Goal: Information Seeking & Learning: Learn about a topic

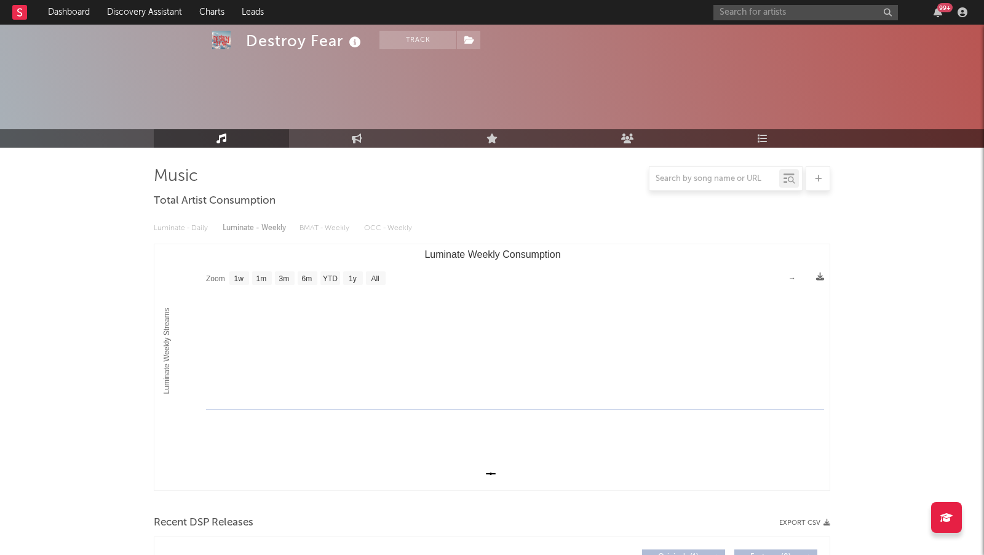
select select "1w"
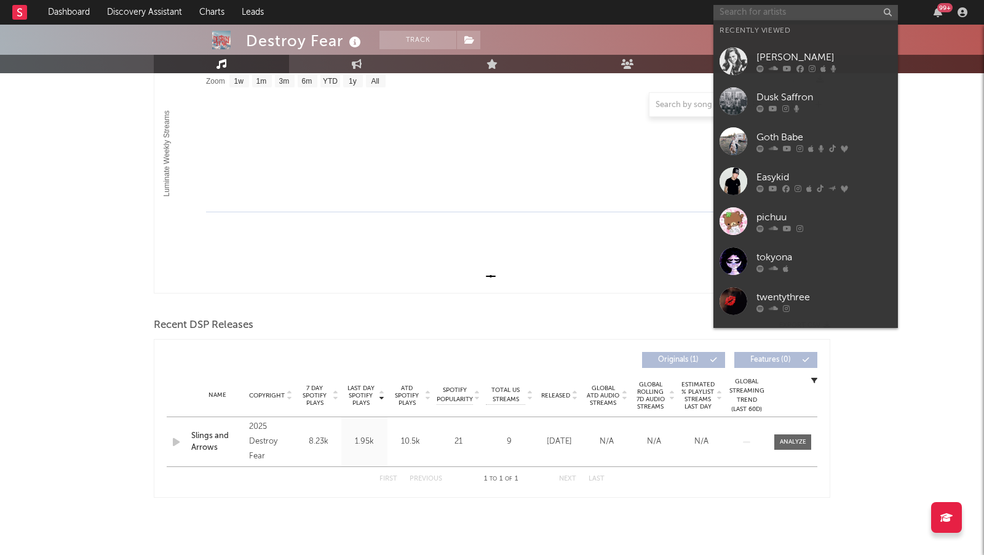
click at [752, 5] on input "text" at bounding box center [806, 12] width 185 height 15
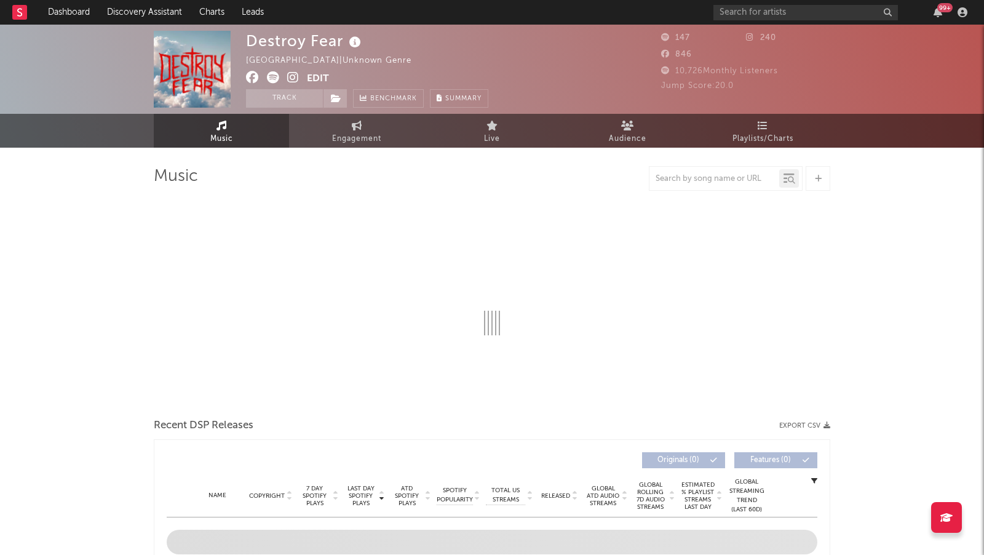
select select "1w"
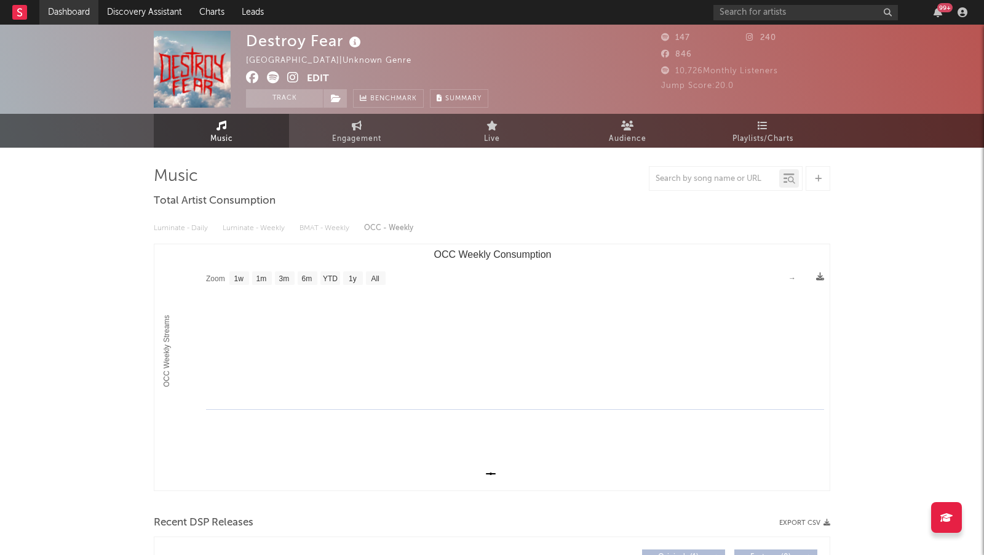
click at [87, 7] on link "Dashboard" at bounding box center [68, 12] width 59 height 25
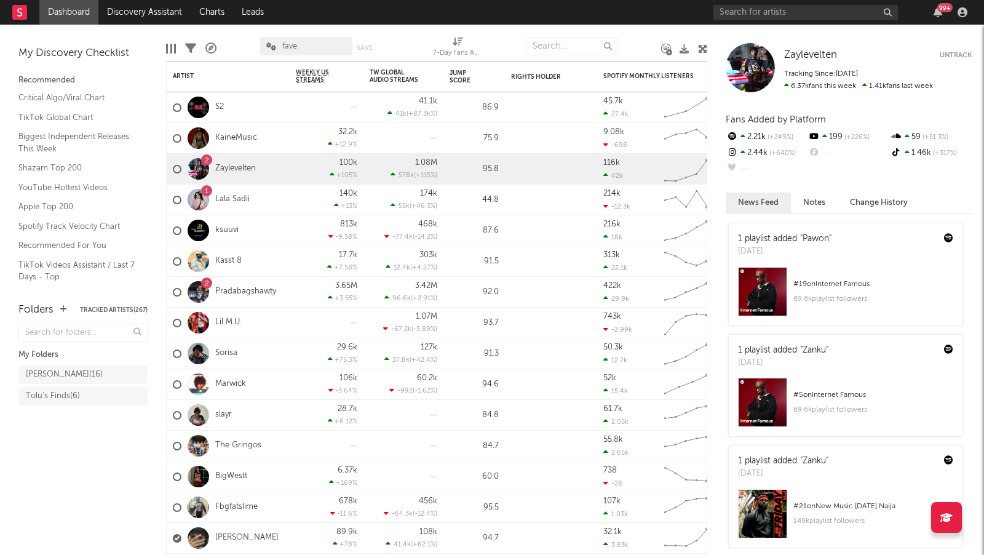
click at [751, 22] on div "99 +" at bounding box center [843, 12] width 258 height 25
click at [751, 20] on div "99 +" at bounding box center [843, 12] width 258 height 25
click at [750, 8] on input "text" at bounding box center [806, 12] width 185 height 15
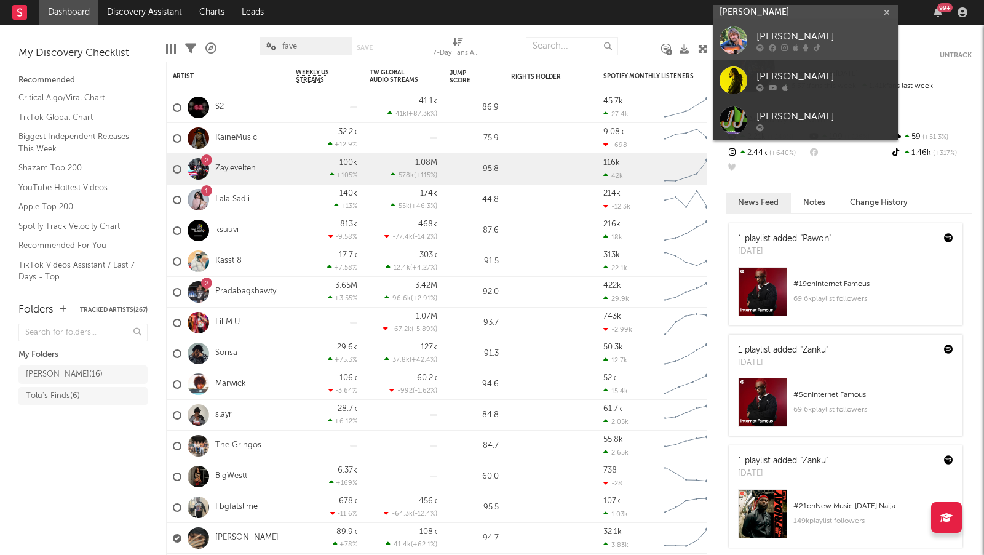
type input "joe jorda"
click at [823, 44] on div "Joe Jordan" at bounding box center [824, 37] width 135 height 15
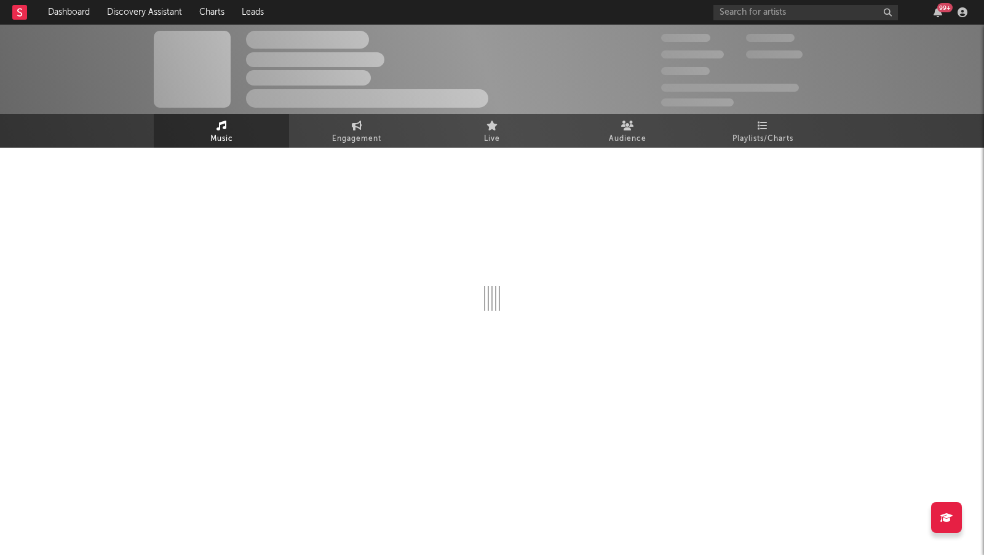
select select "6m"
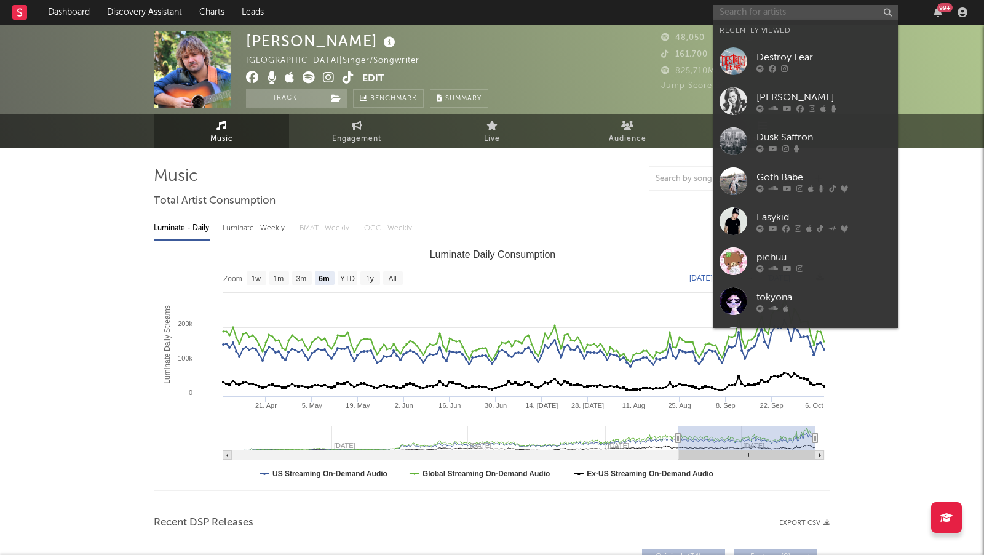
click at [813, 15] on input "text" at bounding box center [806, 12] width 185 height 15
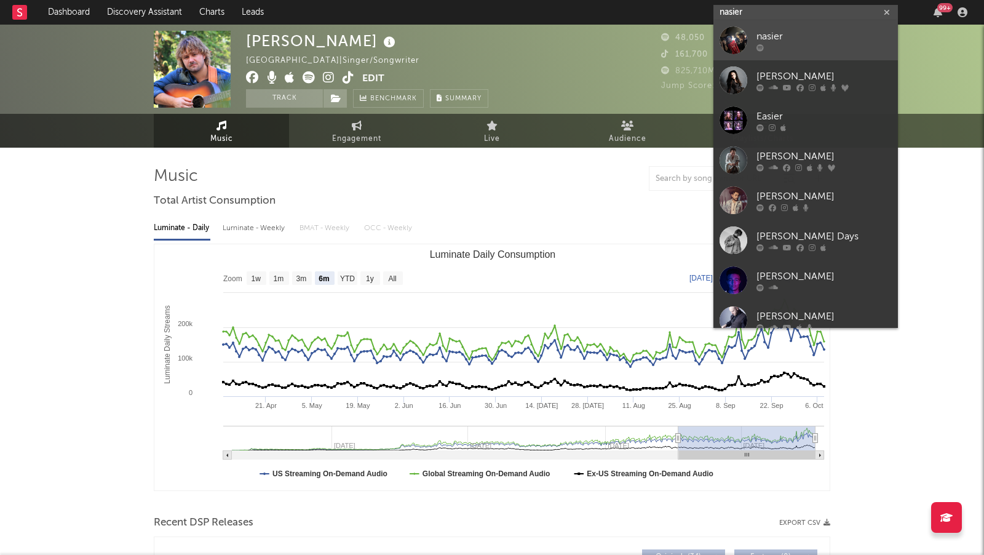
type input "nasier"
click at [831, 48] on div at bounding box center [824, 47] width 135 height 7
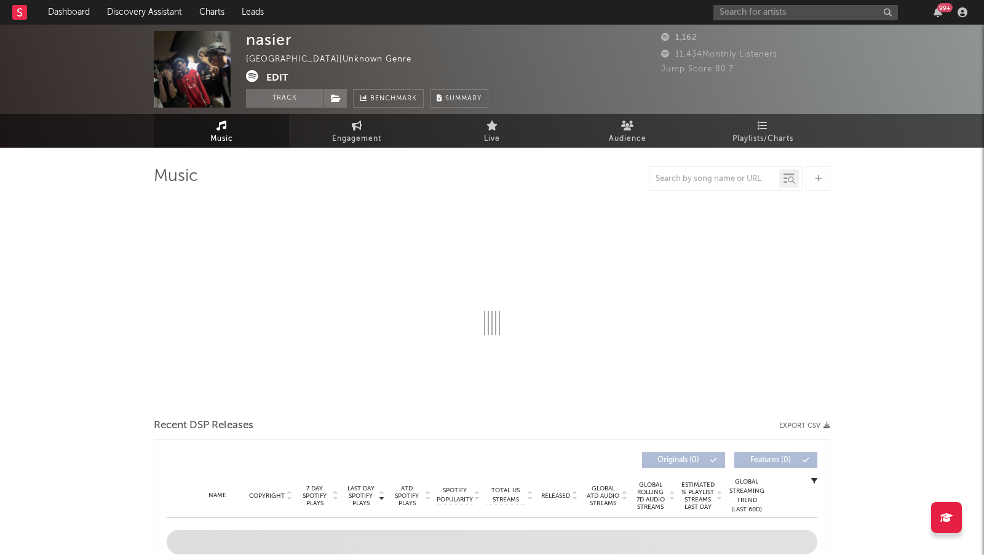
select select "1w"
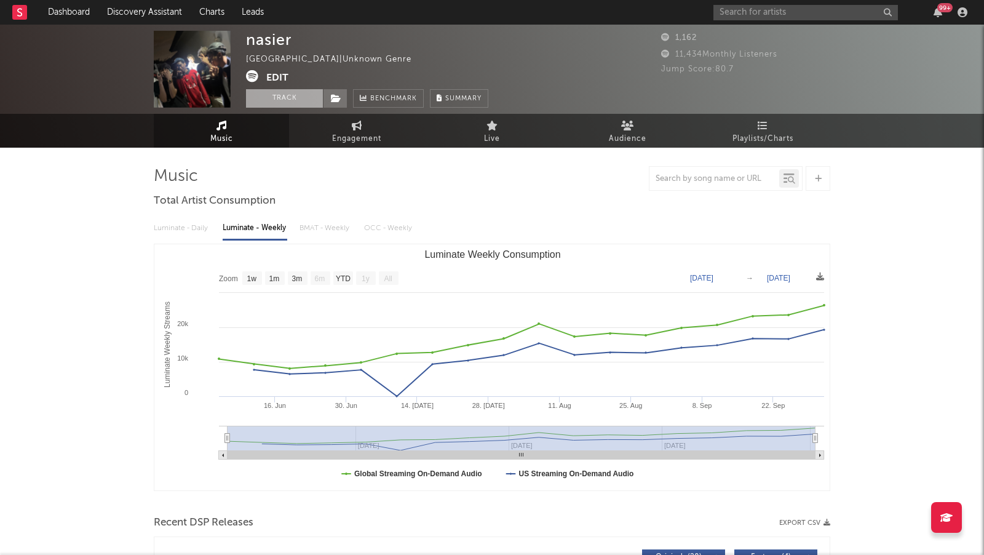
click at [292, 90] on button "Track" at bounding box center [284, 98] width 77 height 18
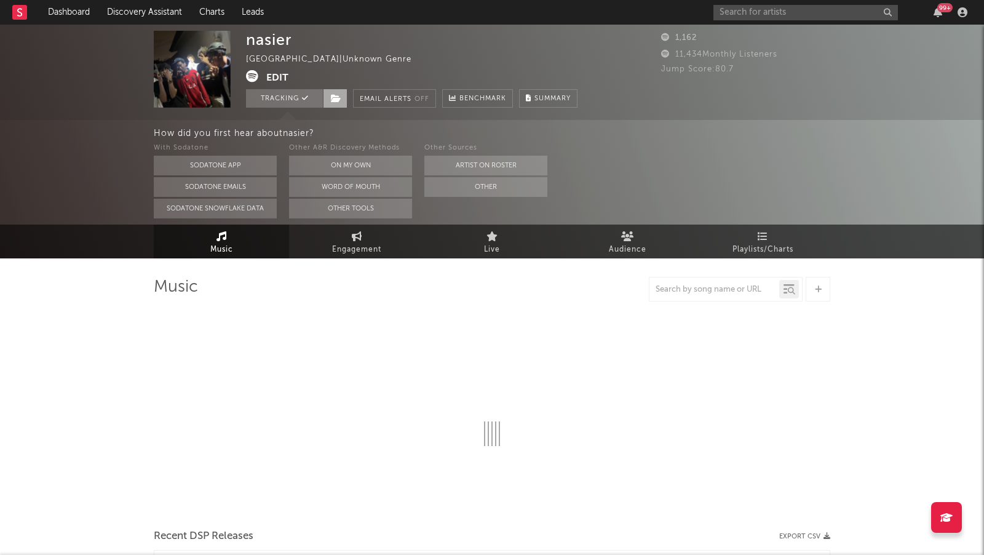
select select "1w"
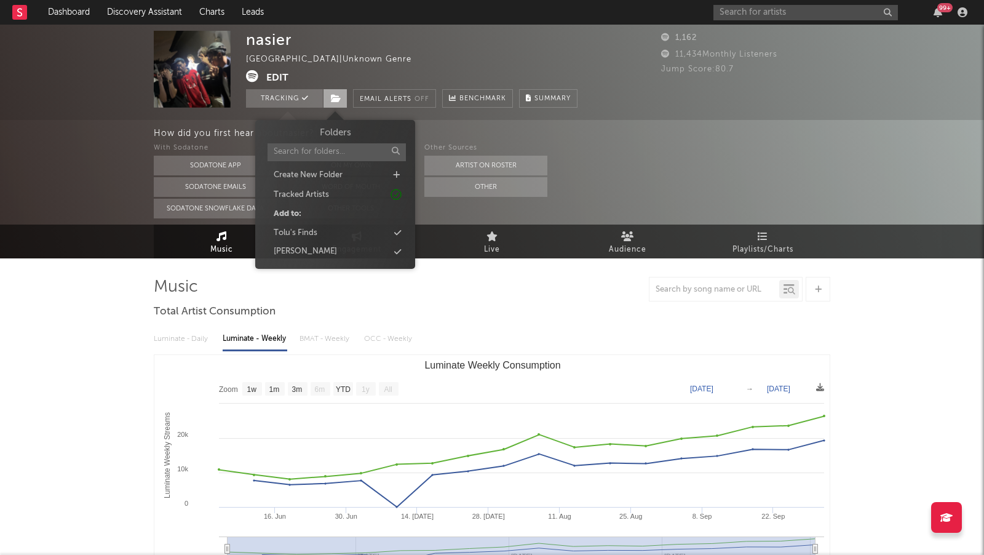
click at [330, 96] on span at bounding box center [335, 98] width 25 height 18
click at [326, 249] on div "emilio" at bounding box center [336, 252] width 142 height 16
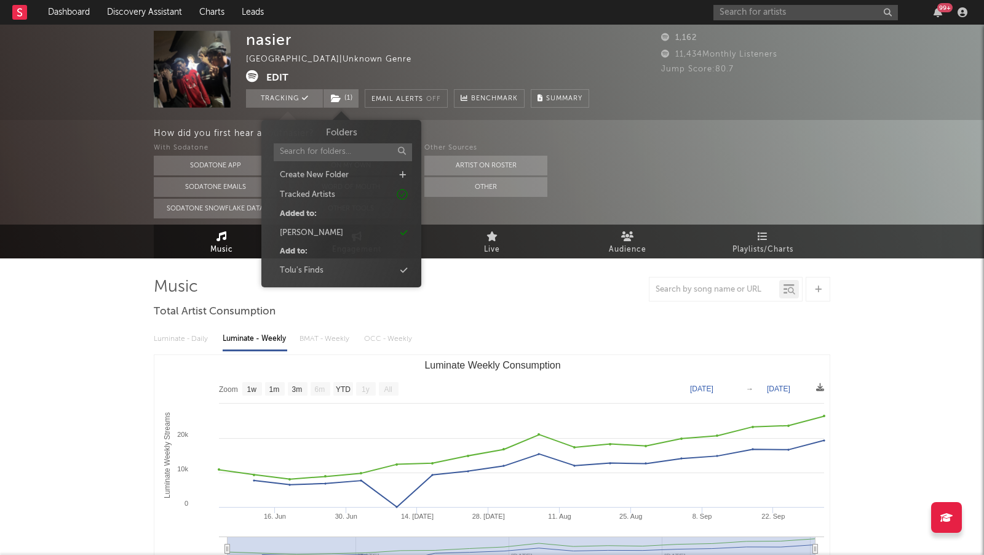
click at [607, 297] on div at bounding box center [492, 289] width 677 height 25
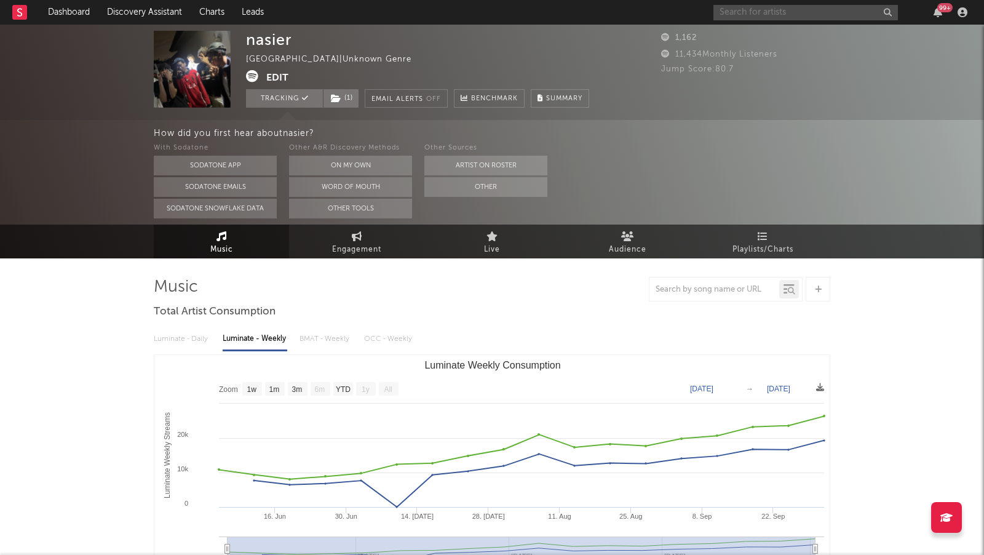
click at [775, 8] on input "text" at bounding box center [806, 12] width 185 height 15
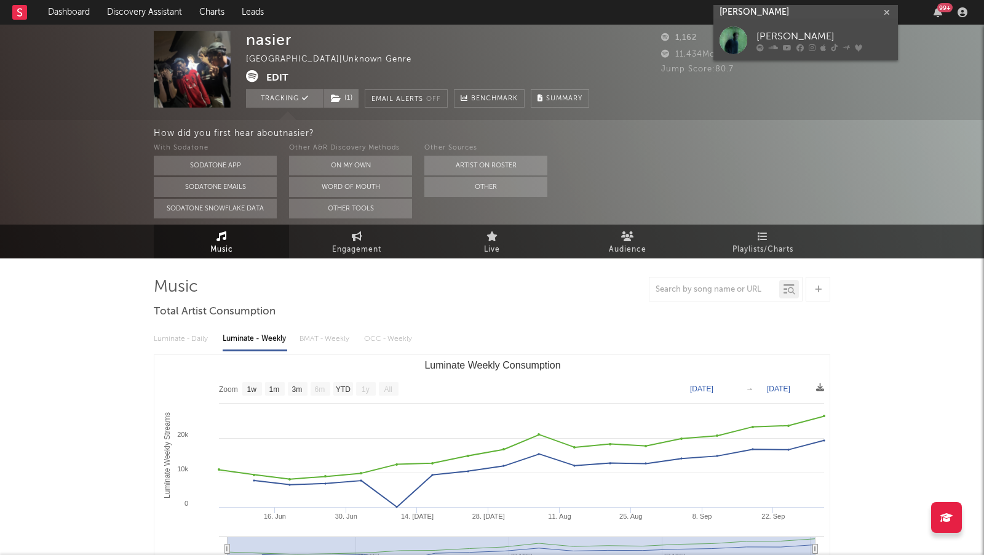
type input "luke chian"
click at [796, 30] on div "Luke Chiang" at bounding box center [824, 37] width 135 height 15
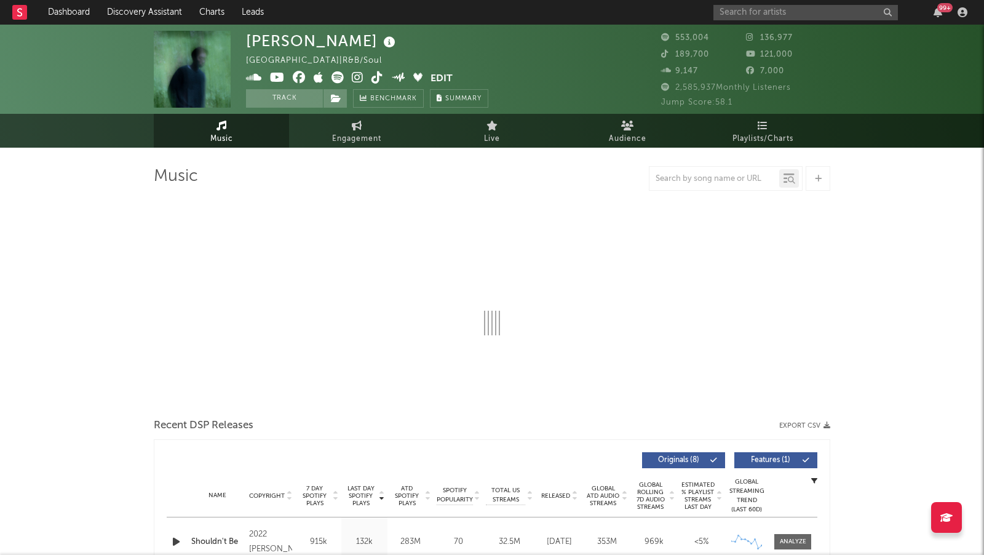
select select "6m"
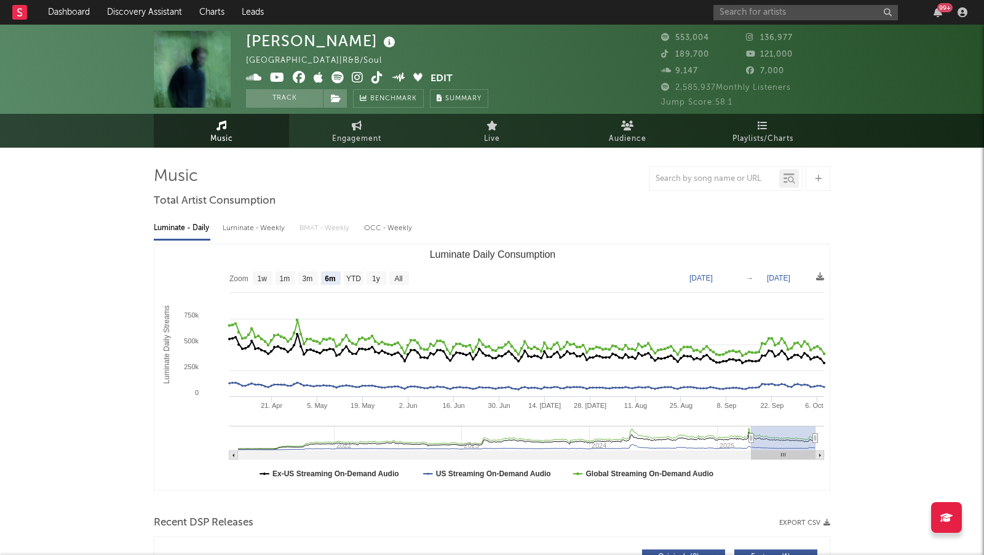
click at [734, 20] on div "99 +" at bounding box center [843, 12] width 258 height 25
click at [745, 19] on input "text" at bounding box center [806, 12] width 185 height 15
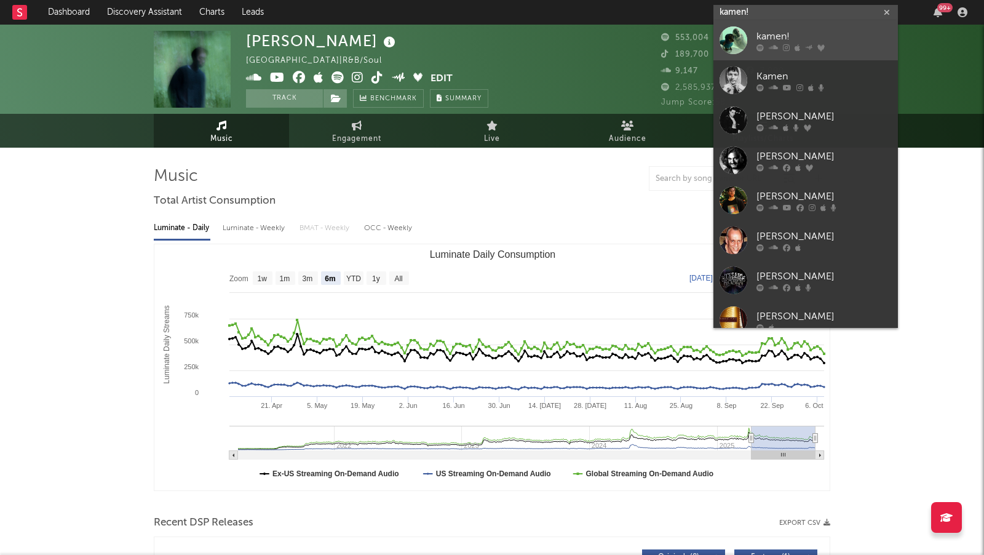
type input "kamen!"
click at [787, 34] on div "kamen!" at bounding box center [824, 37] width 135 height 15
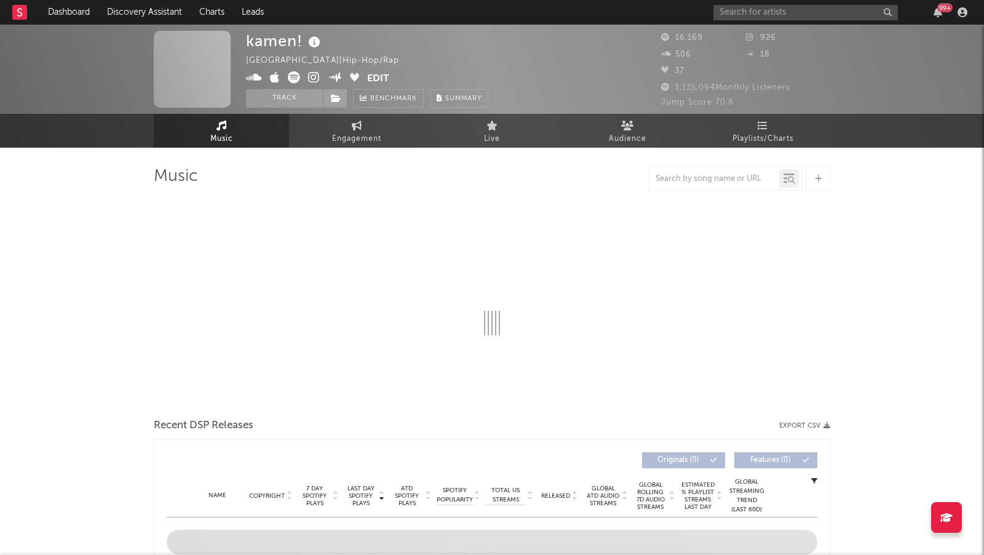
click at [319, 71] on span at bounding box center [306, 78] width 121 height 15
select select "6m"
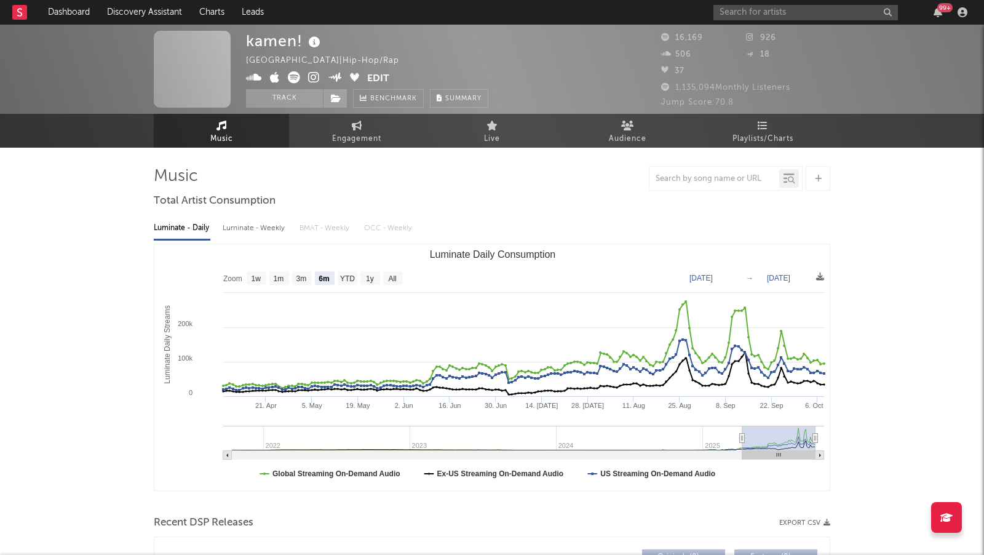
click at [316, 71] on icon at bounding box center [314, 77] width 12 height 12
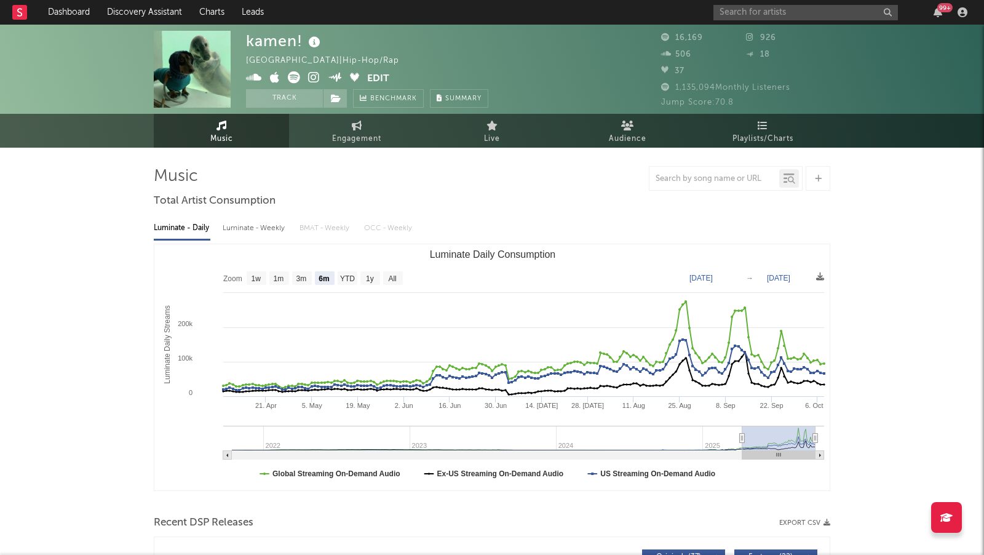
click at [290, 79] on icon at bounding box center [294, 77] width 12 height 12
click at [719, 8] on input "text" at bounding box center [806, 12] width 185 height 15
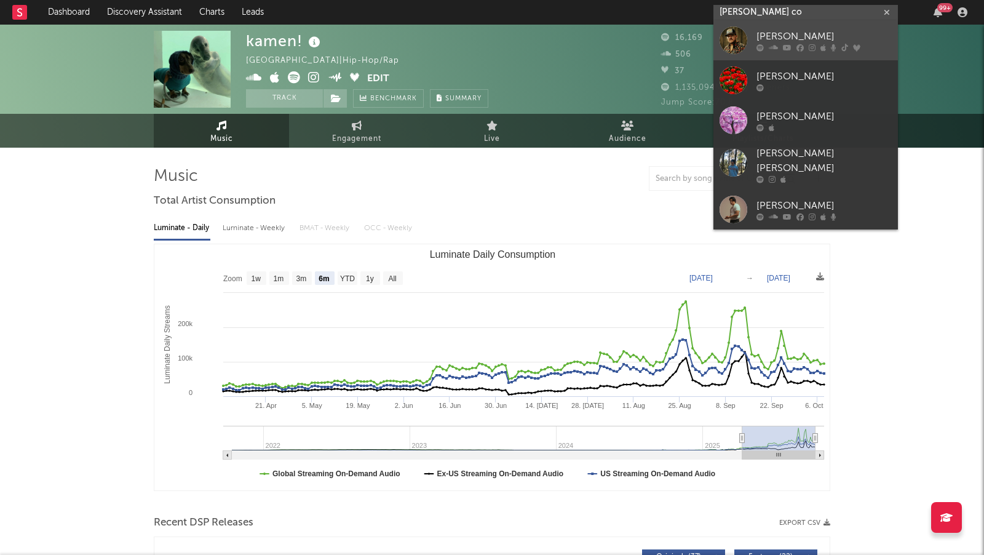
type input "hayden co"
click at [738, 39] on div at bounding box center [734, 40] width 28 height 28
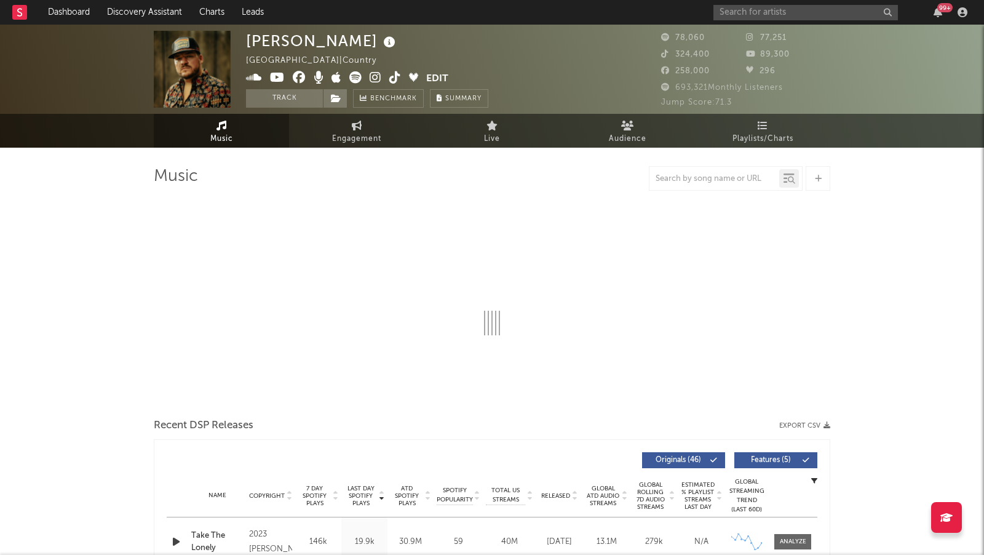
select select "6m"
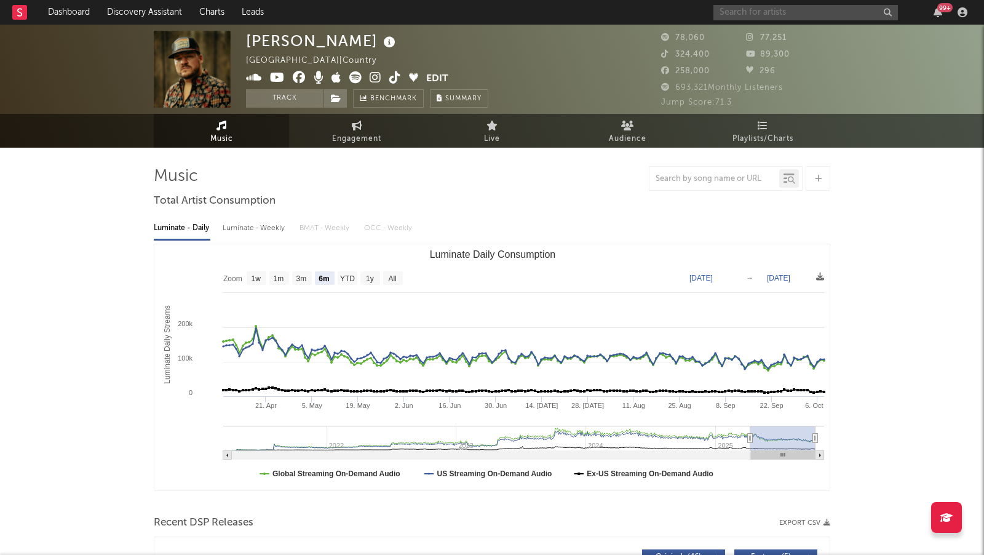
click at [768, 10] on input "text" at bounding box center [806, 12] width 185 height 15
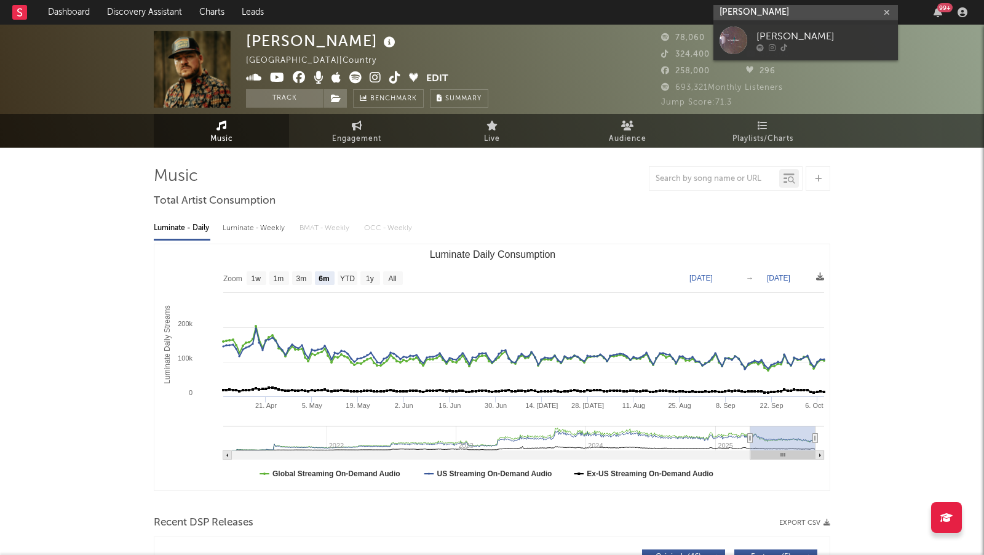
type input "isaac peder"
click at [802, 31] on div "Isaac Pedersen" at bounding box center [824, 37] width 135 height 15
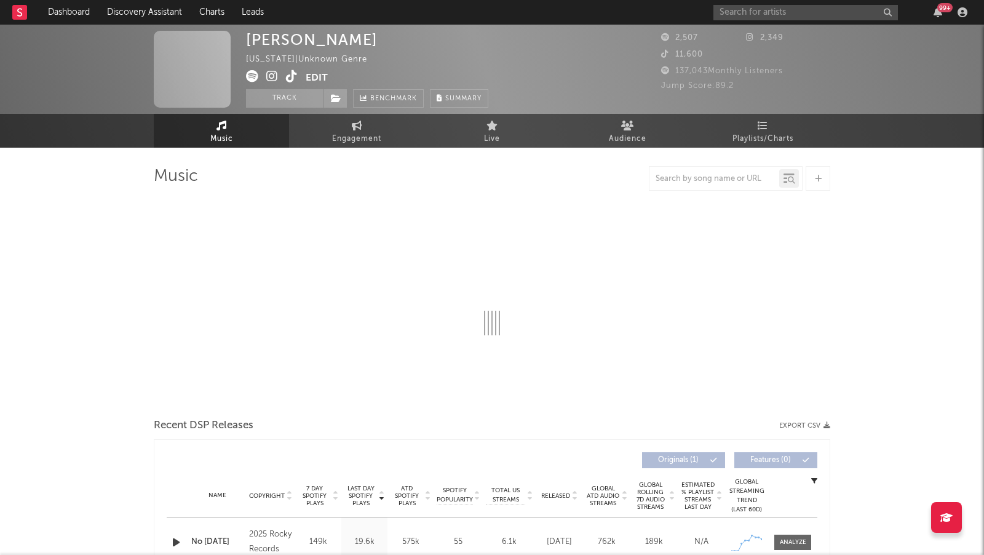
select select "1w"
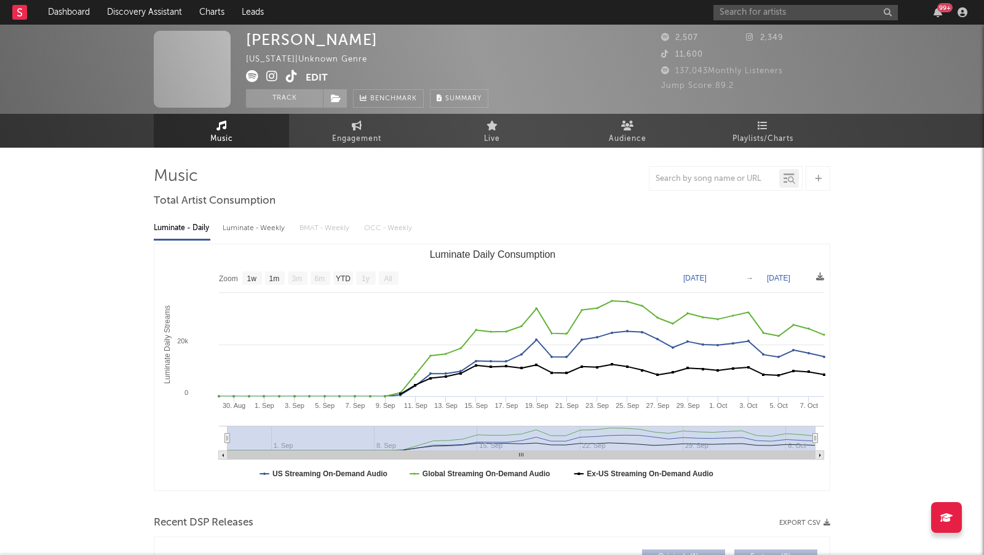
click at [272, 73] on icon at bounding box center [272, 76] width 12 height 12
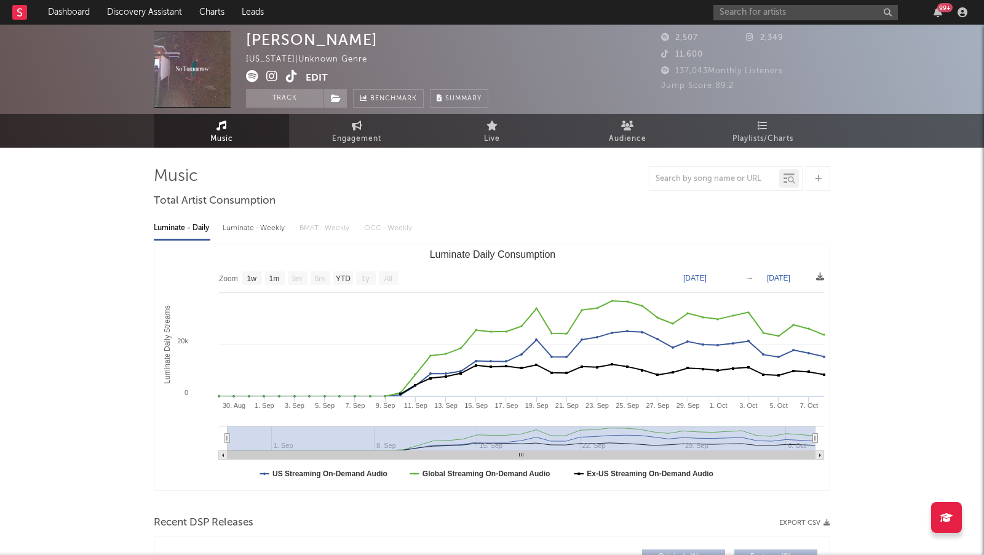
click at [253, 74] on icon at bounding box center [252, 76] width 12 height 12
click at [295, 75] on icon at bounding box center [292, 76] width 12 height 12
click at [292, 82] on link at bounding box center [292, 77] width 12 height 12
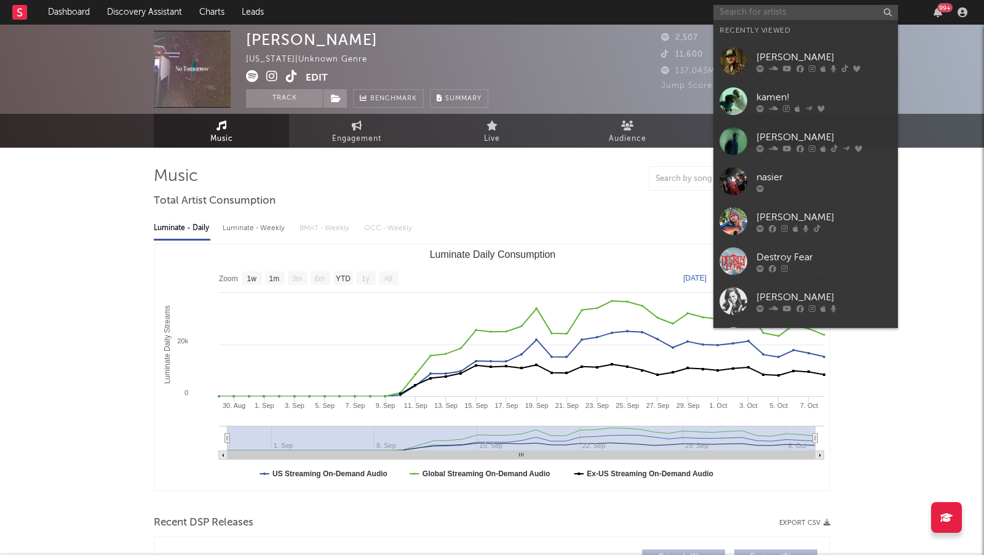
click at [789, 12] on input "text" at bounding box center [806, 12] width 185 height 15
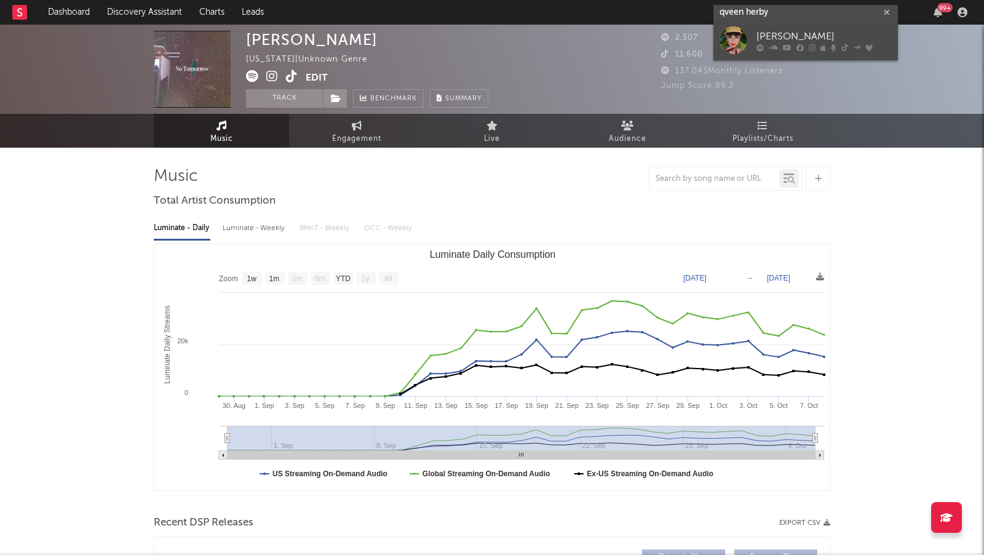
type input "qveen herby"
click at [837, 29] on link "Qveen Herby" at bounding box center [806, 40] width 185 height 40
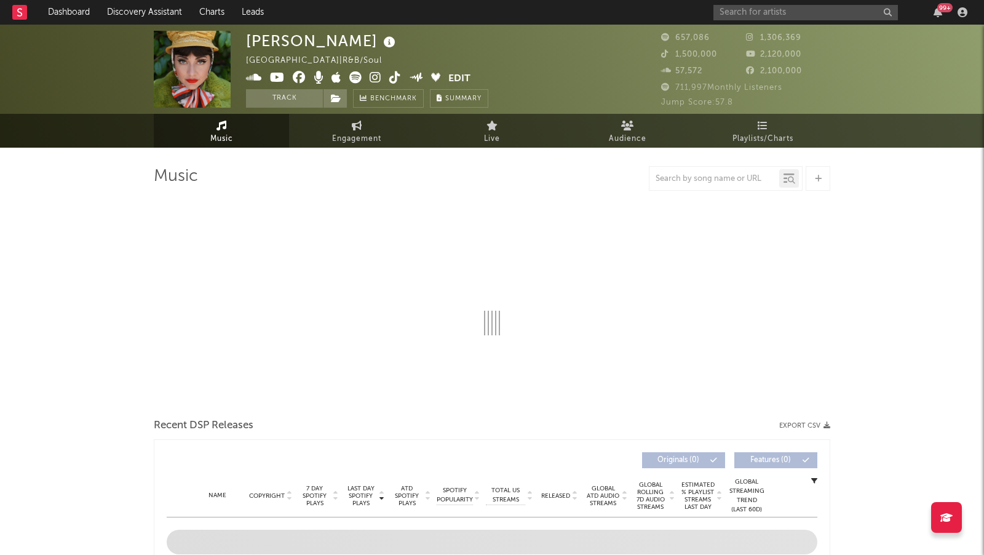
select select "6m"
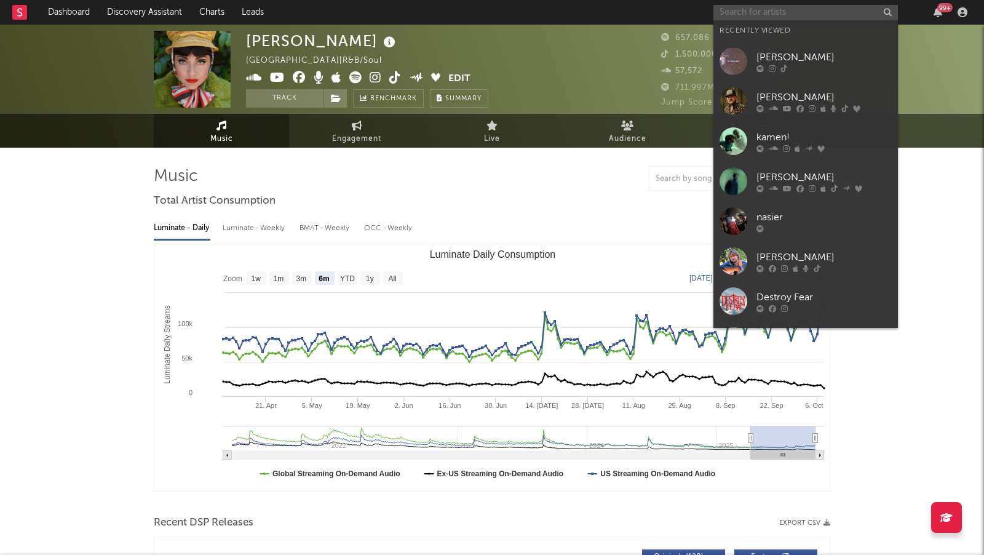
click at [746, 9] on input "text" at bounding box center [806, 12] width 185 height 15
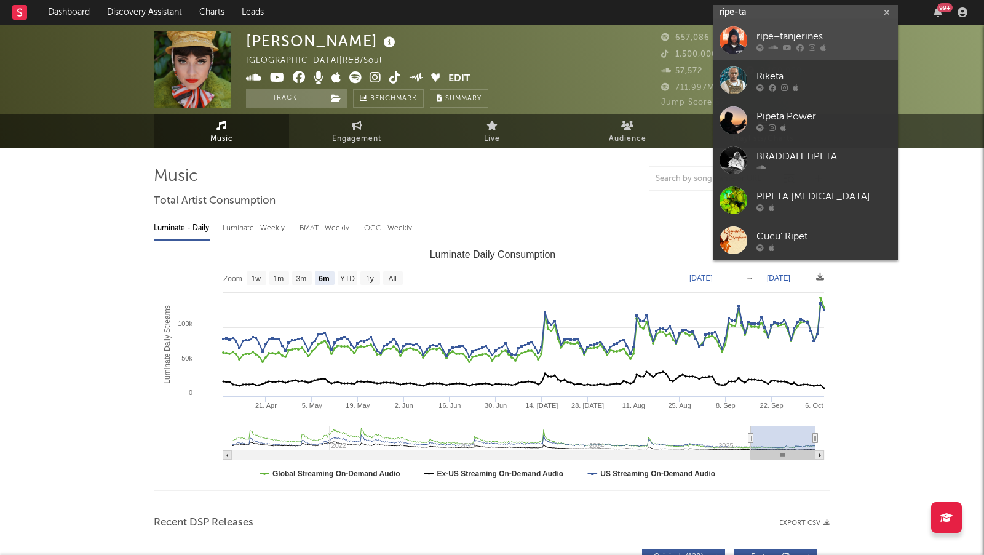
type input "ripe-ta"
click at [828, 38] on div "ripe–tanjerines." at bounding box center [824, 37] width 135 height 15
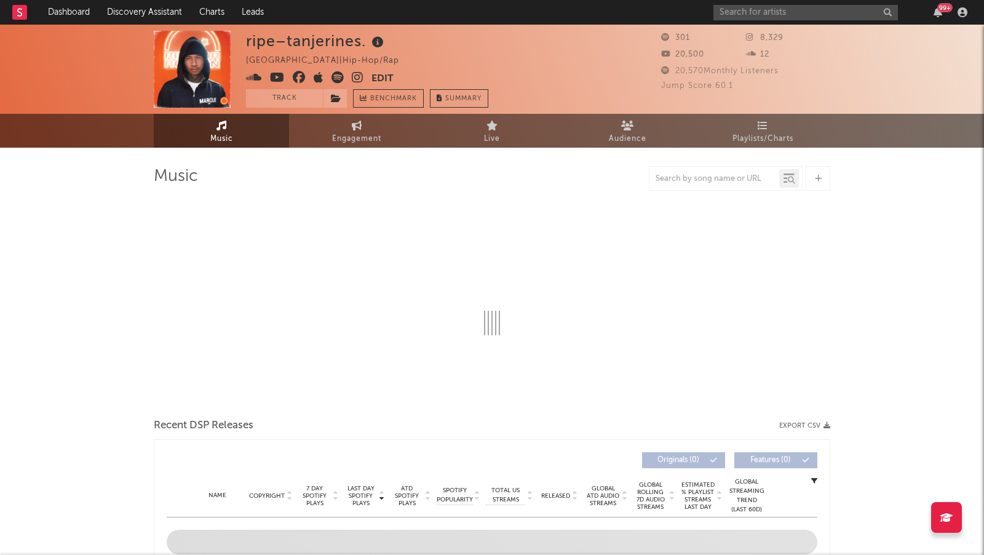
select select "6m"
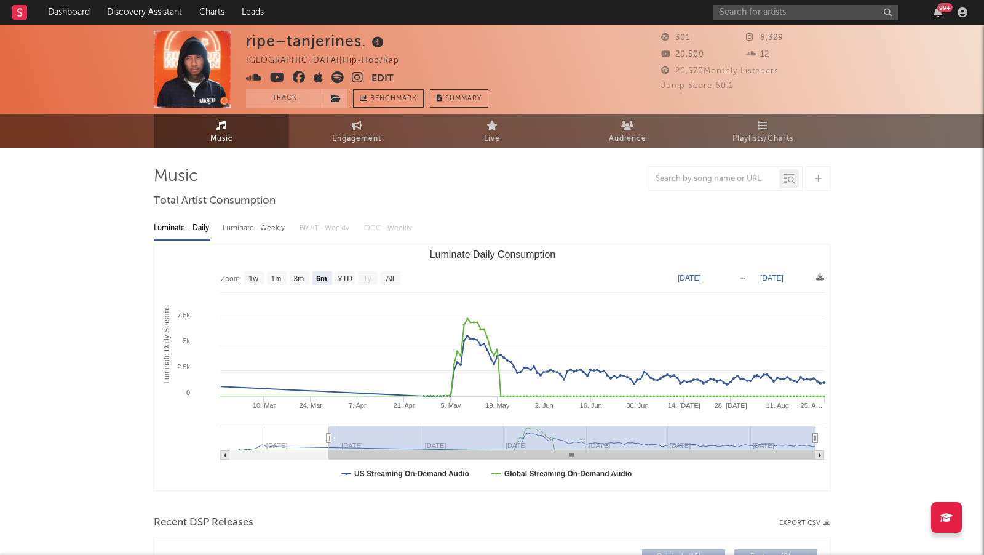
click at [356, 74] on icon at bounding box center [358, 77] width 12 height 12
click at [815, 9] on input "text" at bounding box center [806, 12] width 185 height 15
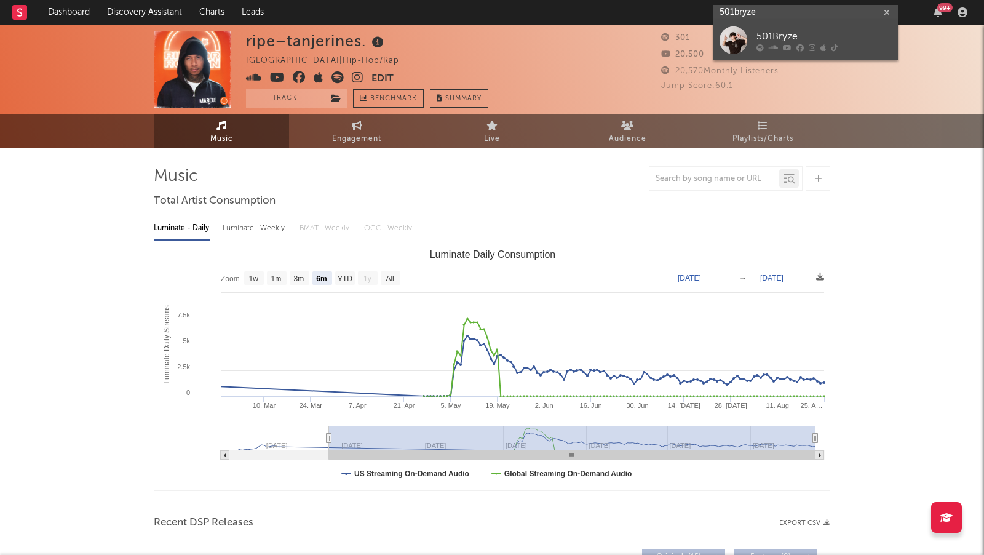
type input "501bryze"
click at [754, 45] on link "501Bryze" at bounding box center [806, 40] width 185 height 40
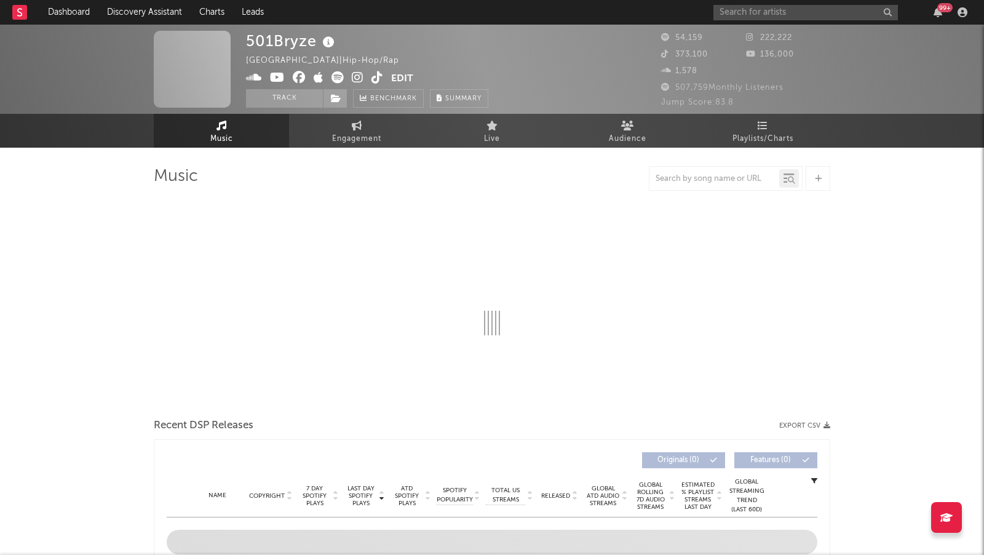
select select "6m"
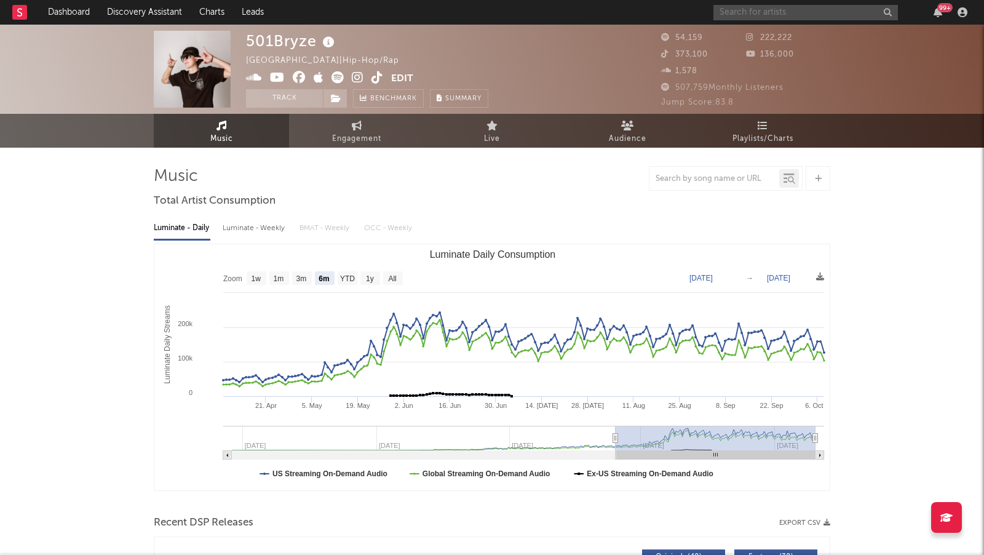
click at [736, 15] on input "text" at bounding box center [806, 12] width 185 height 15
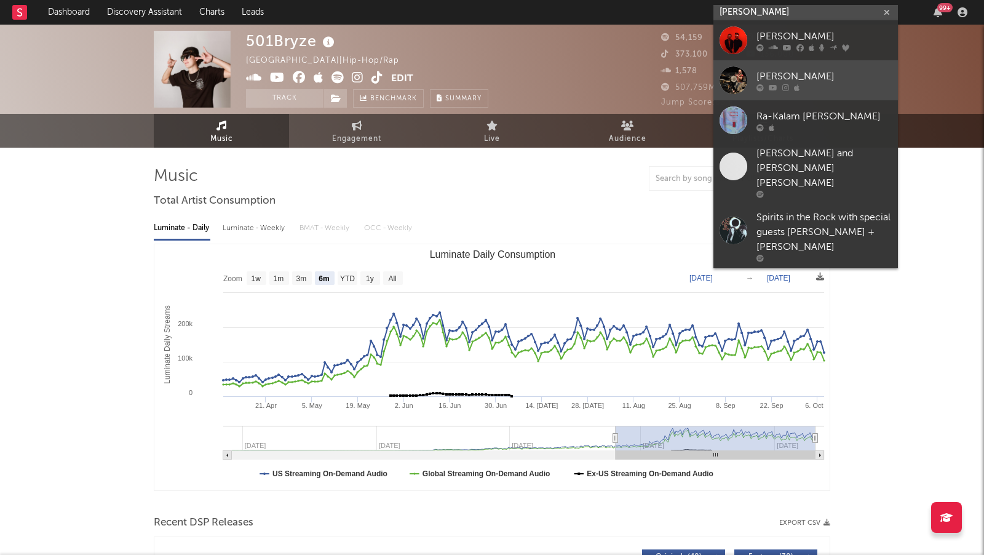
type input "bob moses"
click at [796, 68] on link "Bob Moses" at bounding box center [806, 80] width 185 height 40
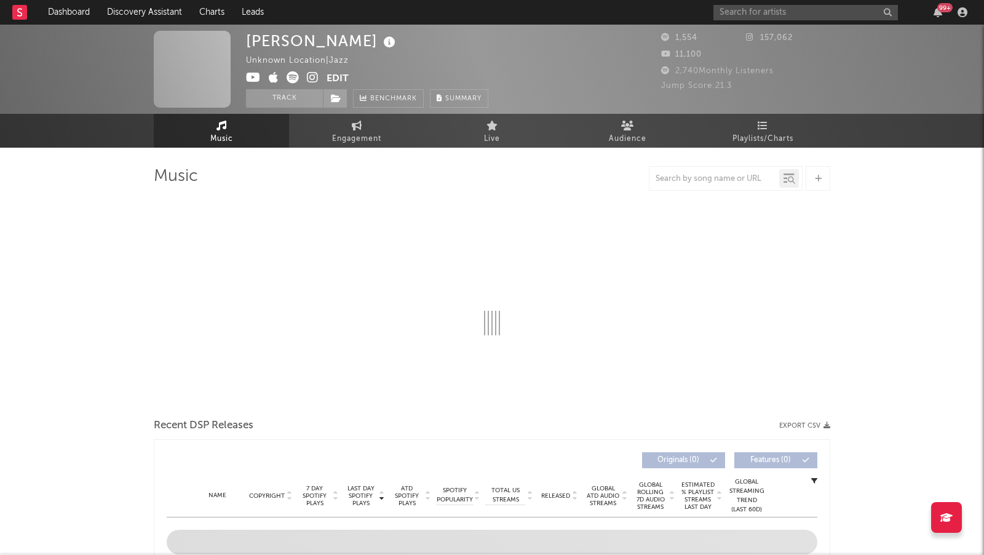
select select "1w"
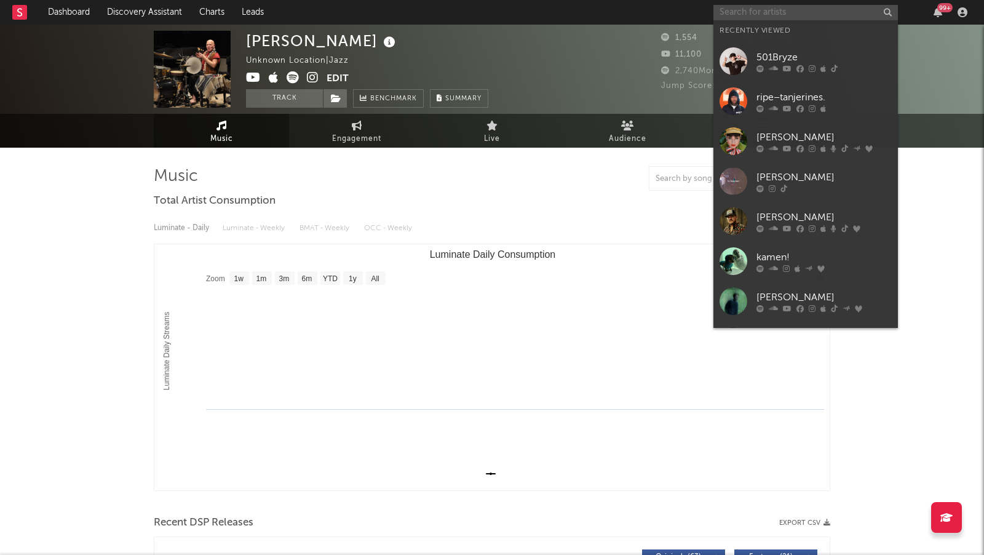
click at [744, 12] on input "text" at bounding box center [806, 12] width 185 height 15
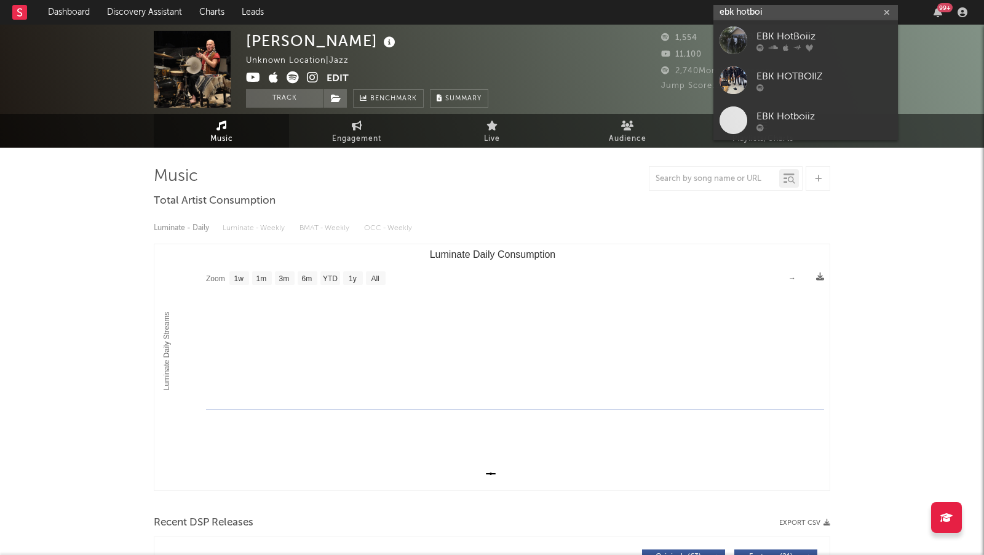
click at [764, 6] on input "ebk hotboi" at bounding box center [806, 12] width 185 height 15
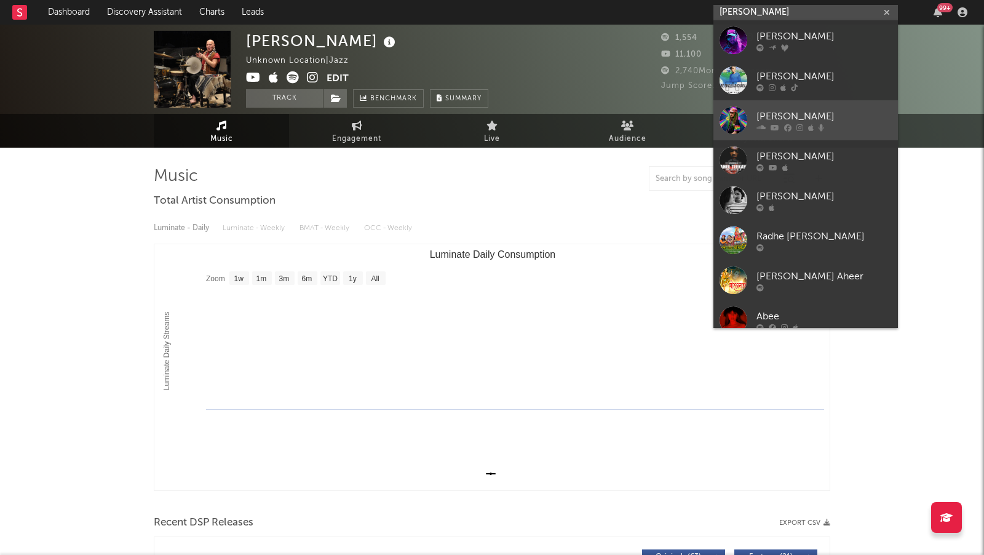
type input "AHEE"
click at [816, 106] on link "AHEE" at bounding box center [806, 120] width 185 height 40
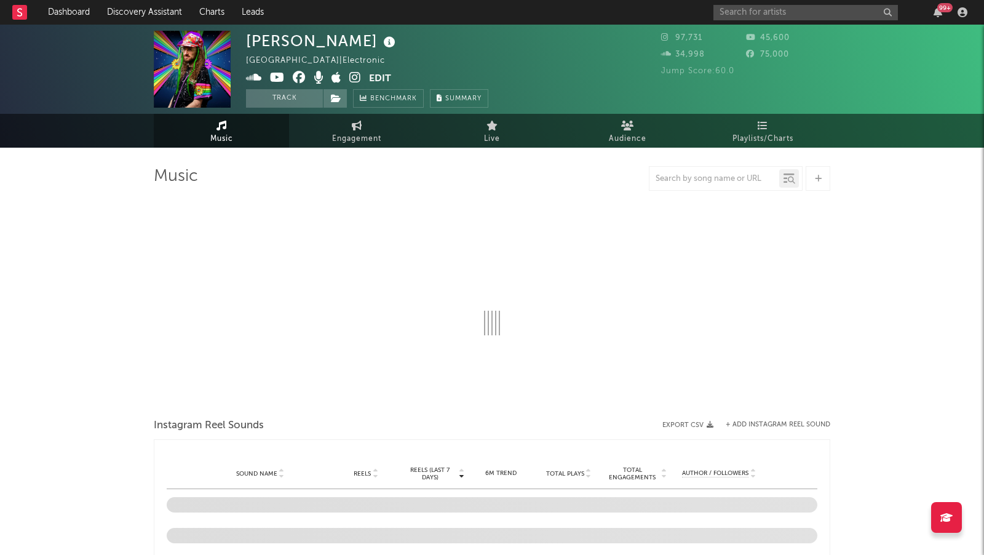
select select "1w"
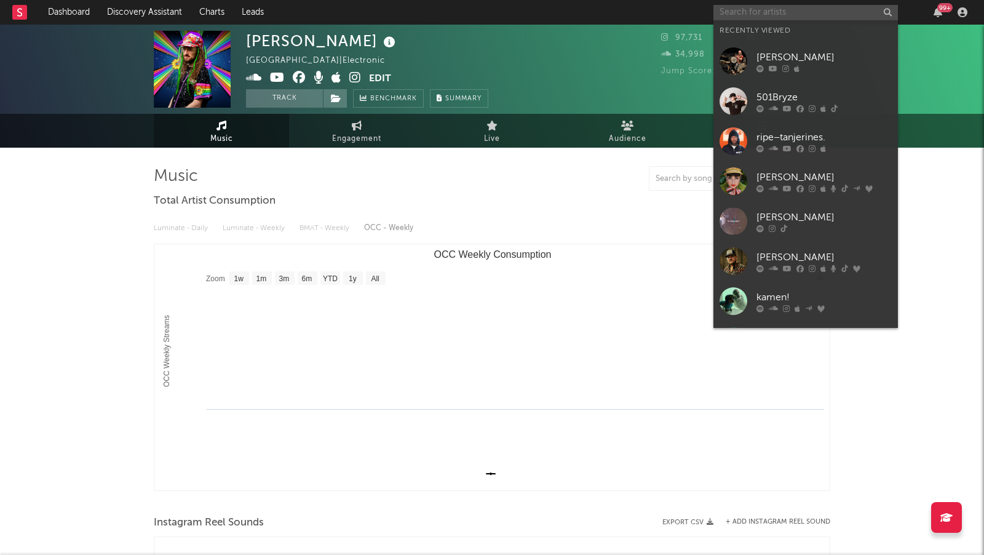
click at [816, 19] on input "text" at bounding box center [806, 12] width 185 height 15
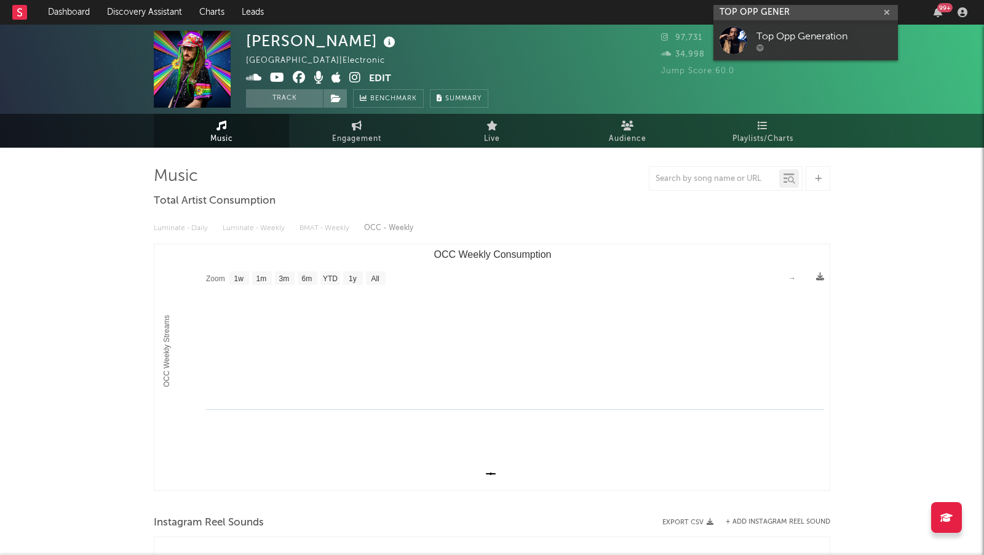
click at [746, 12] on input "TOP OPP GENER" at bounding box center [806, 12] width 185 height 15
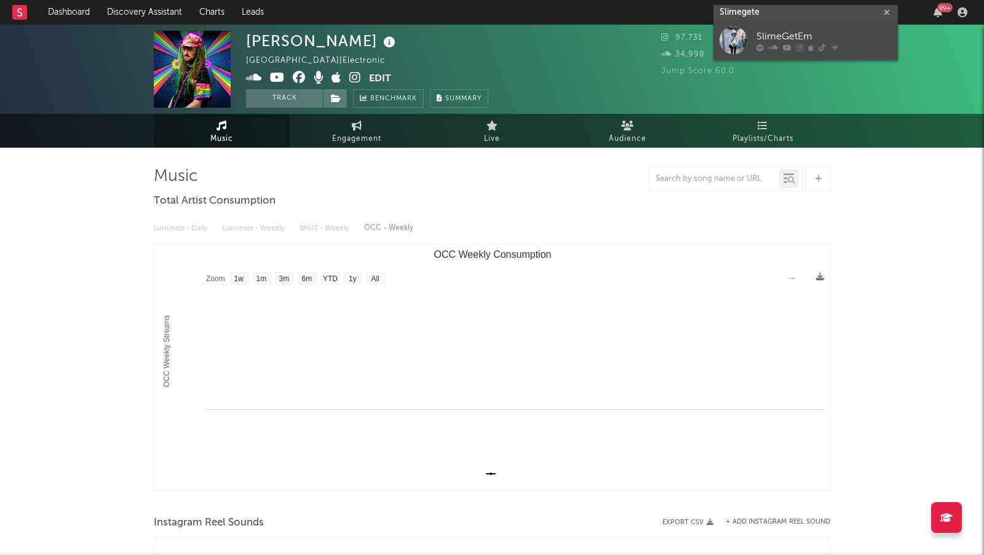
type input "Slimegete"
click at [834, 47] on icon at bounding box center [834, 47] width 7 height 7
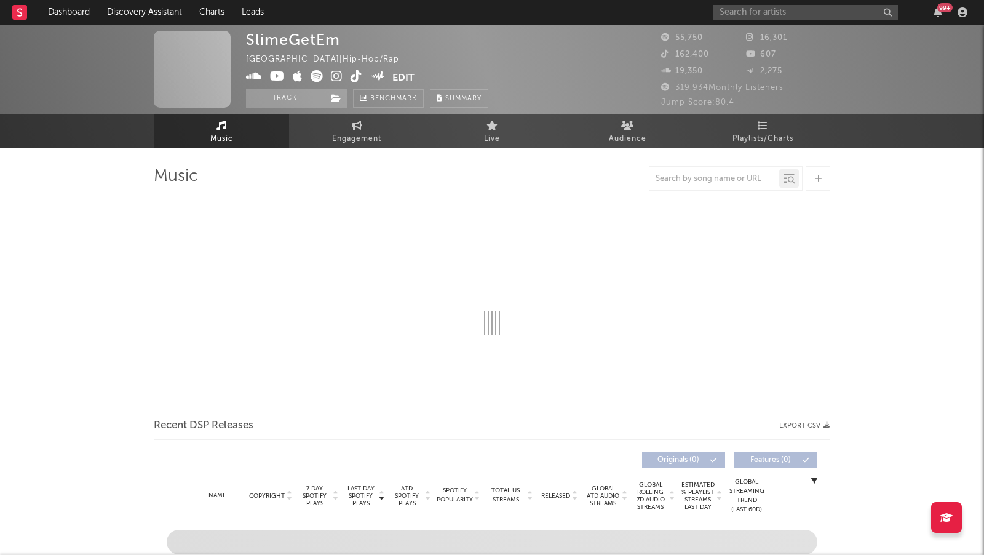
select select "6m"
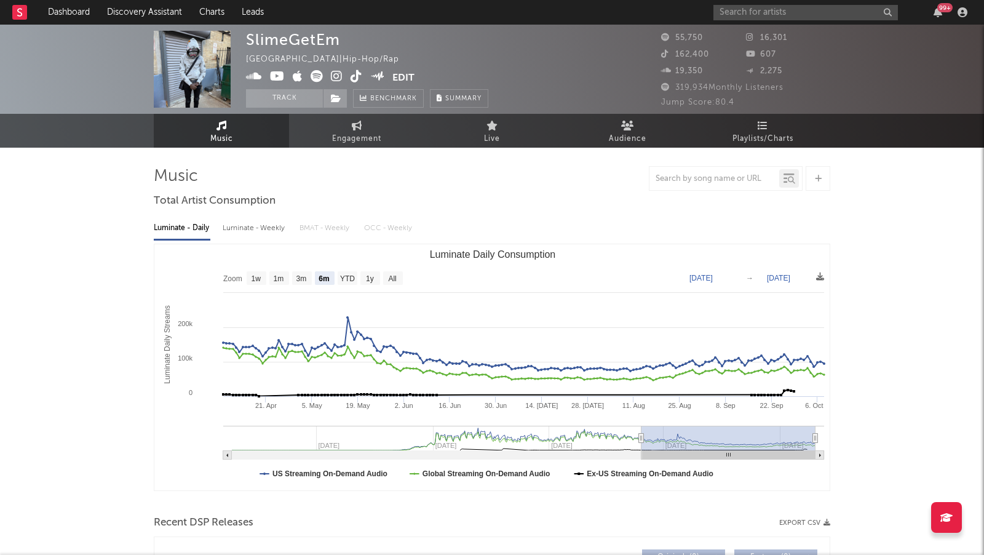
click at [335, 73] on icon at bounding box center [337, 76] width 12 height 12
click at [731, 18] on input "text" at bounding box center [806, 12] width 185 height 15
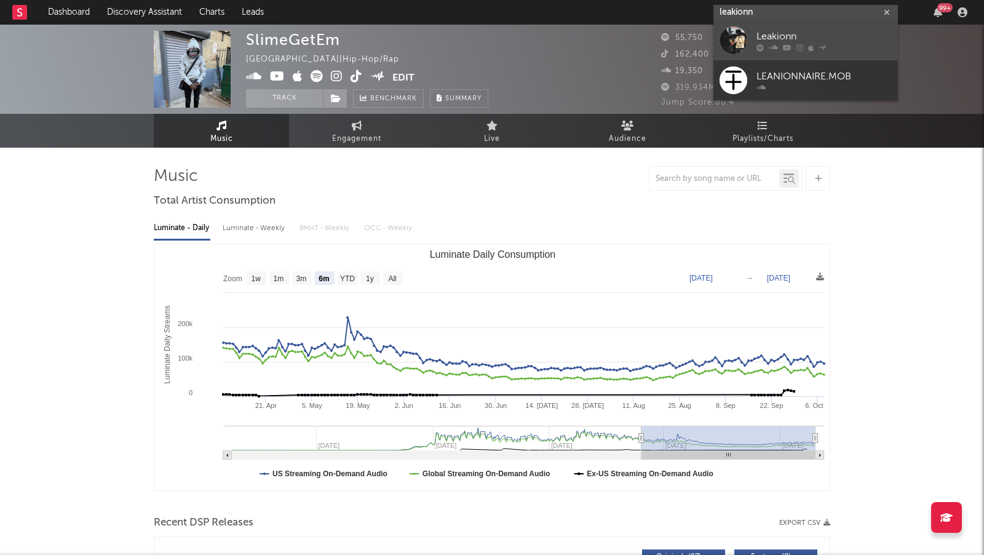
type input "leakionn"
click at [770, 40] on div "Leakionn" at bounding box center [824, 37] width 135 height 15
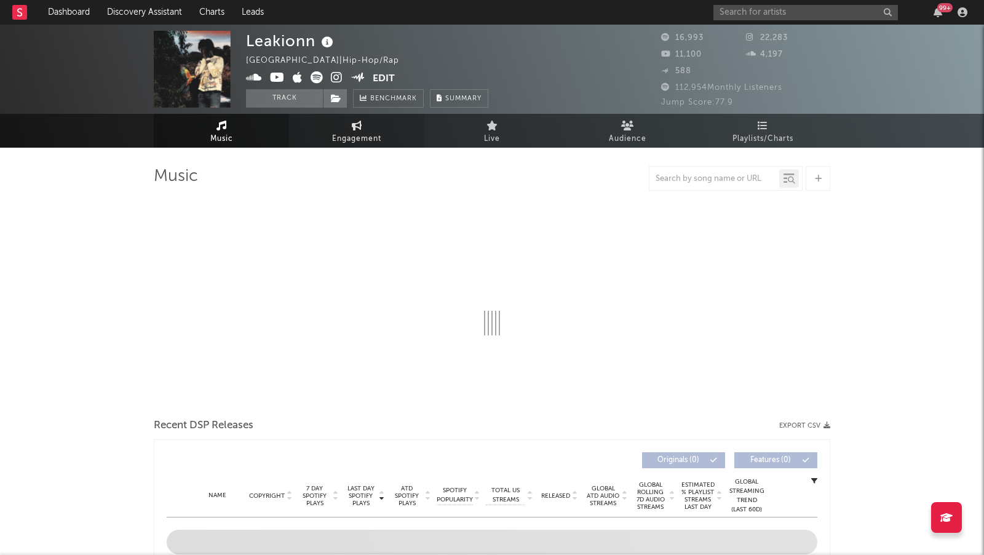
select select "6m"
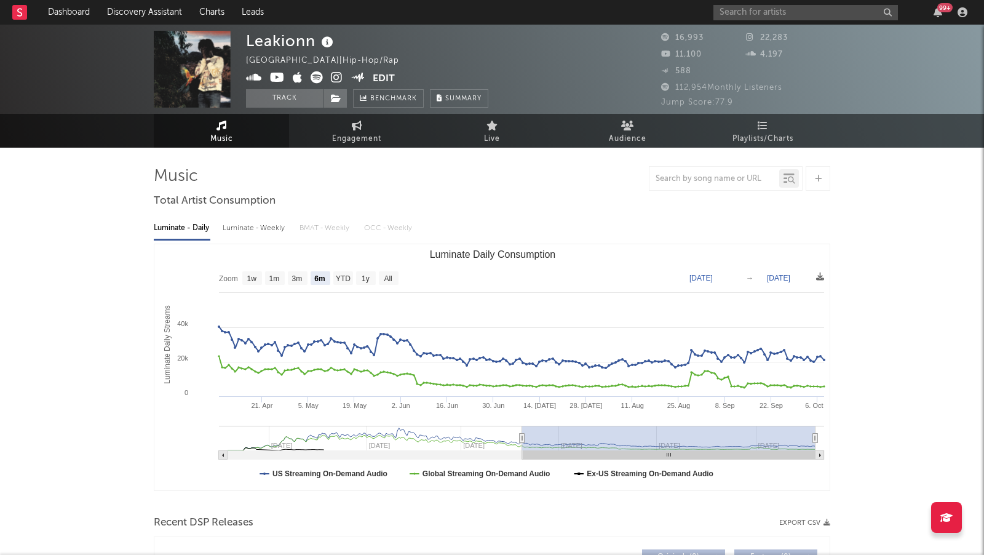
click at [333, 78] on icon at bounding box center [337, 77] width 12 height 12
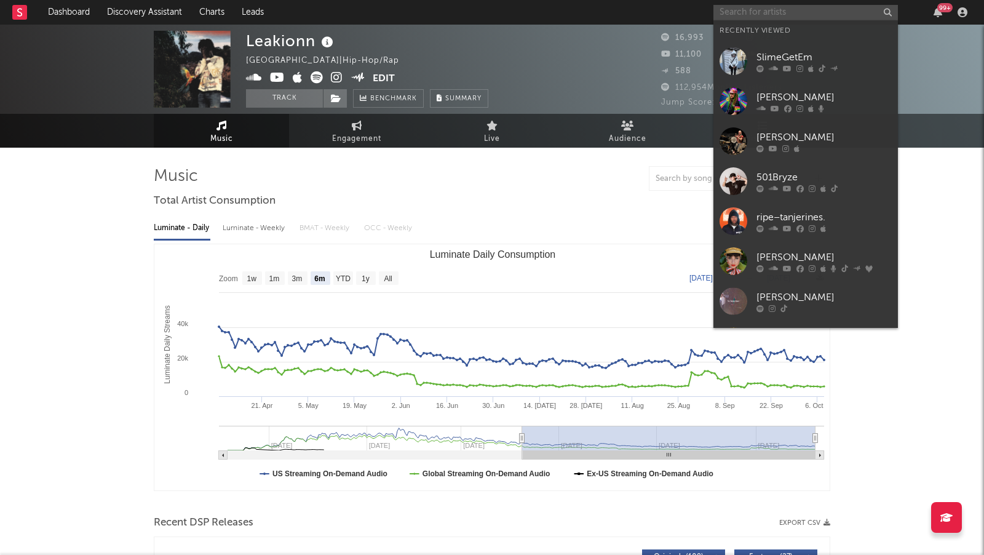
click at [756, 10] on input "text" at bounding box center [806, 12] width 185 height 15
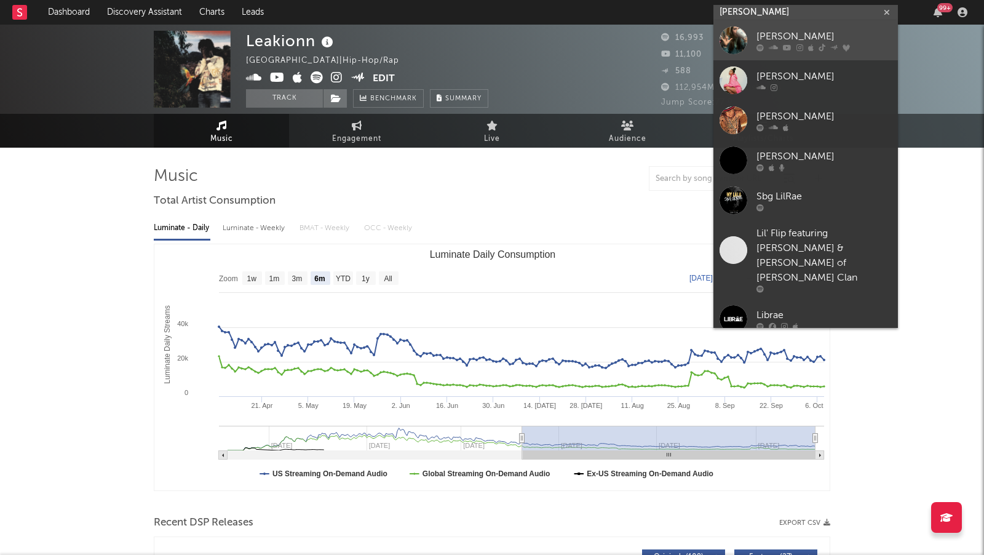
type input "lil rae"
click at [838, 31] on div "Lil Rae" at bounding box center [824, 37] width 135 height 15
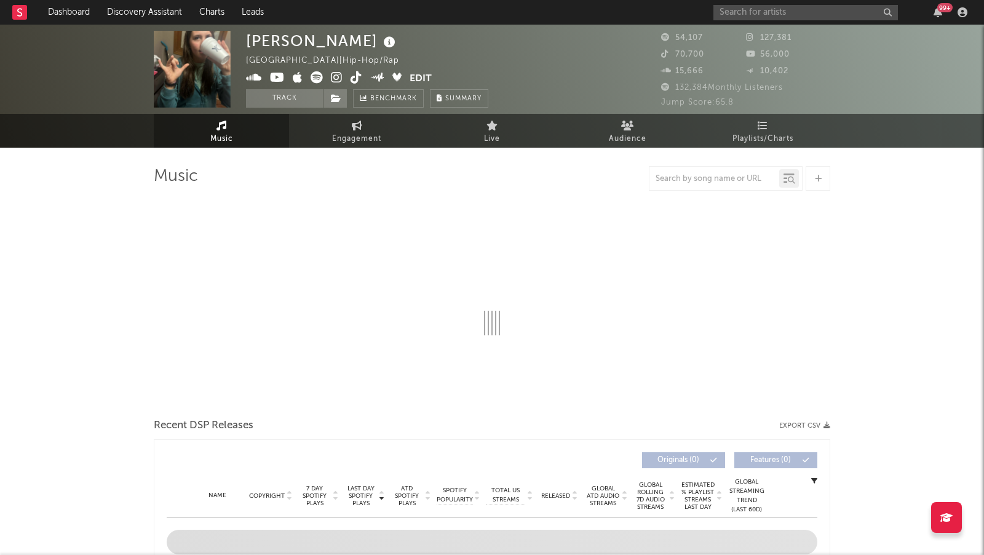
select select "6m"
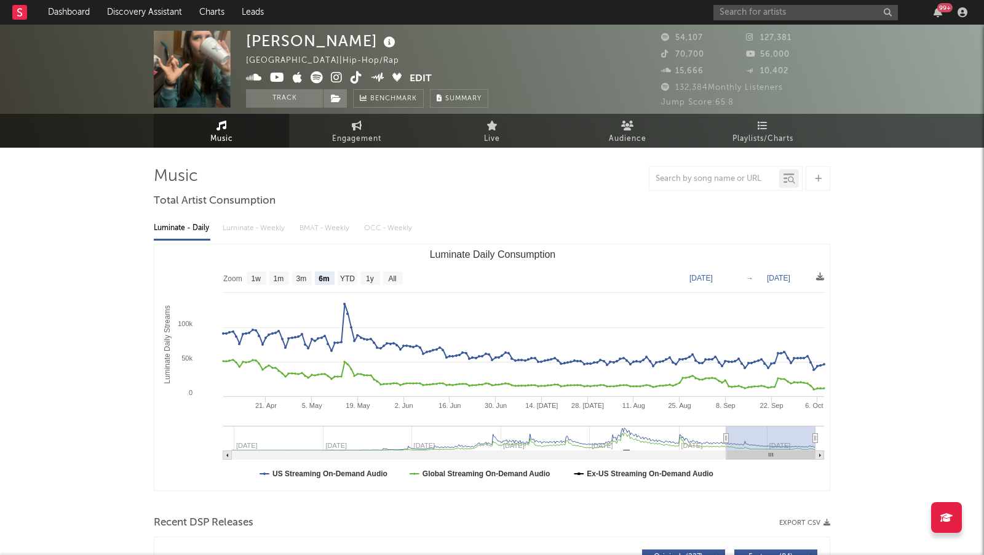
click at [770, 21] on div "99 +" at bounding box center [843, 12] width 258 height 25
click at [780, 16] on input "text" at bounding box center [806, 12] width 185 height 15
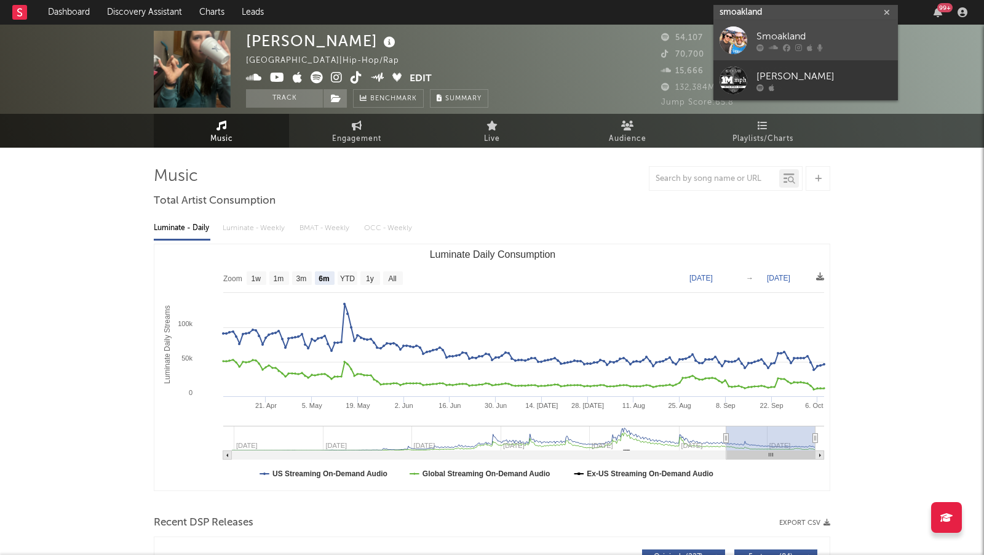
type input "smoakland"
click at [844, 40] on div "Smoakland" at bounding box center [824, 37] width 135 height 15
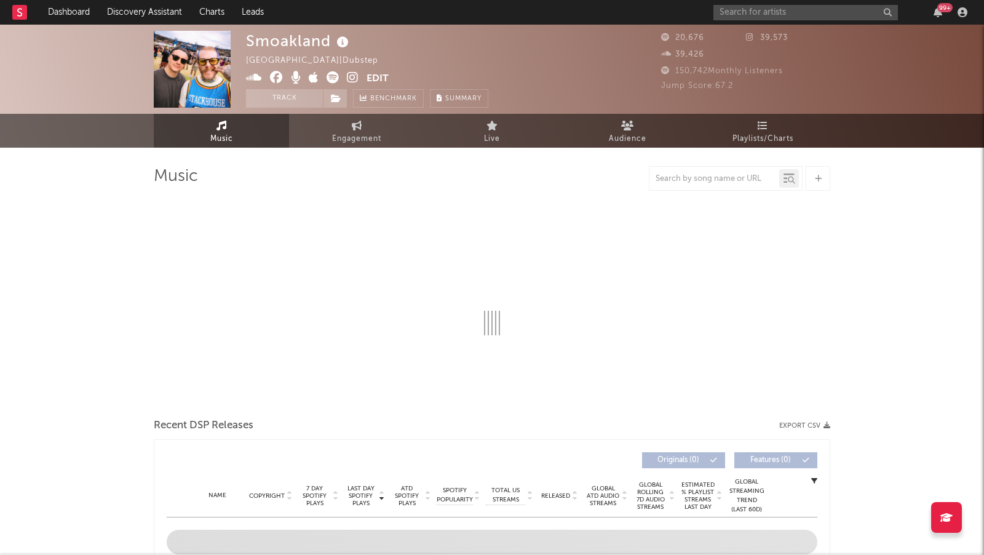
select select "6m"
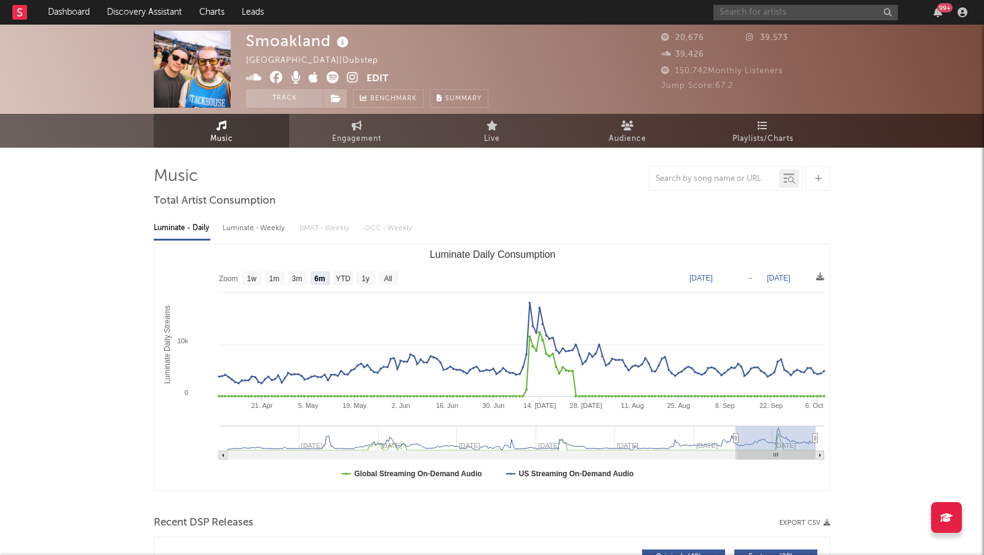
click at [763, 10] on input "text" at bounding box center [806, 12] width 185 height 15
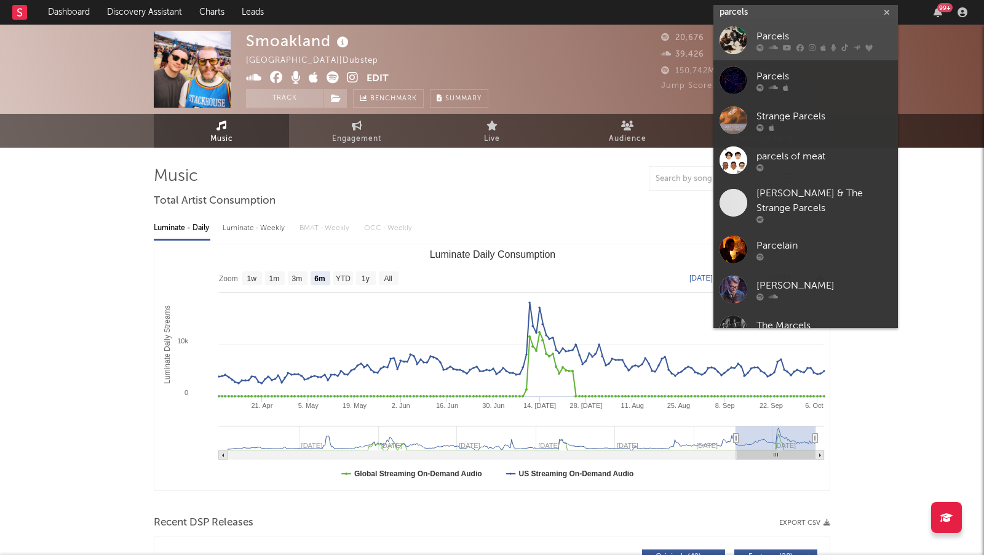
type input "parcels"
click at [856, 47] on icon at bounding box center [856, 47] width 7 height 5
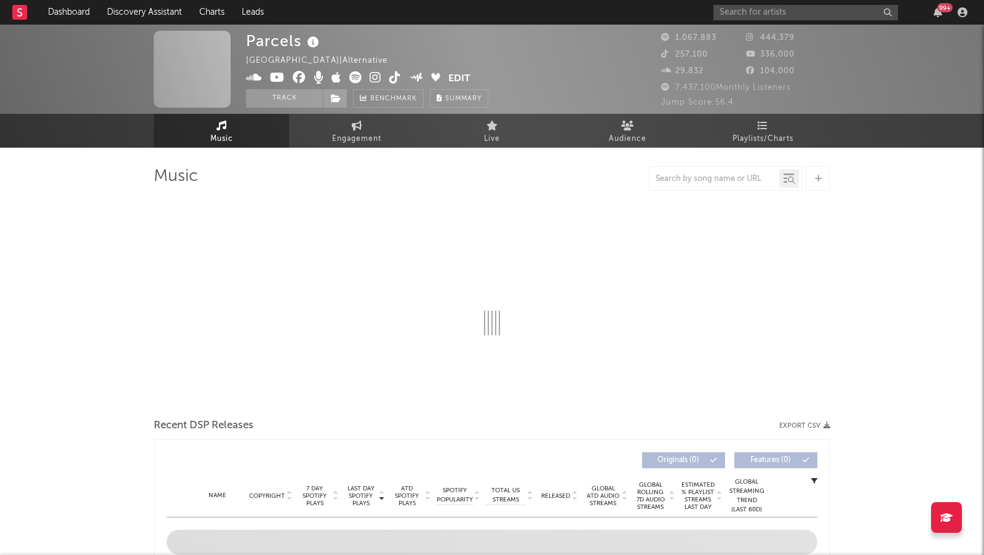
select select "6m"
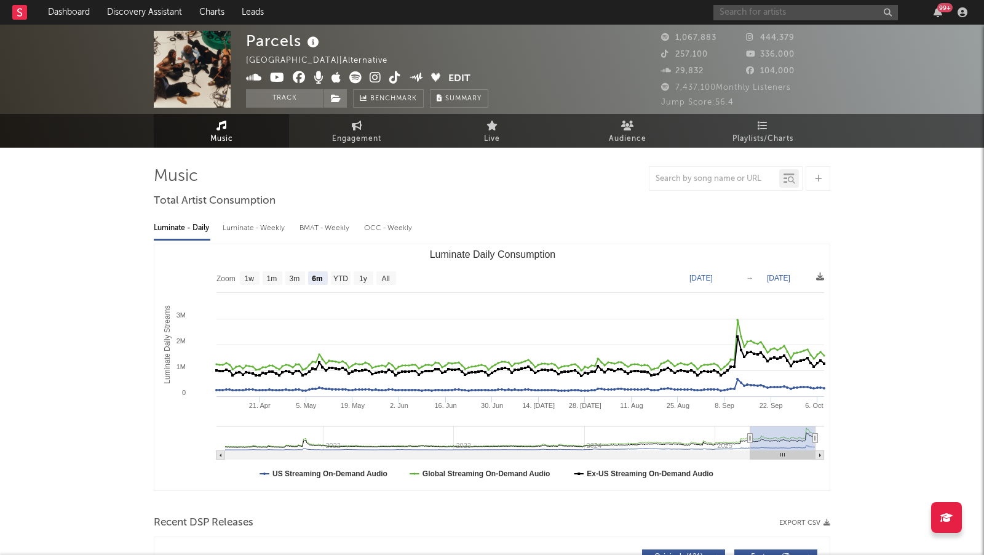
click at [729, 10] on input "text" at bounding box center [806, 12] width 185 height 15
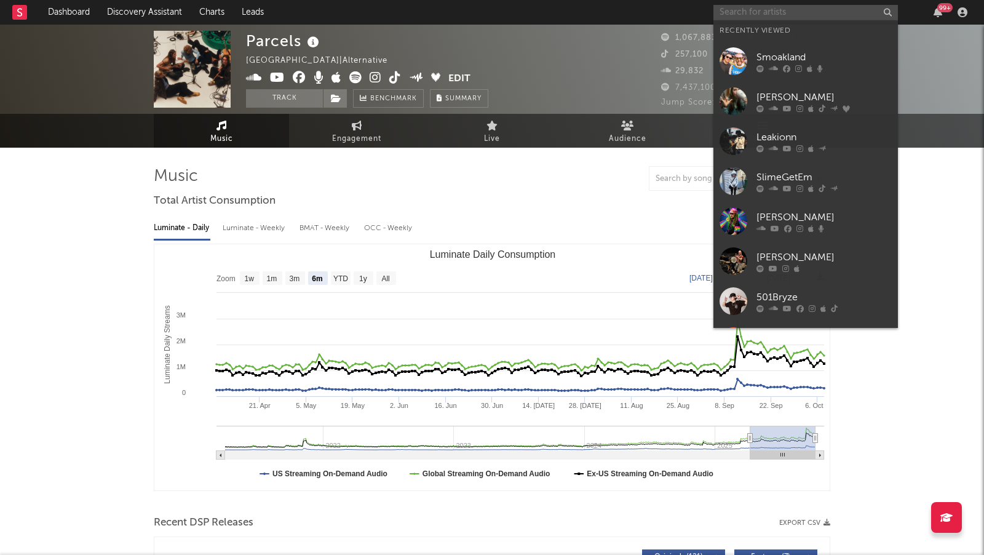
type input "e"
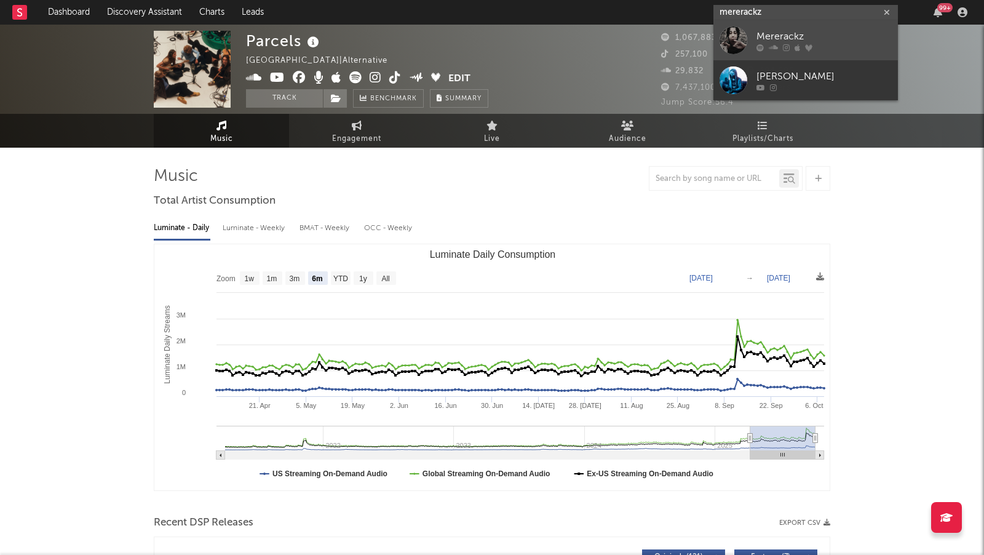
type input "mererackz"
click at [808, 35] on div "Mererackz" at bounding box center [824, 37] width 135 height 15
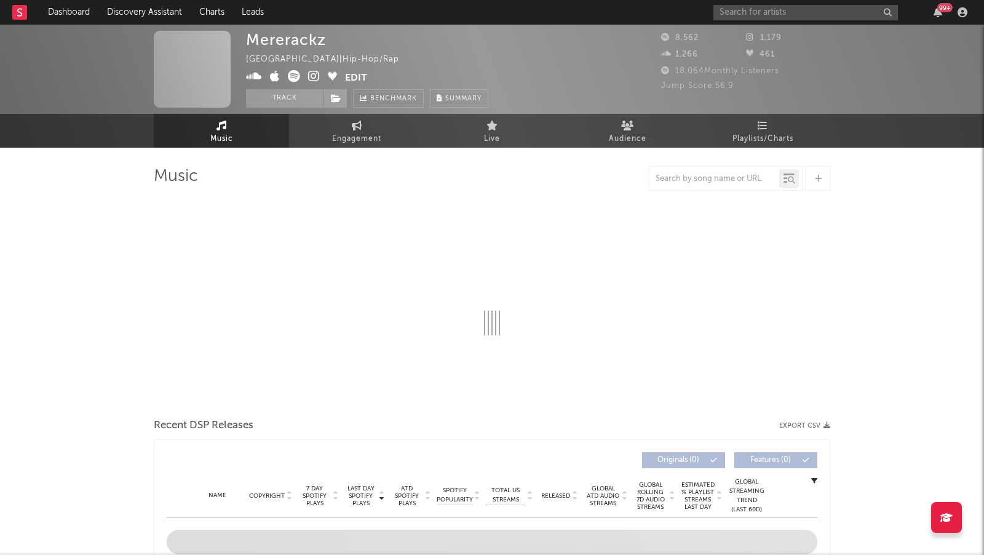
select select "6m"
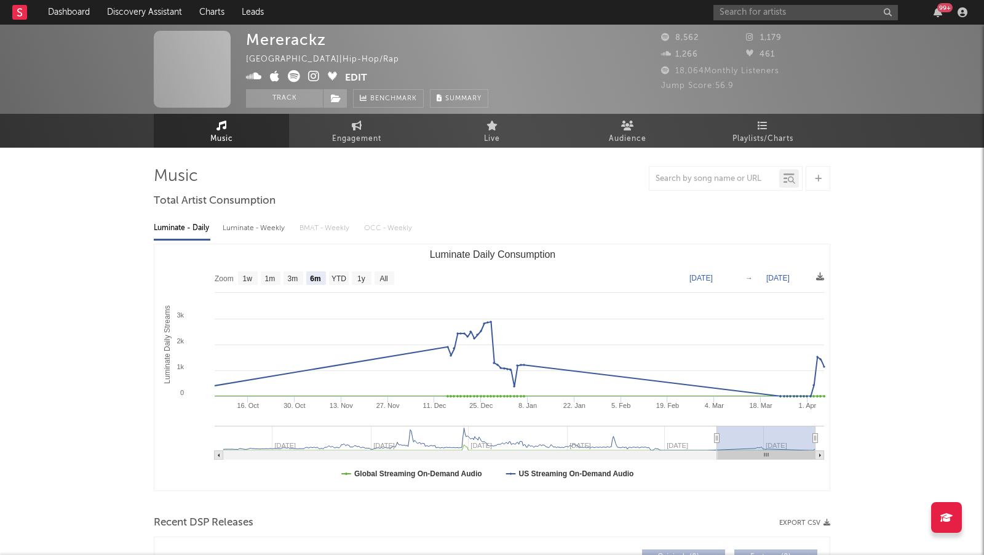
click at [313, 76] on icon at bounding box center [314, 76] width 12 height 12
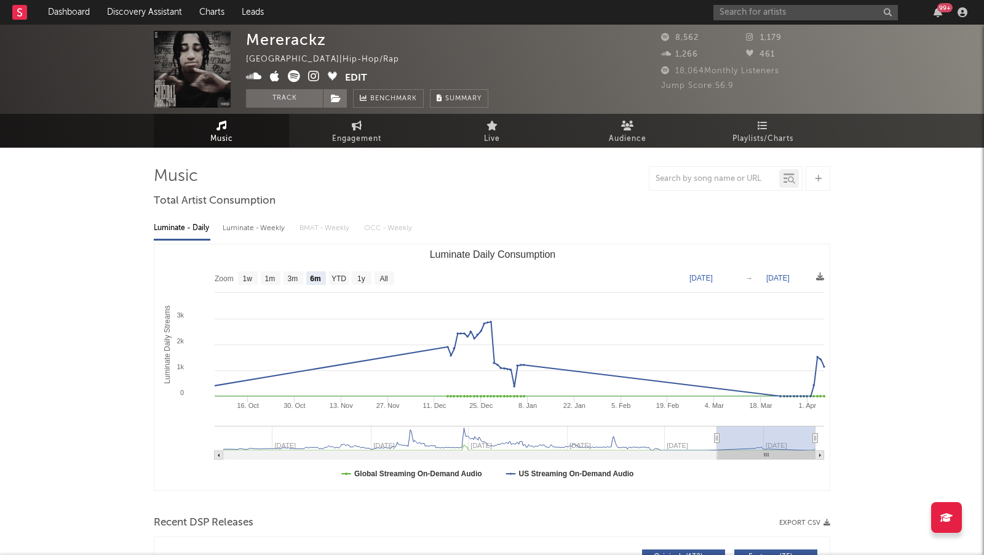
click at [257, 75] on icon at bounding box center [254, 76] width 16 height 12
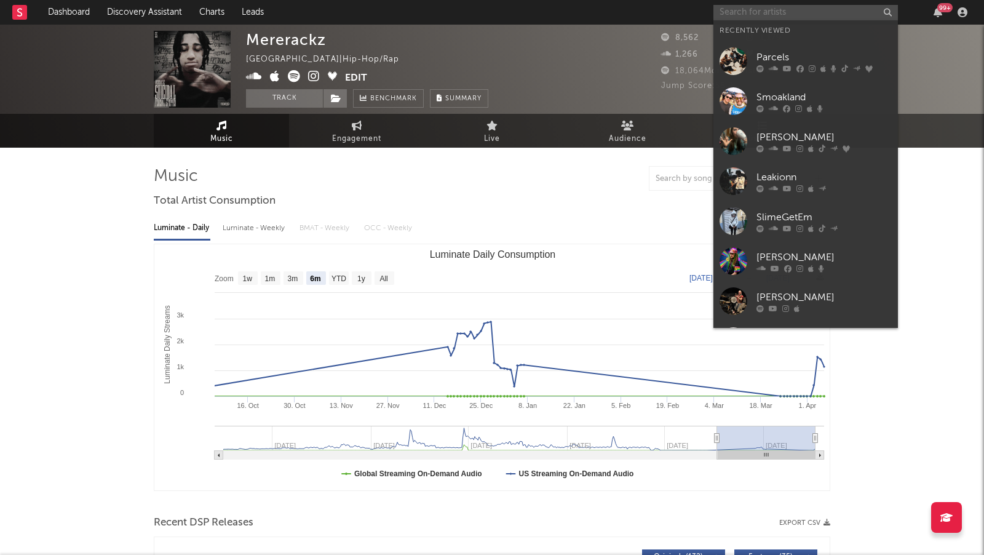
click at [738, 7] on input "text" at bounding box center [806, 12] width 185 height 15
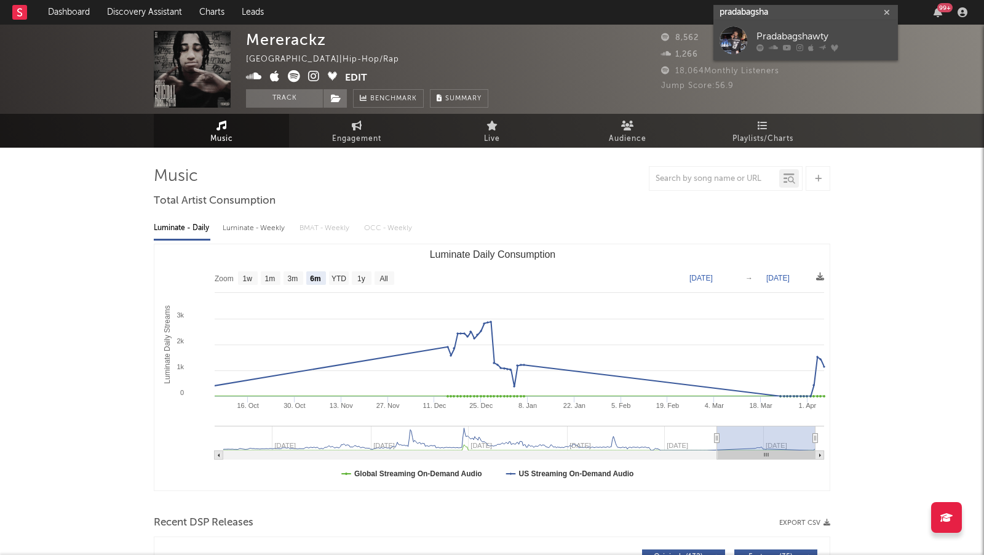
type input "pradabagsha"
click at [775, 30] on div "Pradabagshawty" at bounding box center [824, 37] width 135 height 15
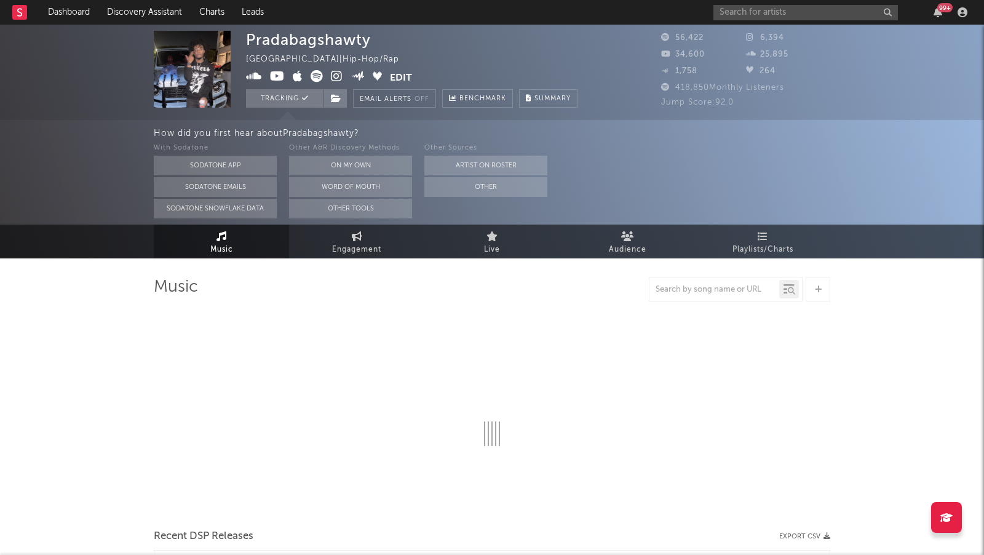
select select "6m"
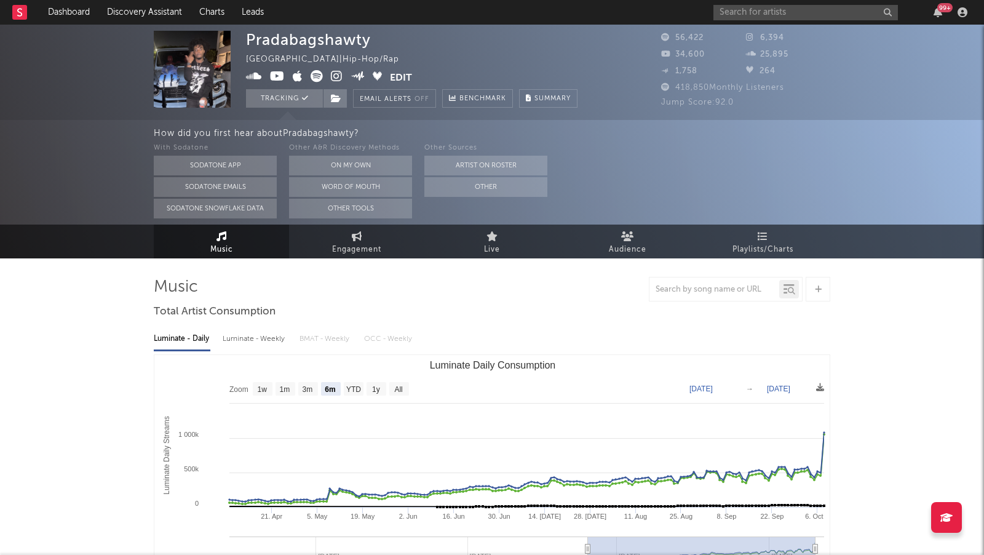
click at [338, 72] on icon at bounding box center [337, 76] width 12 height 12
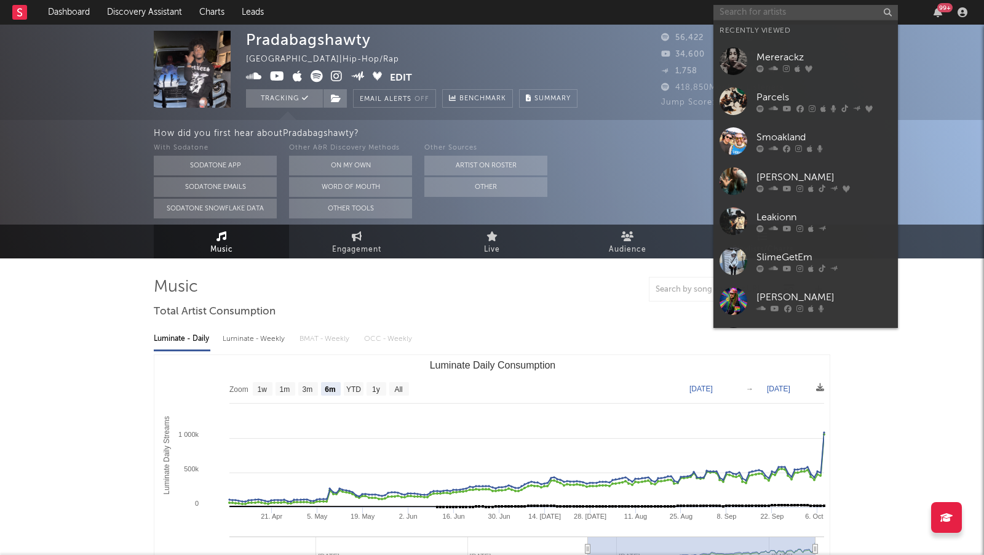
click at [772, 12] on input "text" at bounding box center [806, 12] width 185 height 15
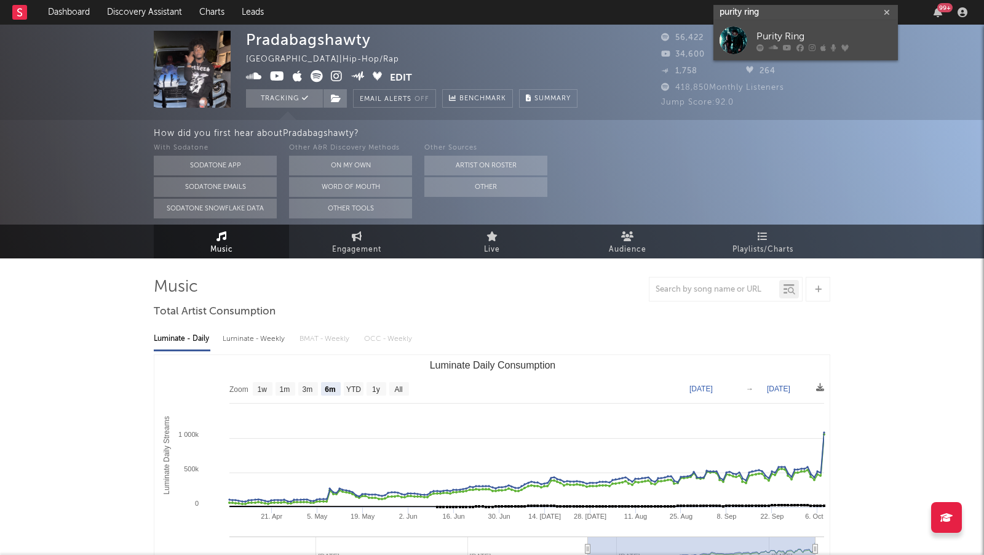
type input "purity ring"
click at [807, 40] on div "Purity Ring" at bounding box center [824, 37] width 135 height 15
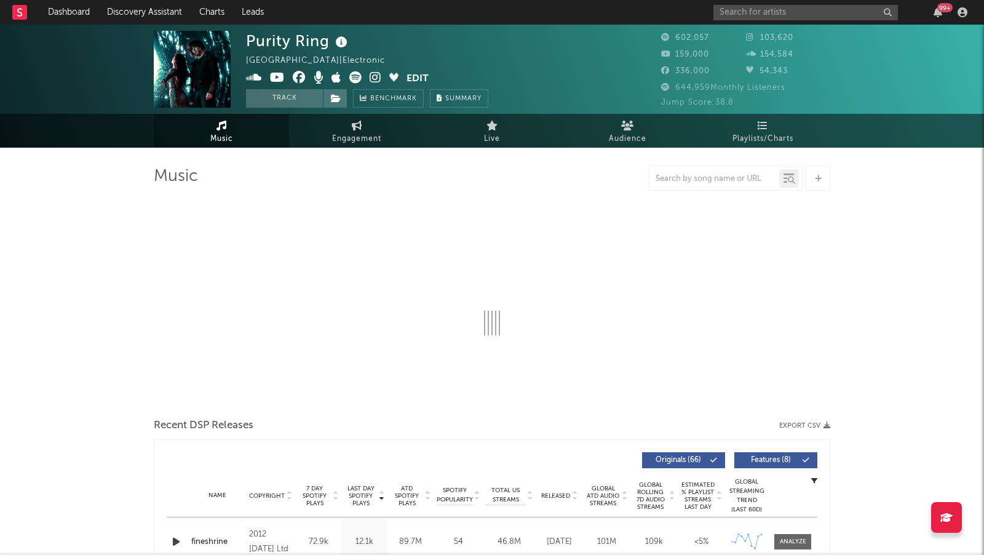
select select "6m"
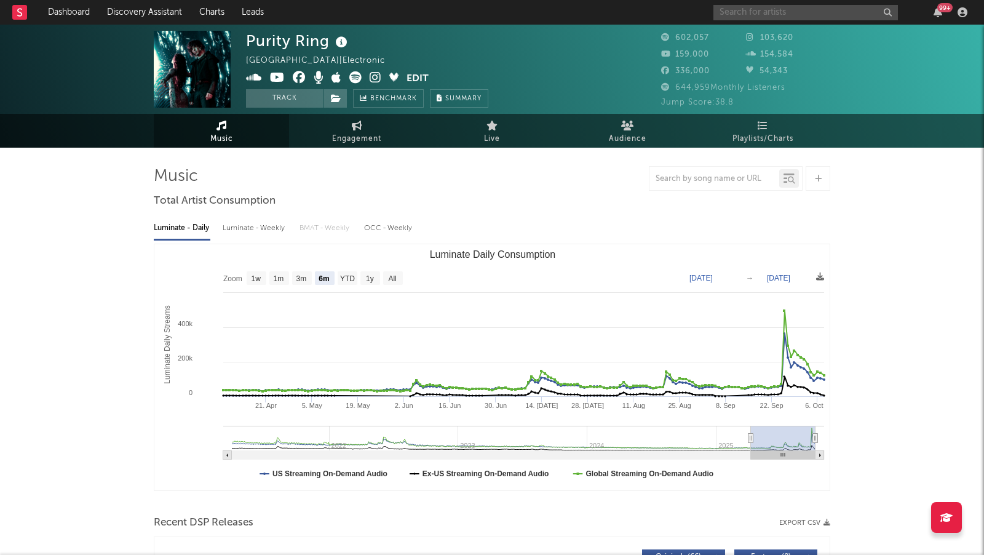
click at [787, 14] on input "text" at bounding box center [806, 12] width 185 height 15
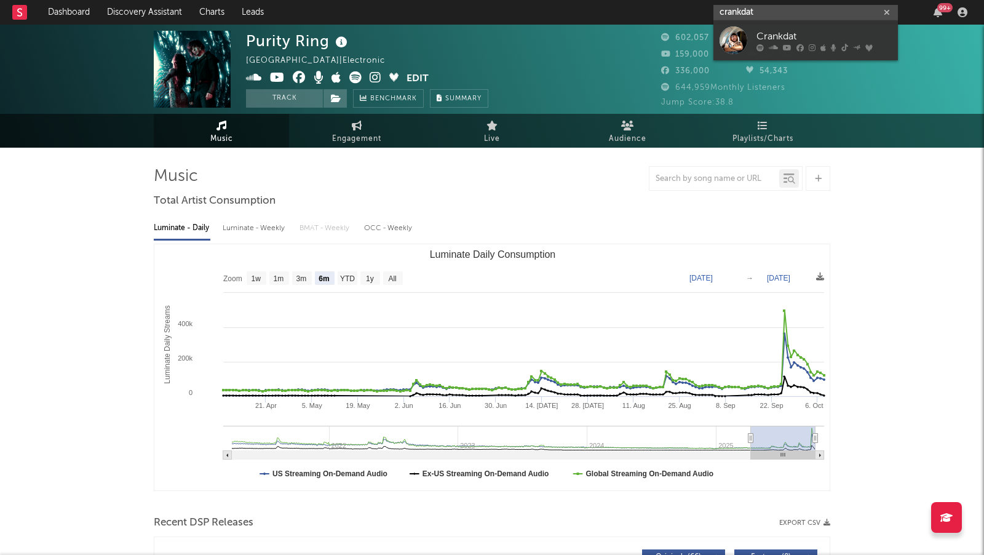
click at [751, 12] on input "crankdat" at bounding box center [806, 12] width 185 height 15
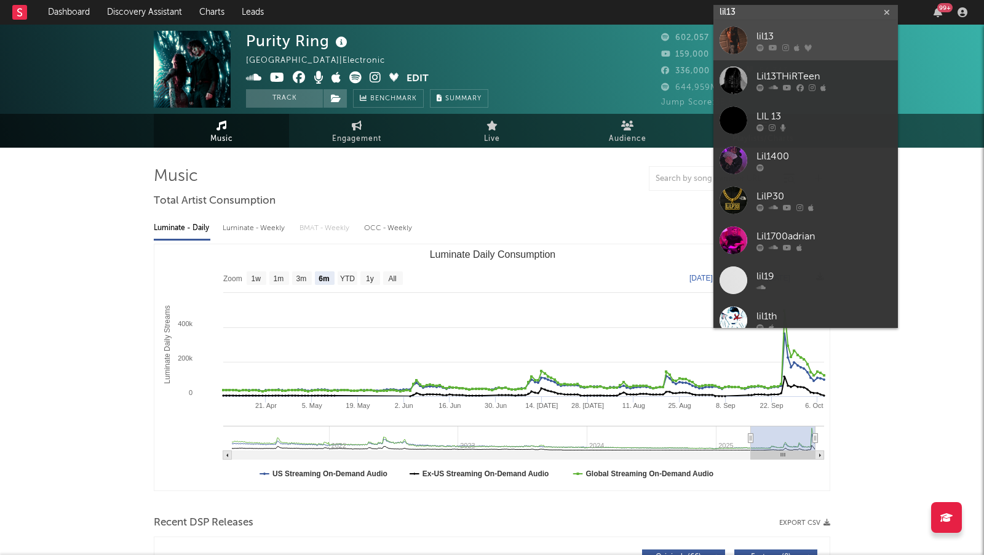
type input "lil13"
click at [826, 36] on div "lil13" at bounding box center [824, 37] width 135 height 15
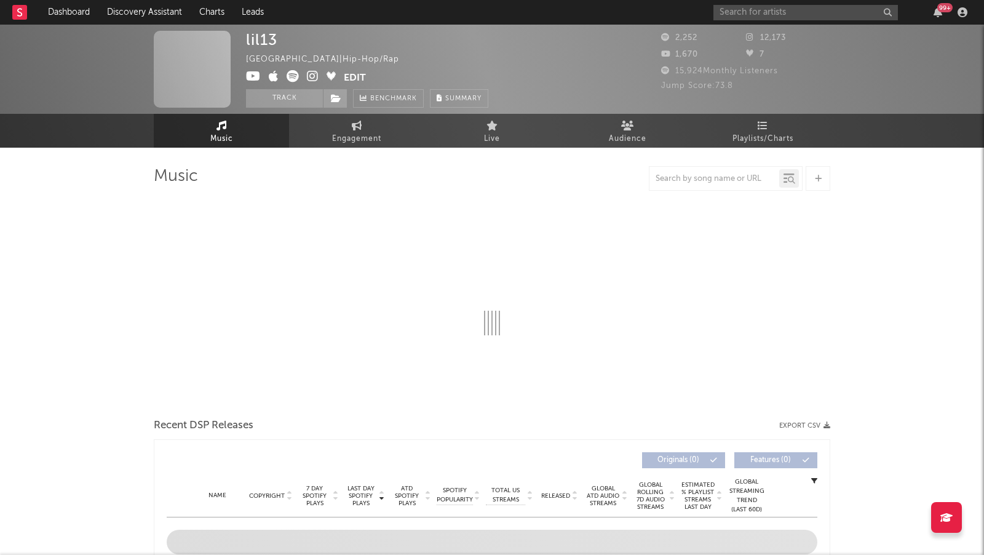
select select "6m"
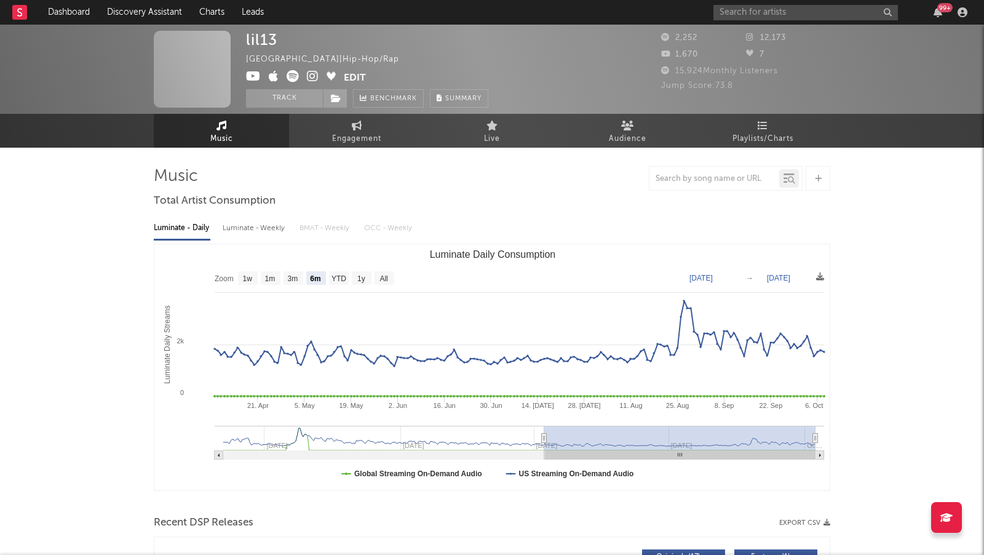
click at [313, 78] on icon at bounding box center [313, 76] width 12 height 12
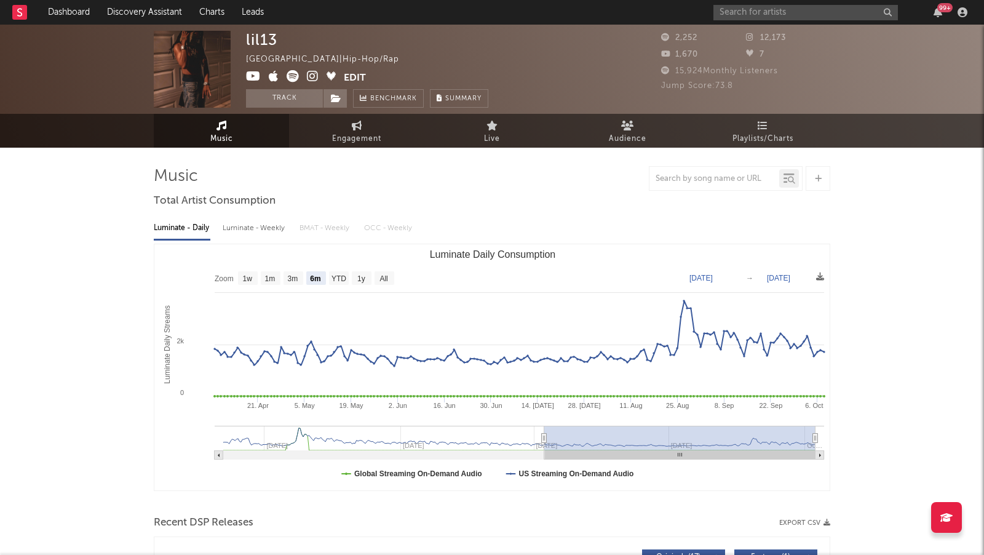
click at [292, 78] on icon at bounding box center [293, 76] width 12 height 12
click at [754, 9] on input "text" at bounding box center [806, 12] width 185 height 15
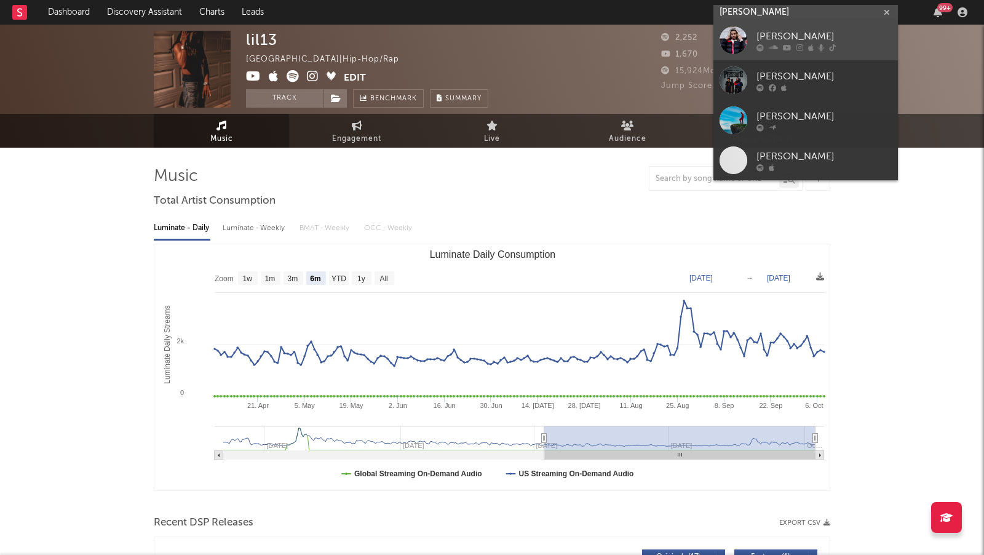
type input "mike sherm"
click at [848, 44] on div "Mike Sherm" at bounding box center [824, 37] width 135 height 15
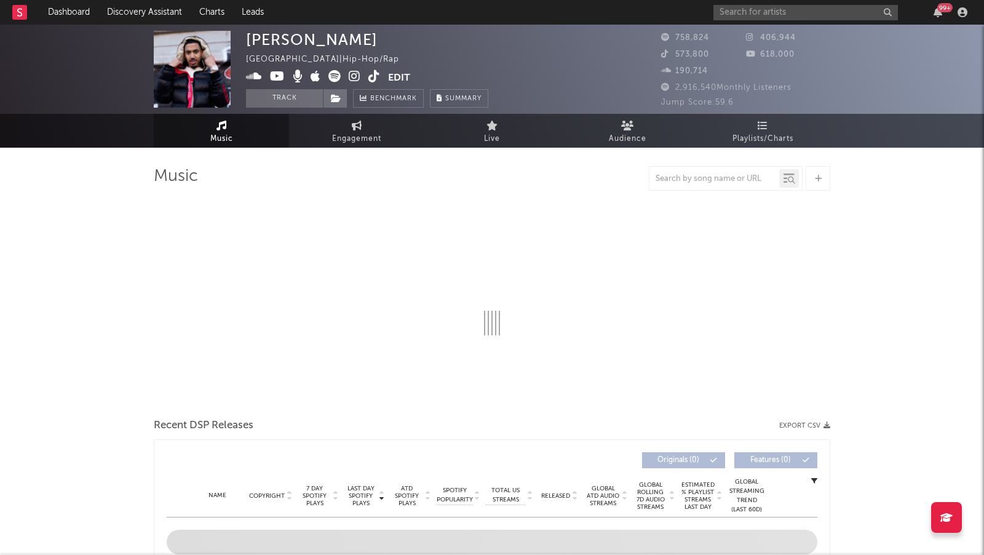
select select "6m"
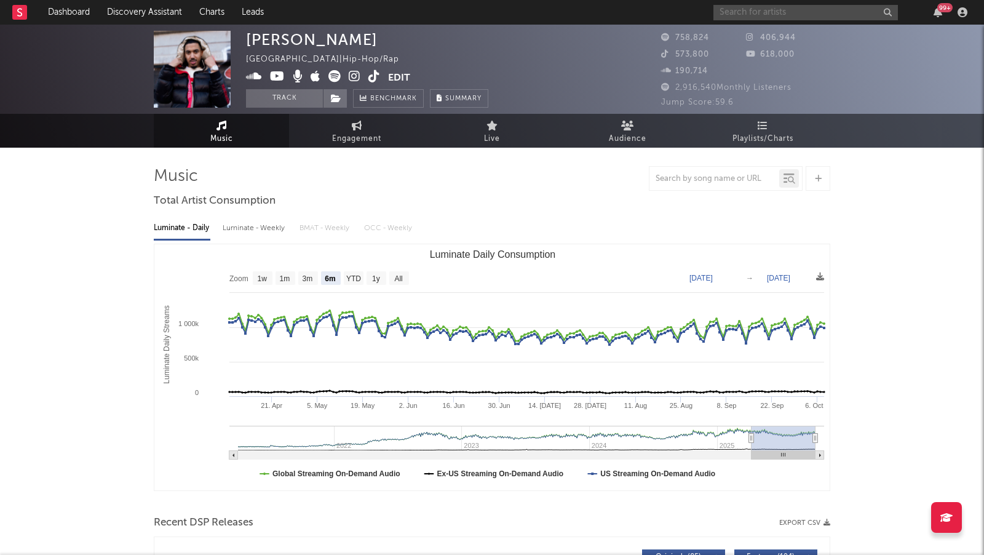
click at [741, 7] on input "text" at bounding box center [806, 12] width 185 height 15
select select "6m"
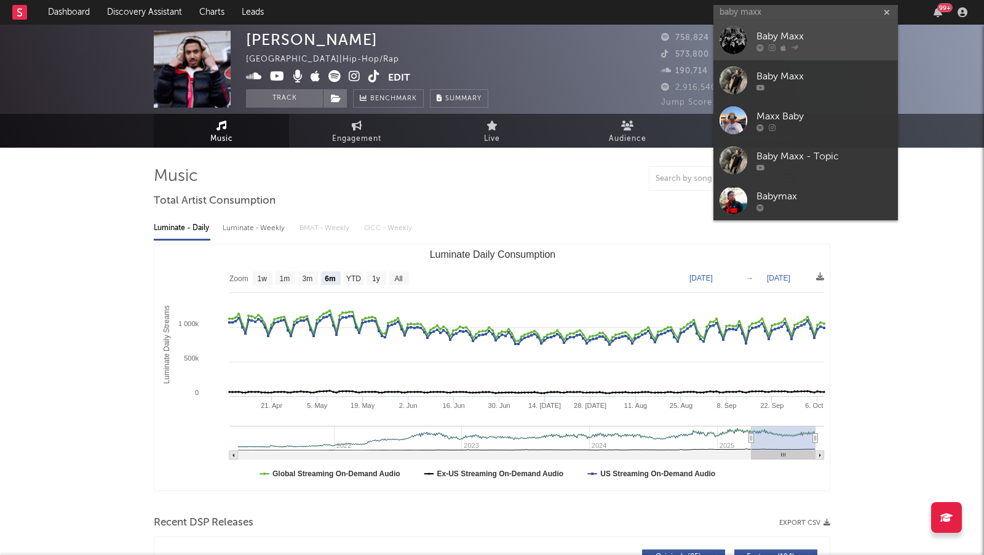
type input "baby maxx"
click at [819, 33] on div "Baby Maxx" at bounding box center [824, 37] width 135 height 15
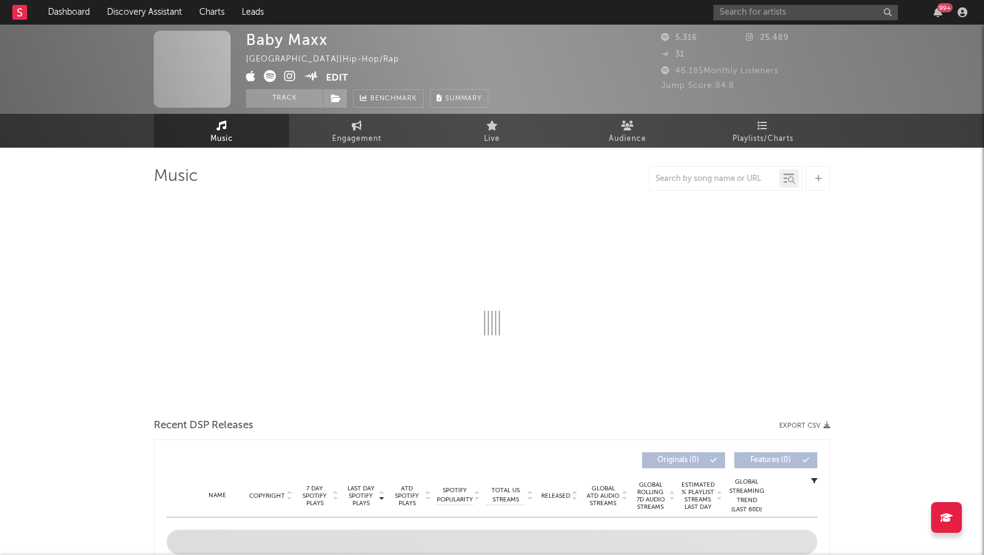
select select "6m"
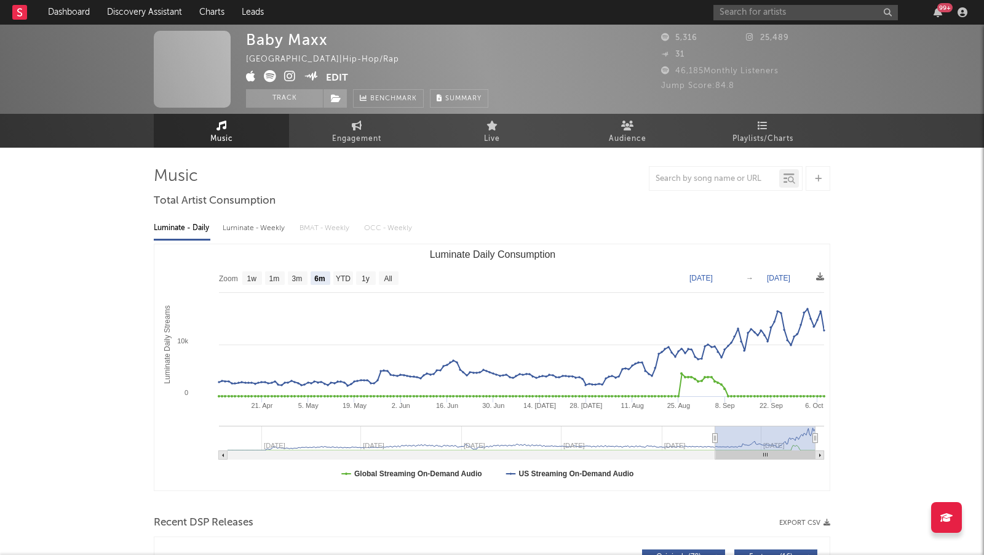
click at [290, 76] on icon at bounding box center [290, 76] width 12 height 12
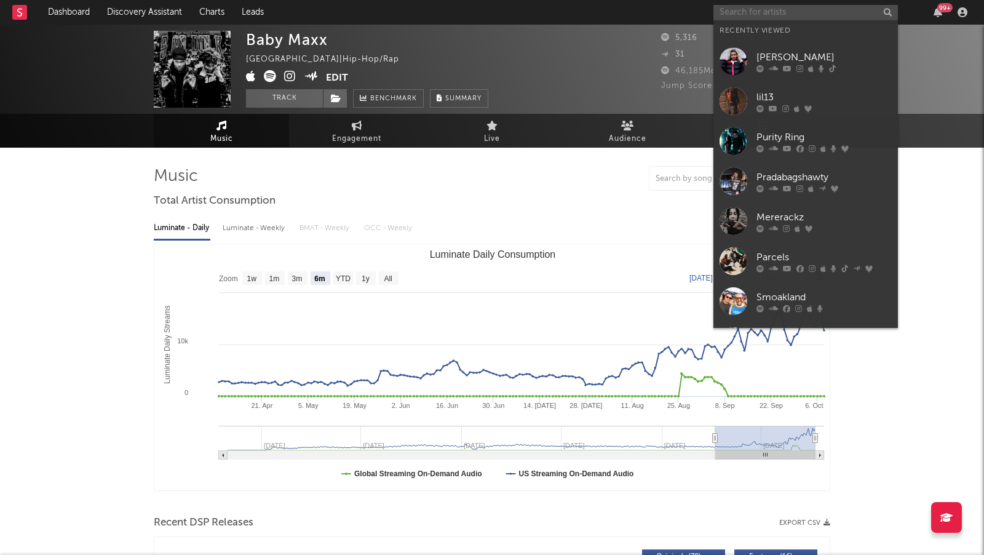
click at [816, 5] on input "text" at bounding box center [806, 12] width 185 height 15
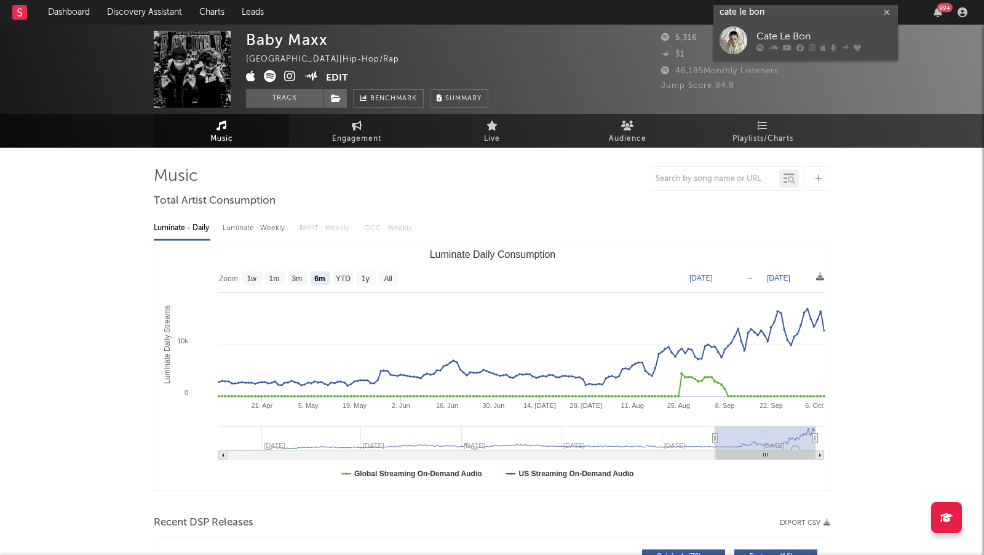
type input "cate le bon"
click at [842, 34] on div "Cate Le Bon" at bounding box center [824, 37] width 135 height 15
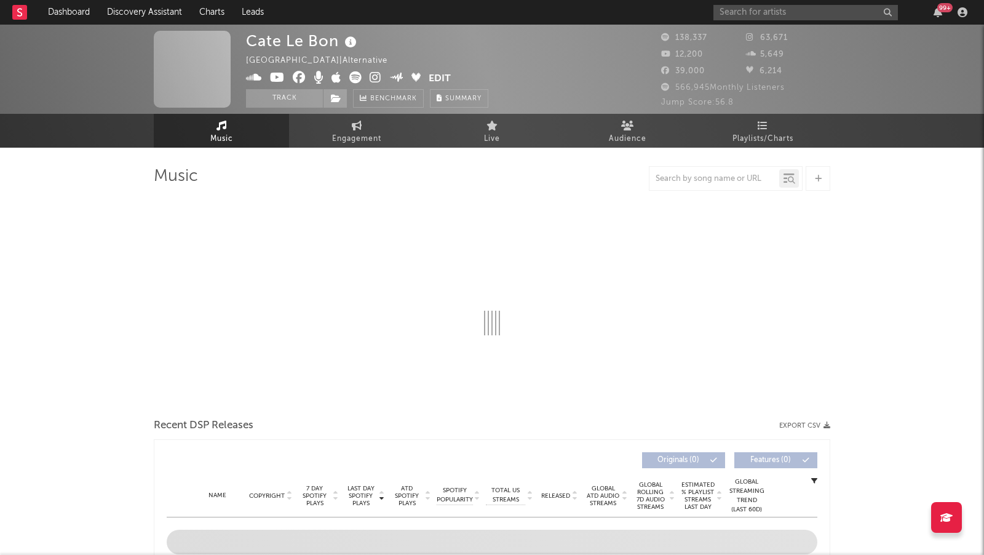
select select "6m"
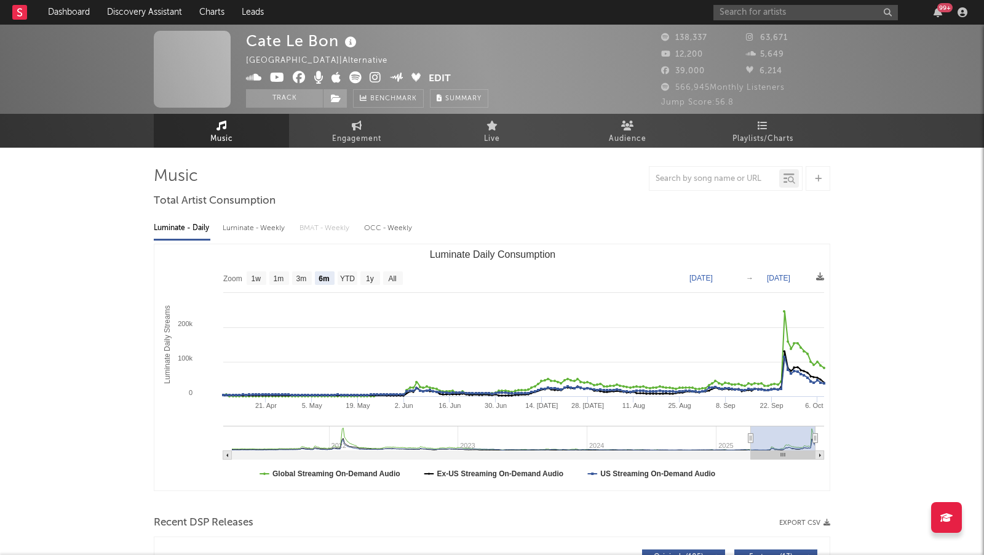
click at [356, 76] on icon at bounding box center [355, 77] width 12 height 12
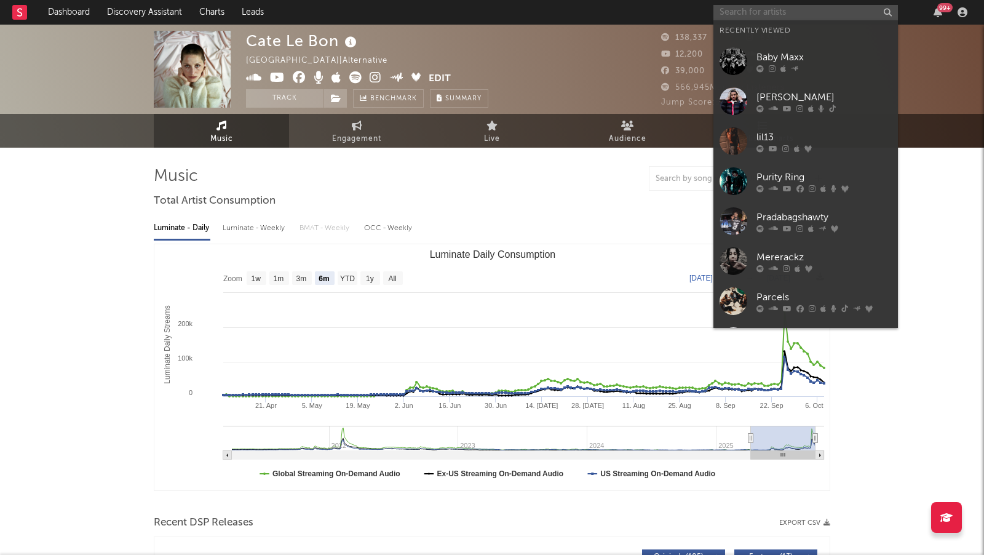
click at [725, 16] on input "text" at bounding box center [806, 12] width 185 height 15
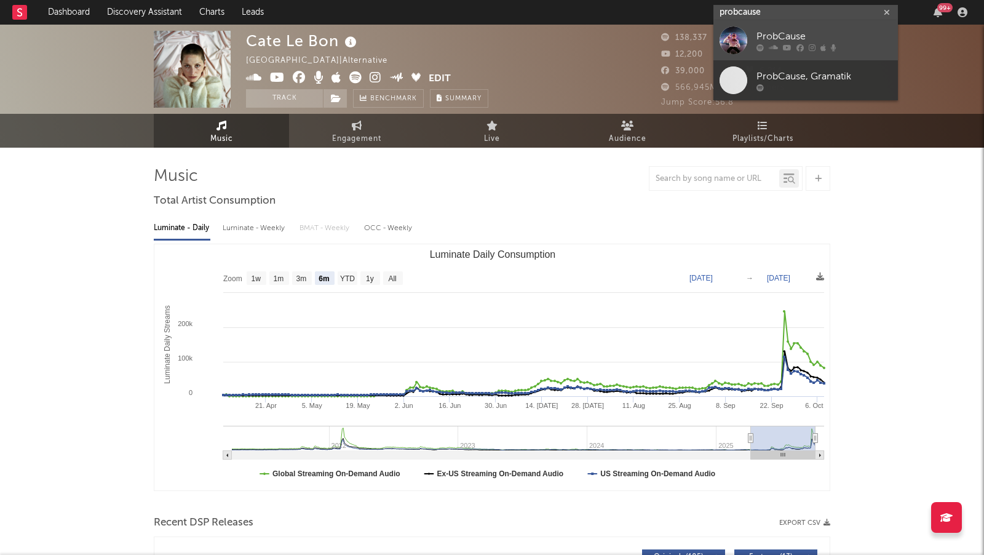
type input "probcause"
click at [841, 35] on div "ProbCause" at bounding box center [824, 37] width 135 height 15
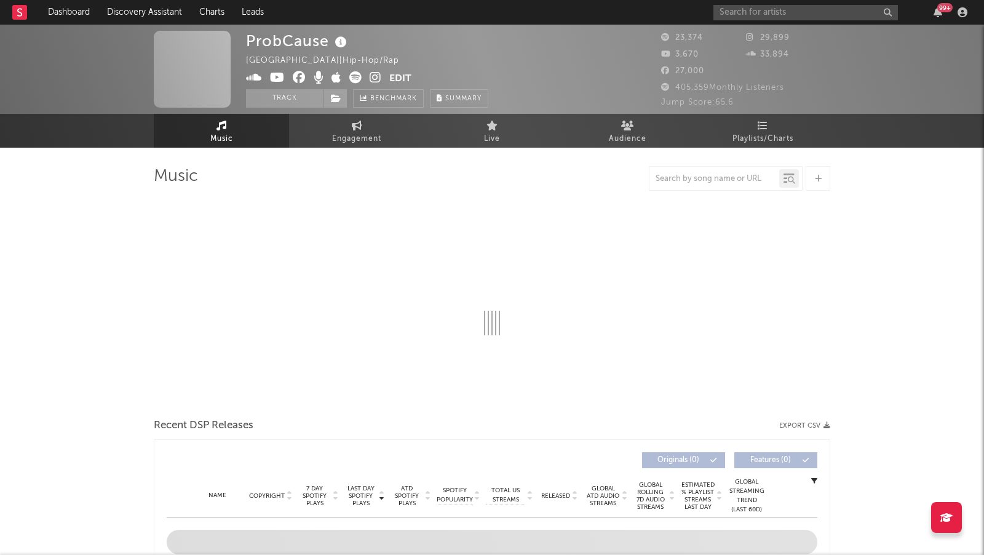
select select "6m"
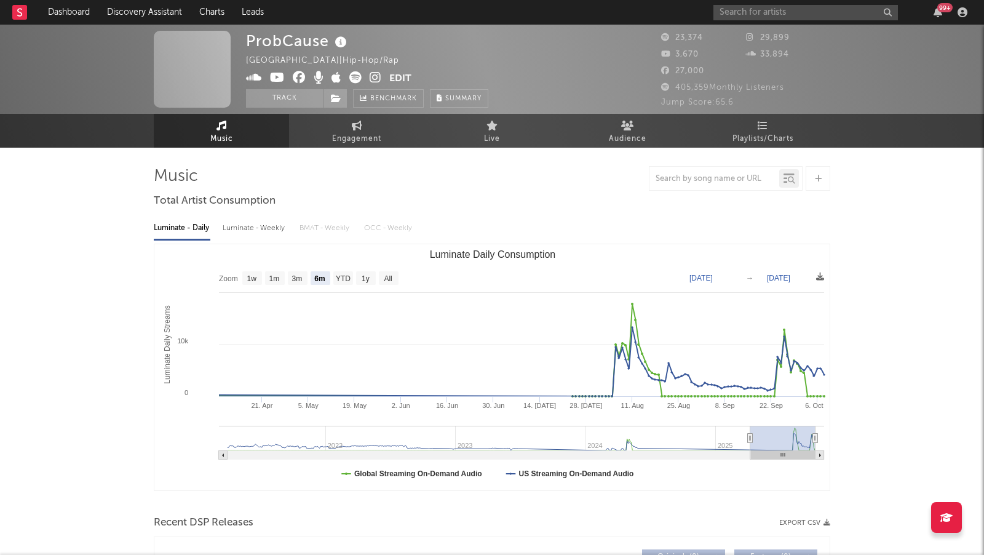
click at [375, 81] on icon at bounding box center [376, 77] width 12 height 12
click at [722, 10] on input "text" at bounding box center [806, 12] width 185 height 15
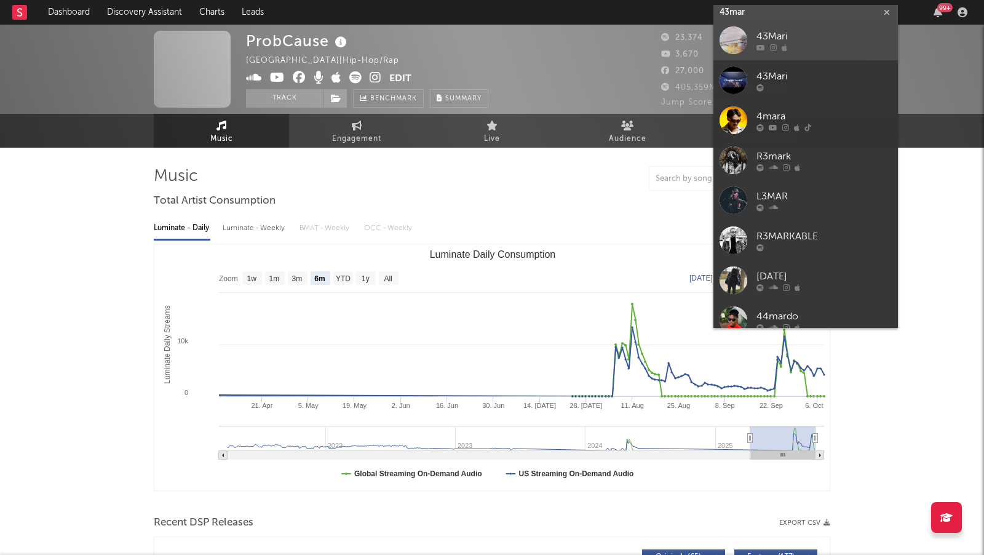
type input "43mar"
click at [805, 44] on div at bounding box center [824, 47] width 135 height 7
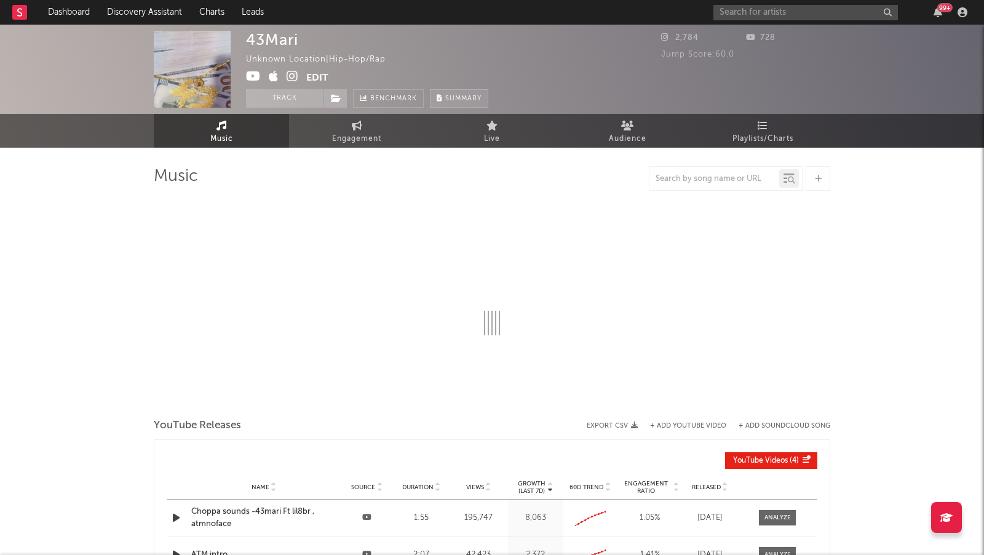
select select "1w"
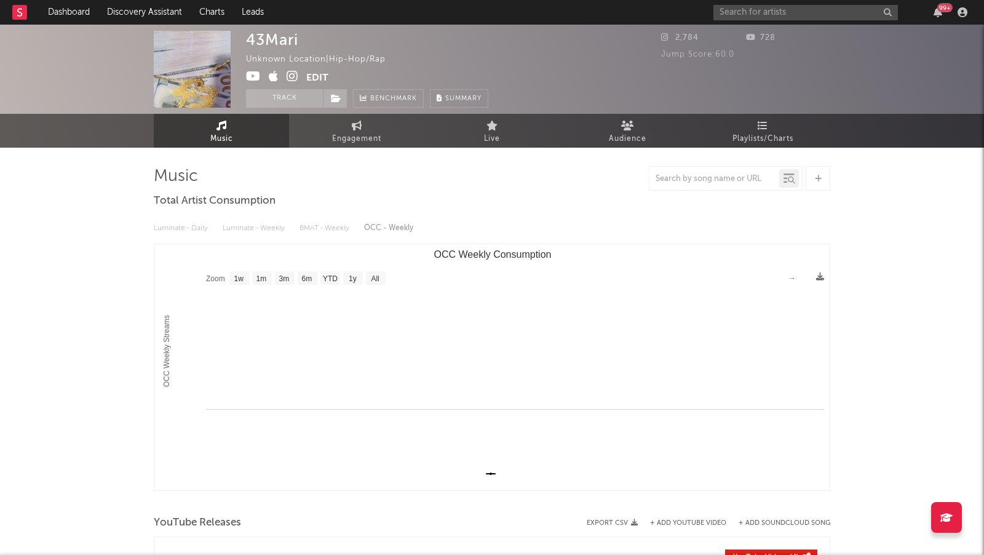
click at [295, 71] on icon at bounding box center [293, 76] width 12 height 12
click at [733, 2] on div "99 +" at bounding box center [843, 12] width 258 height 25
click at [733, 12] on input "text" at bounding box center [806, 12] width 185 height 15
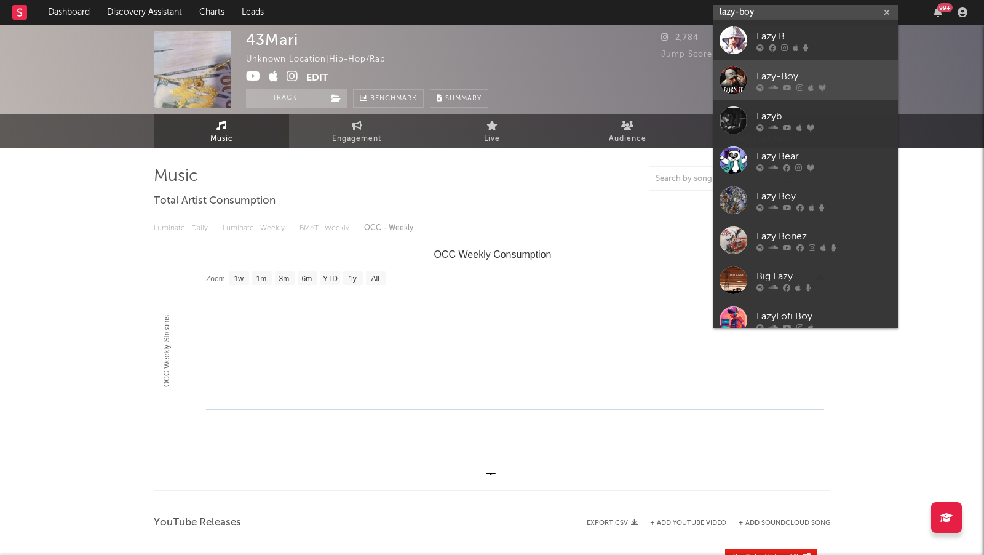
type input "lazy-boy"
click at [831, 76] on div "Lazy-Boy" at bounding box center [824, 77] width 135 height 15
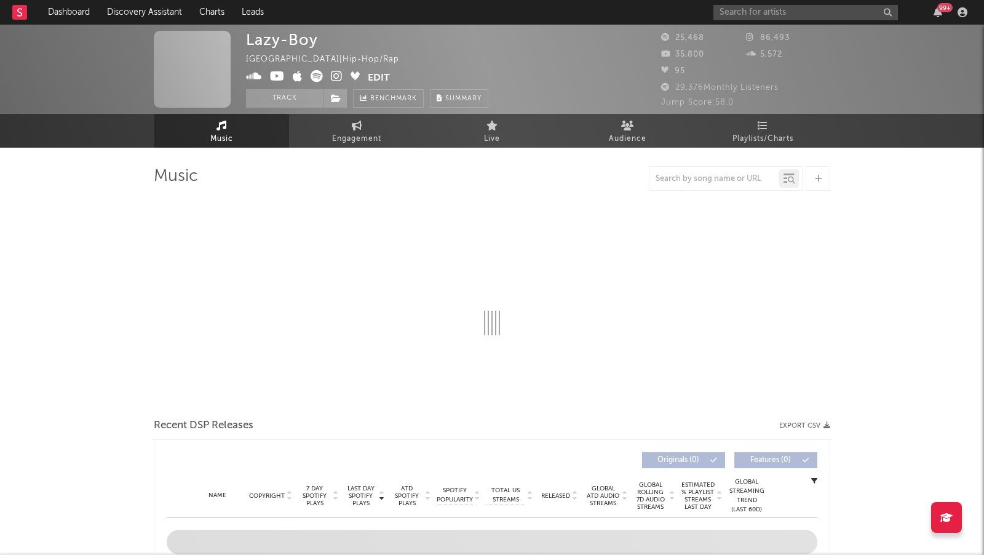
select select "6m"
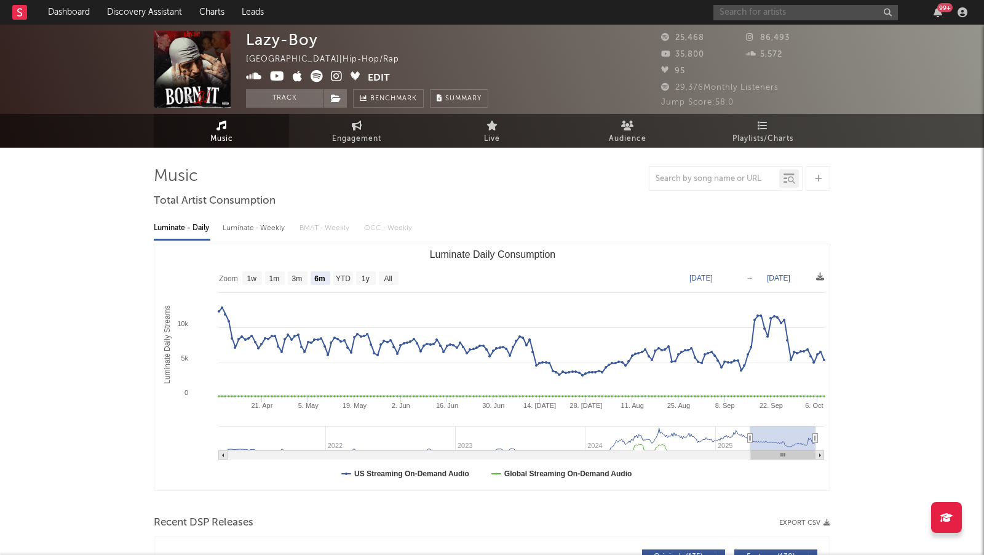
click at [757, 14] on input "text" at bounding box center [806, 12] width 185 height 15
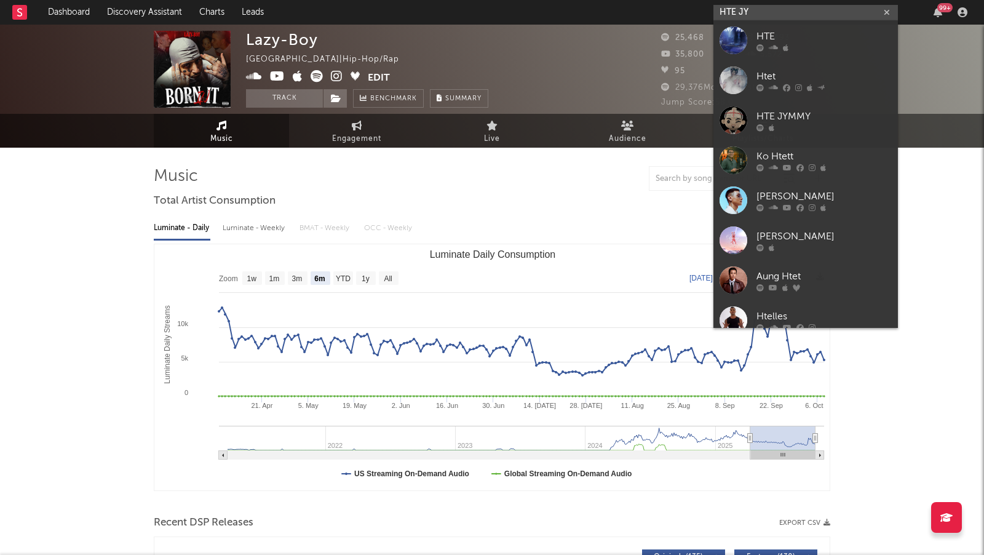
click at [751, 10] on input "HTE JY" at bounding box center [806, 12] width 185 height 15
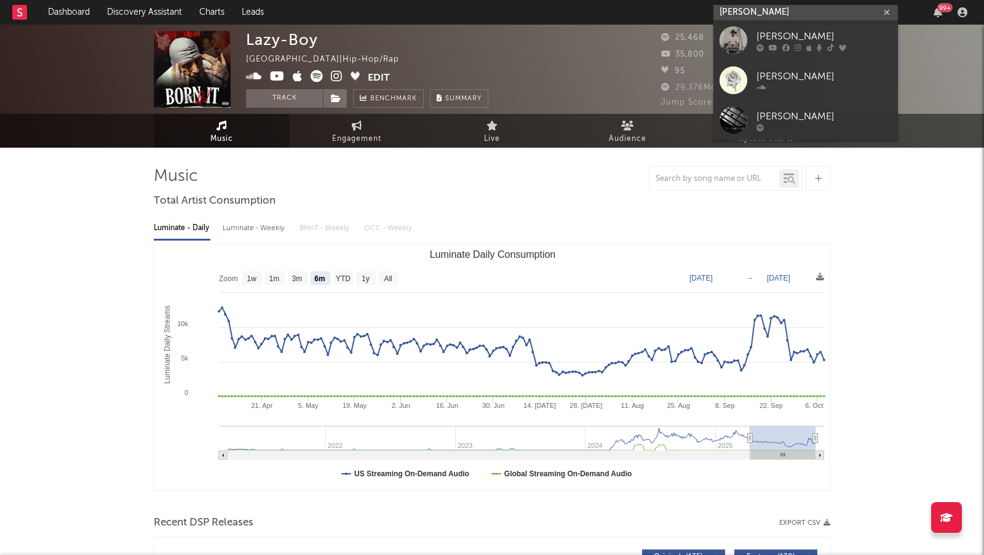
click at [749, 15] on input "Josh meloy" at bounding box center [806, 12] width 185 height 15
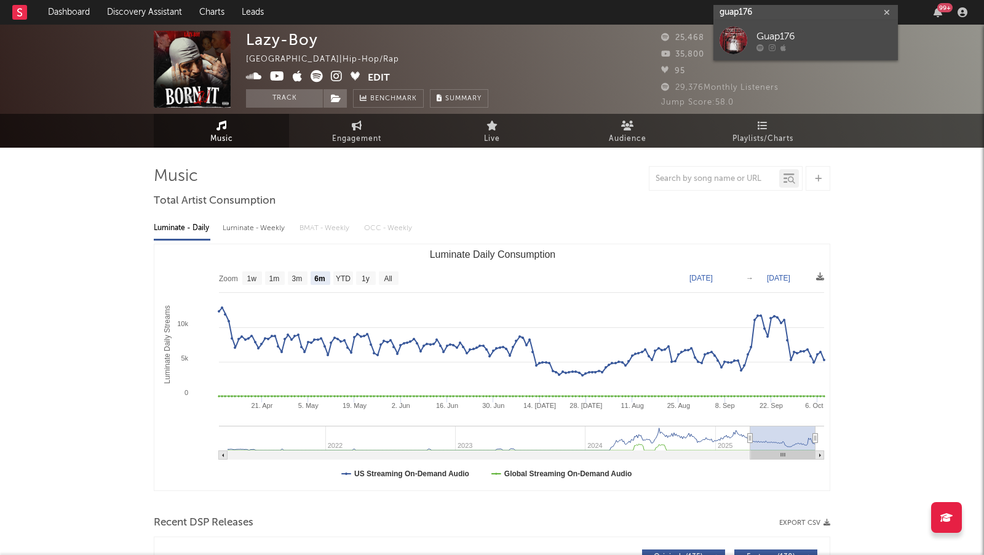
type input "guap176"
click at [804, 42] on div "Guap176" at bounding box center [824, 37] width 135 height 15
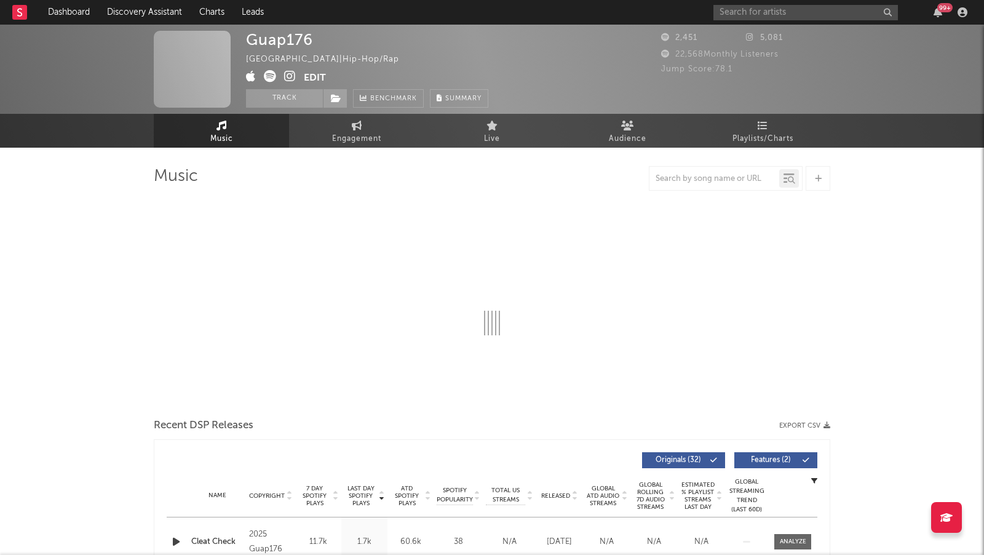
select select "6m"
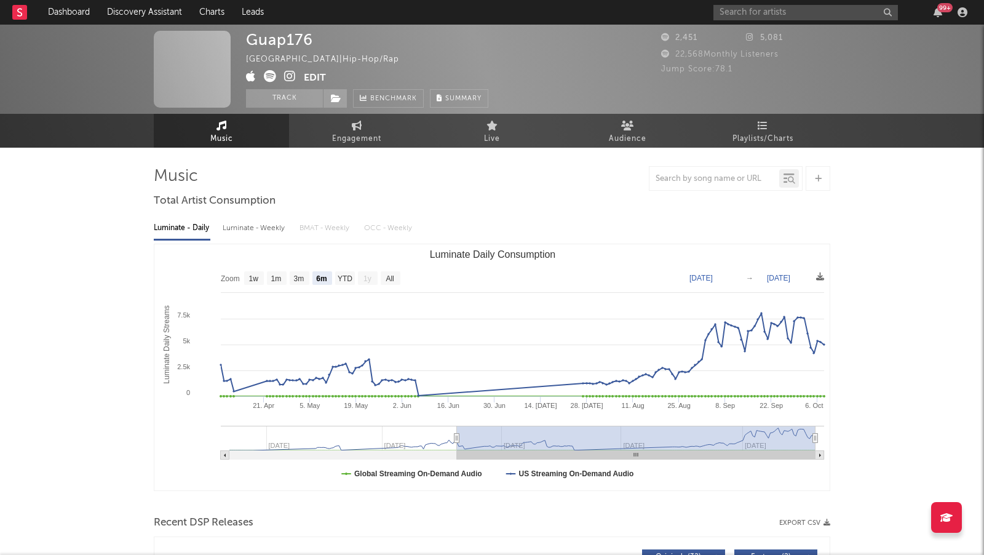
click at [293, 79] on icon at bounding box center [290, 76] width 12 height 12
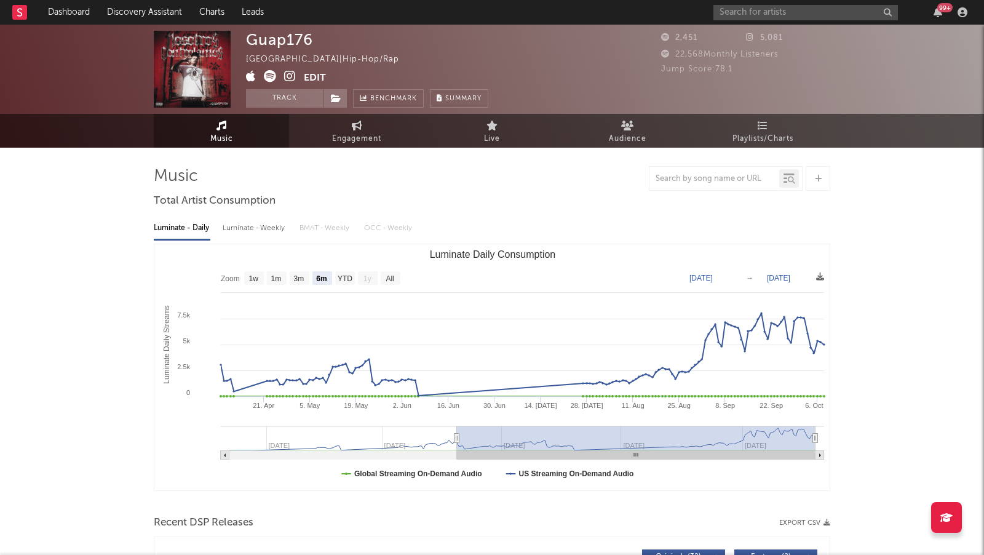
click at [787, 23] on div "99 +" at bounding box center [843, 12] width 258 height 25
click at [775, 18] on input "text" at bounding box center [806, 12] width 185 height 15
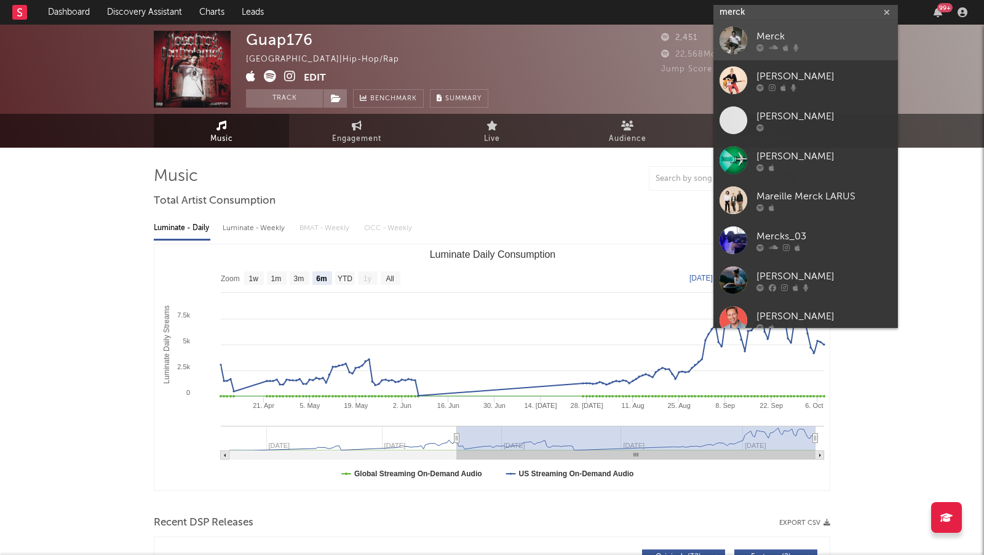
type input "merck"
click at [820, 44] on div at bounding box center [824, 47] width 135 height 7
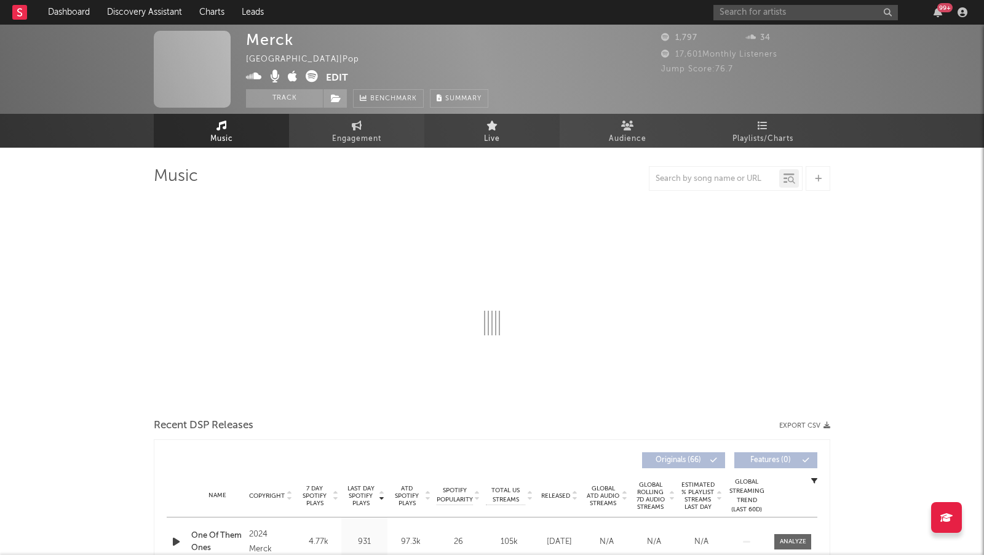
select select "6m"
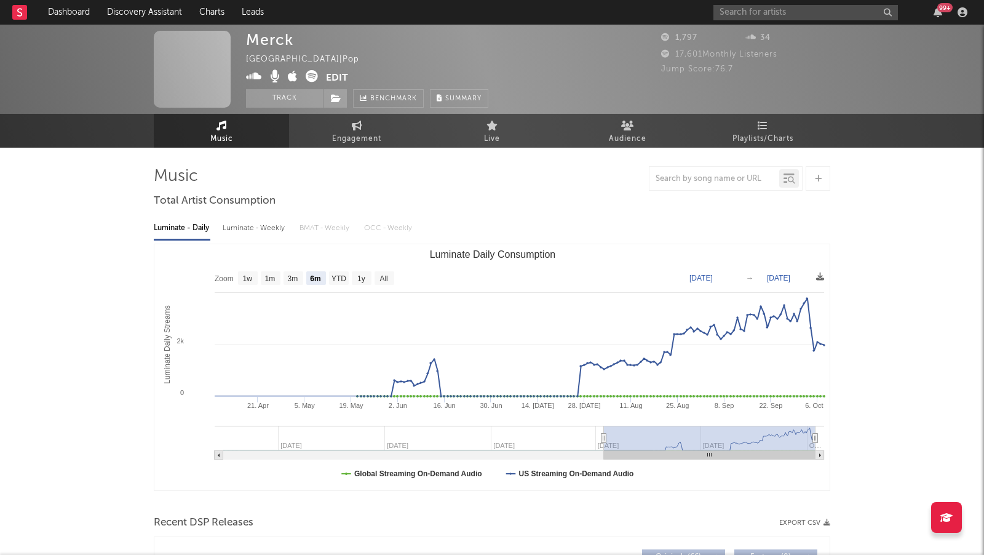
click at [258, 78] on icon at bounding box center [254, 76] width 16 height 12
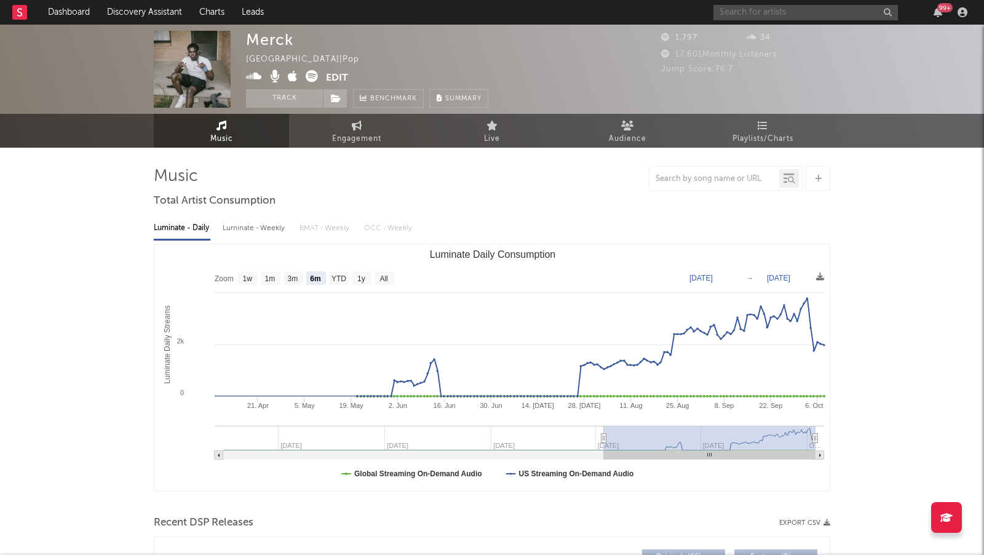
click at [738, 7] on input "text" at bounding box center [806, 12] width 185 height 15
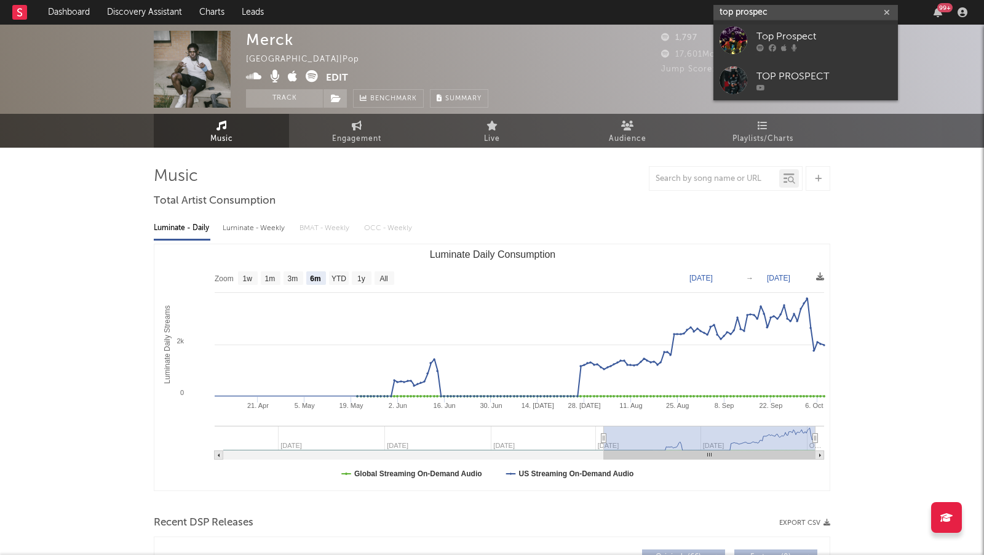
click at [748, 10] on input "top prospec" at bounding box center [806, 12] width 185 height 15
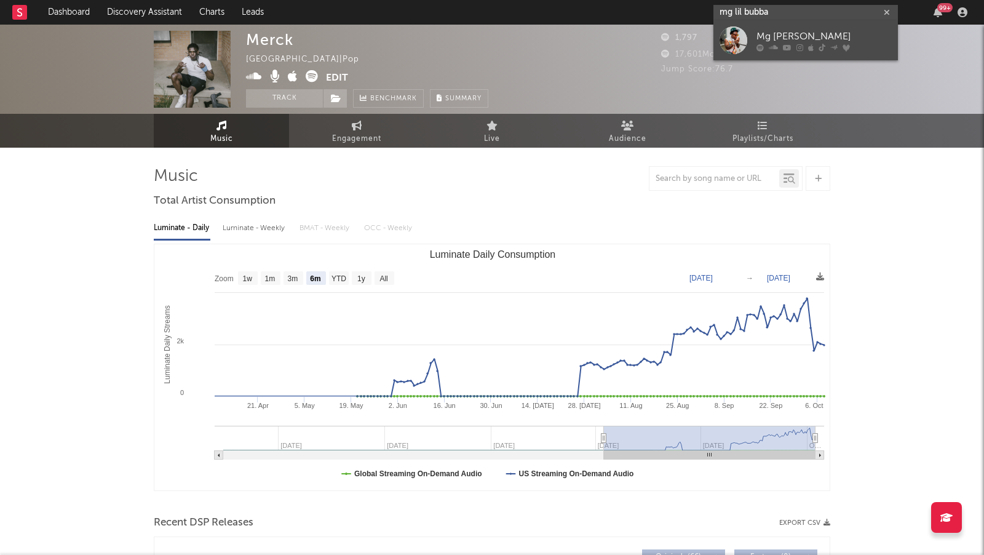
type input "mg lil bubba"
click at [819, 31] on div "Mg Lil Bubba" at bounding box center [824, 37] width 135 height 15
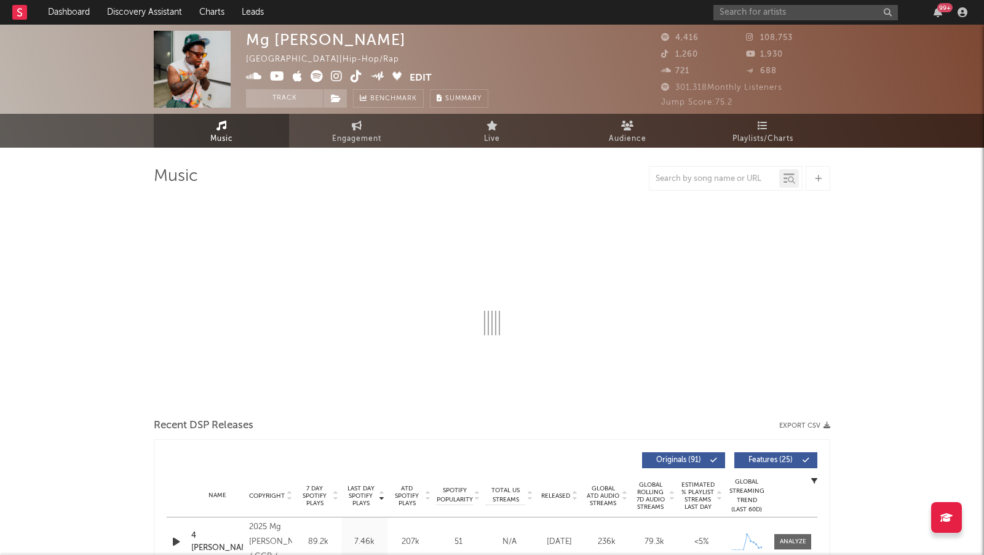
select select "6m"
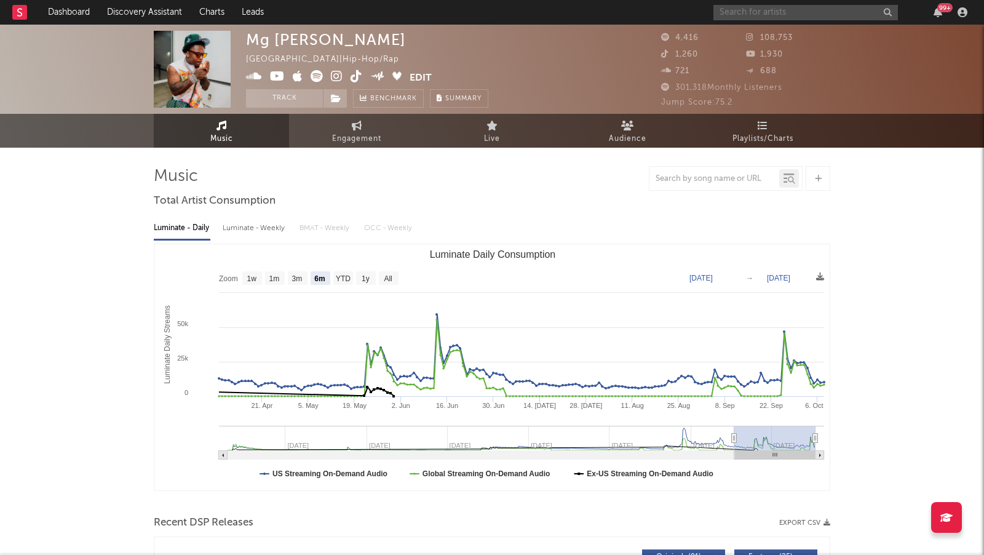
click at [754, 15] on input "text" at bounding box center [806, 12] width 185 height 15
type input "kb wick"
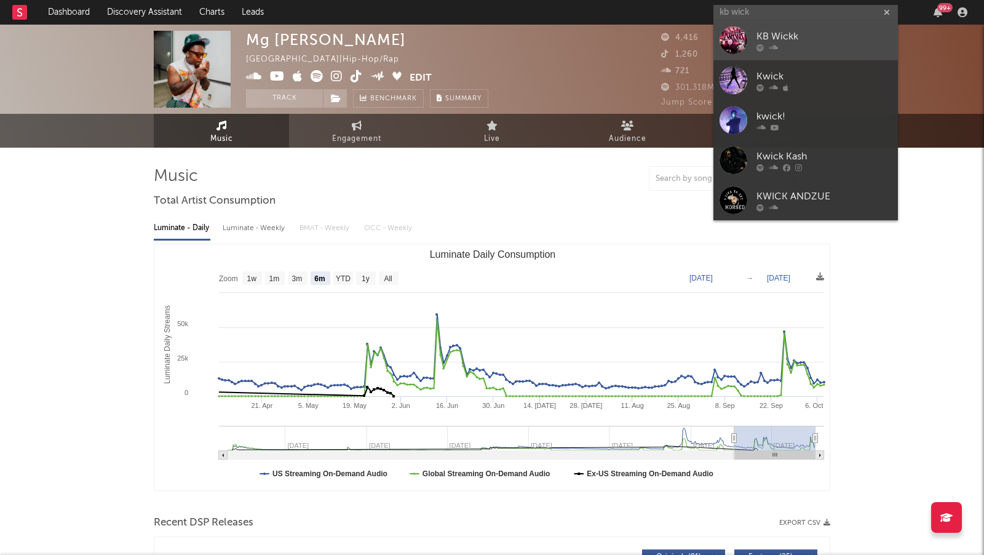
click at [767, 22] on link "KB Wickk" at bounding box center [806, 40] width 185 height 40
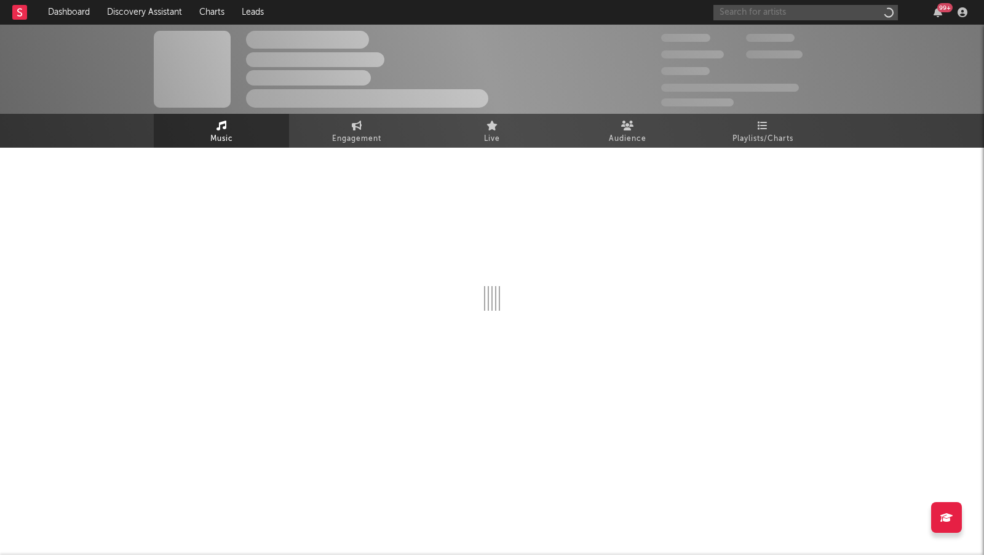
click at [776, 10] on input "text" at bounding box center [806, 12] width 185 height 15
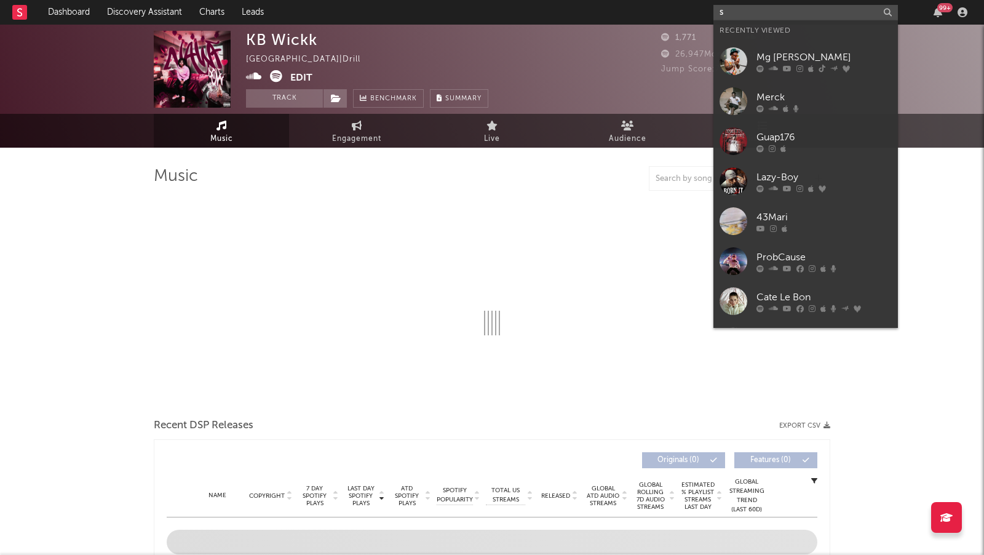
type input "sk"
select select "6m"
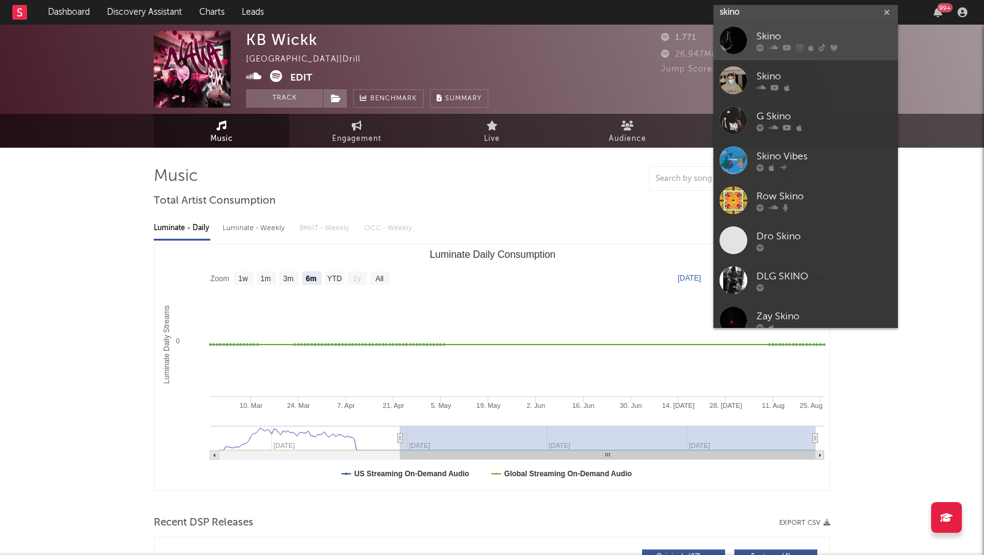
type input "skino"
click at [831, 40] on div "Skino" at bounding box center [824, 37] width 135 height 15
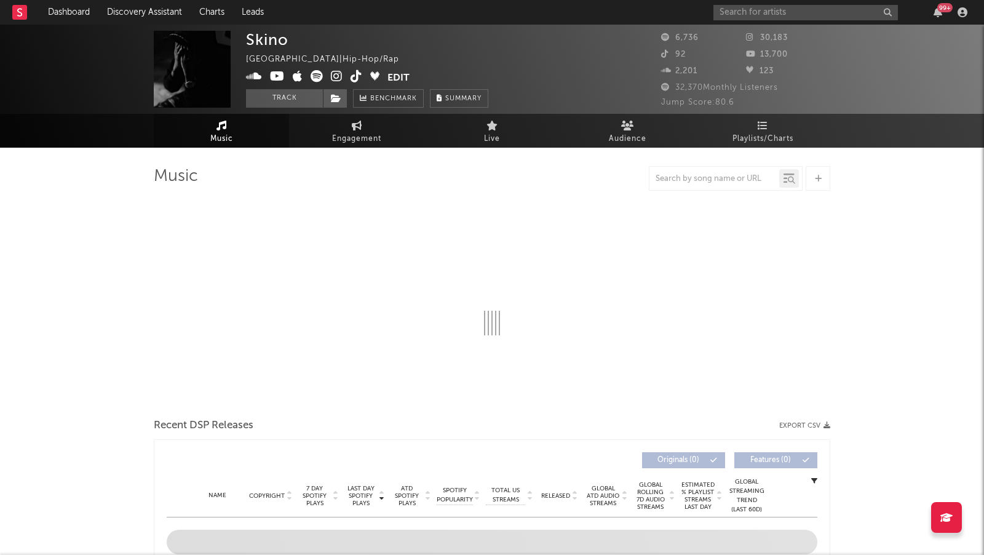
click at [333, 76] on icon at bounding box center [337, 76] width 12 height 12
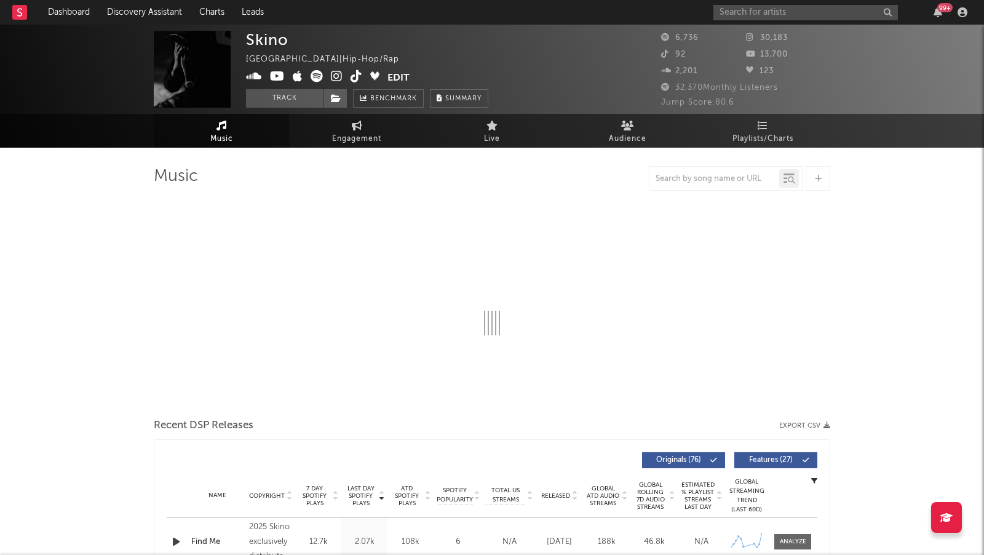
select select "6m"
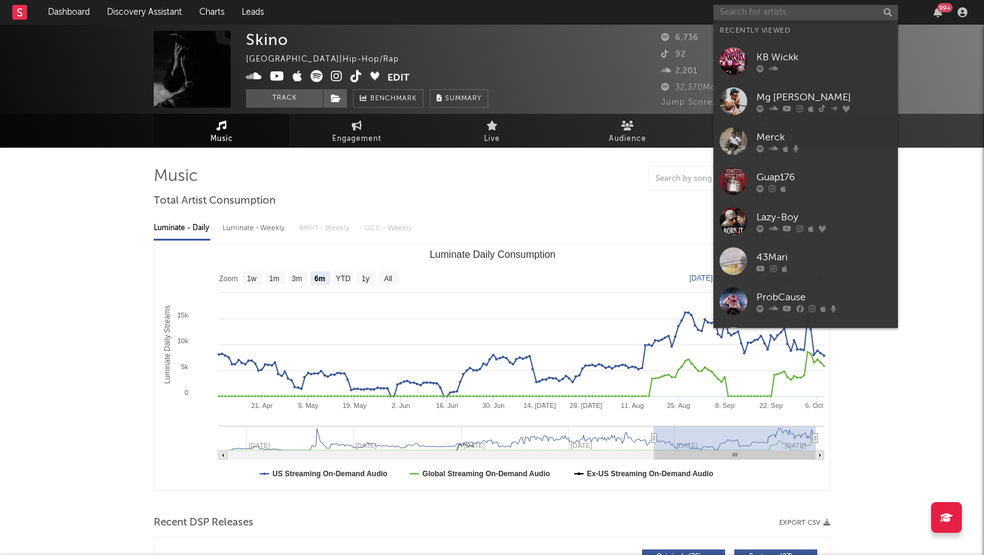
click at [760, 12] on input "text" at bounding box center [806, 12] width 185 height 15
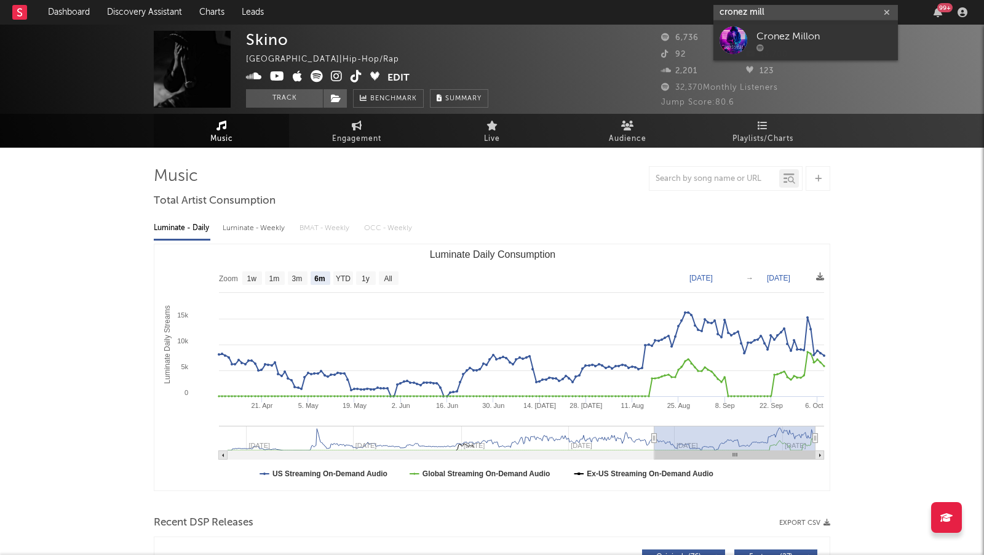
click at [769, 10] on input "cronez mill" at bounding box center [806, 12] width 185 height 15
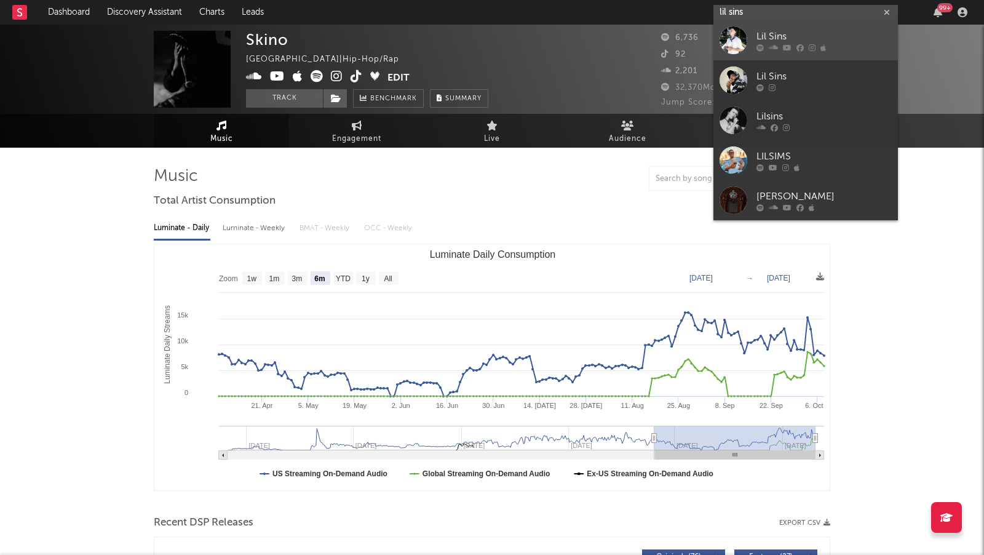
type input "lil sins"
click at [858, 37] on div "Lil Sins" at bounding box center [824, 37] width 135 height 15
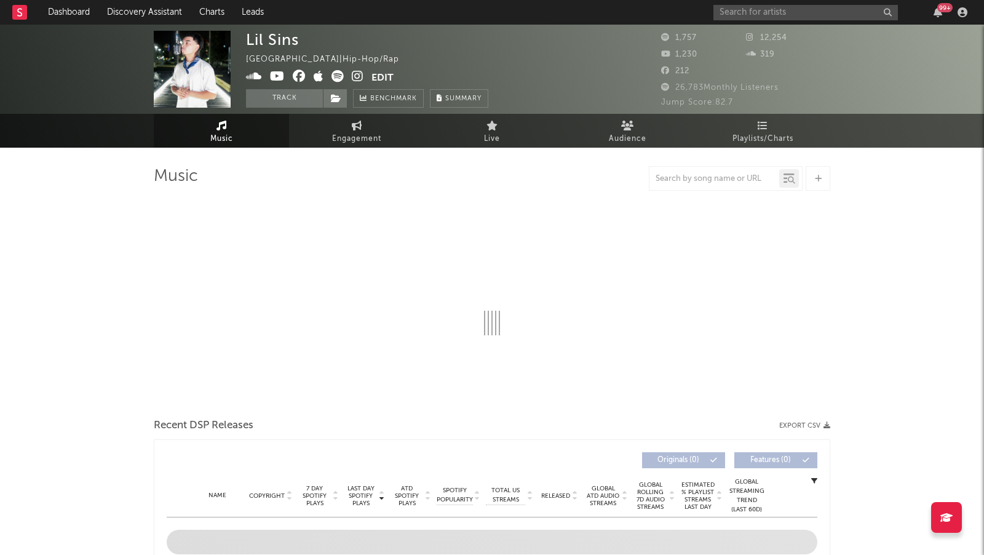
select select "1w"
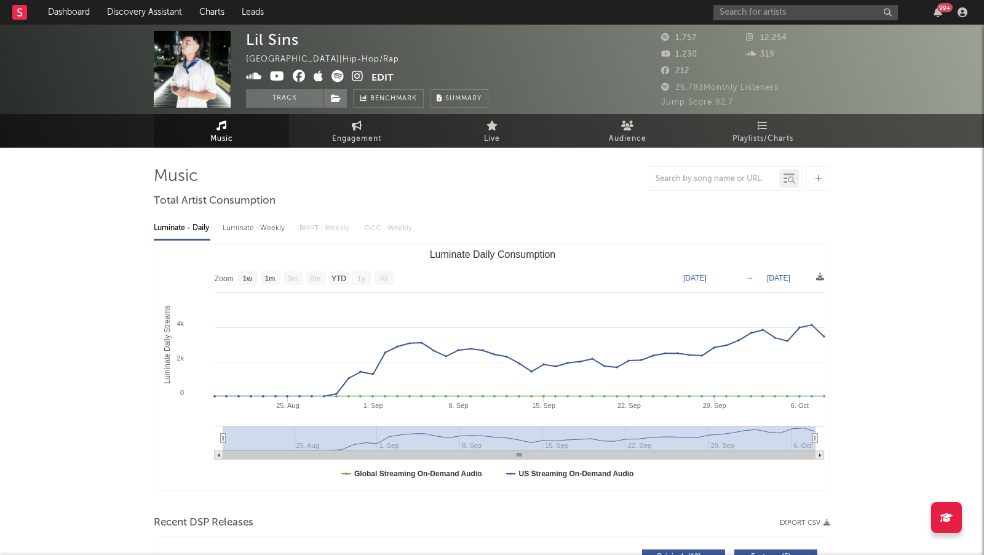
click at [357, 74] on icon at bounding box center [358, 76] width 12 height 12
click at [359, 76] on icon at bounding box center [358, 76] width 12 height 12
click at [764, 12] on input "text" at bounding box center [806, 12] width 185 height 15
click at [748, 6] on input "KAMP LOVE" at bounding box center [806, 12] width 185 height 15
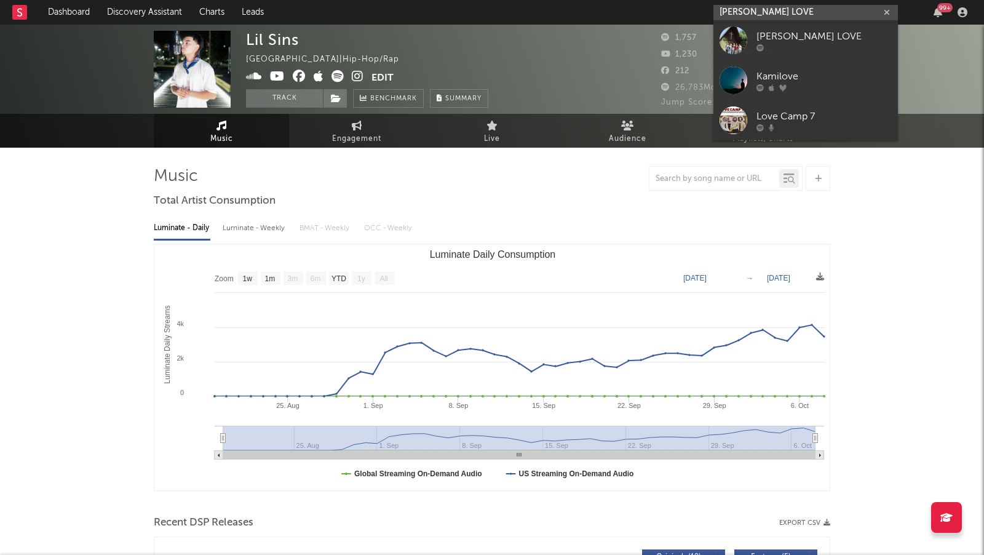
click at [748, 6] on input "KAMP LOVE" at bounding box center [806, 12] width 185 height 15
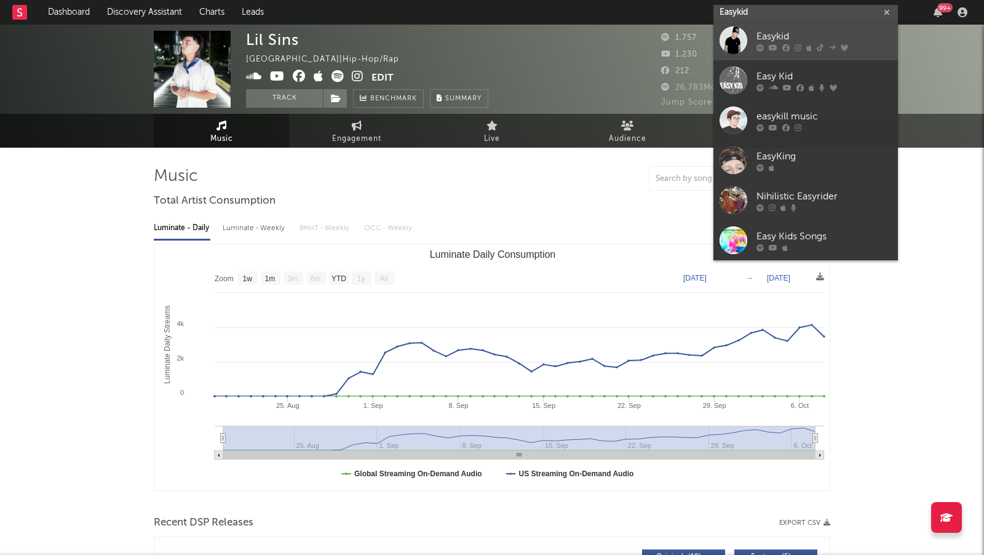
type input "Easykid"
click at [850, 35] on div "Easykid" at bounding box center [824, 37] width 135 height 15
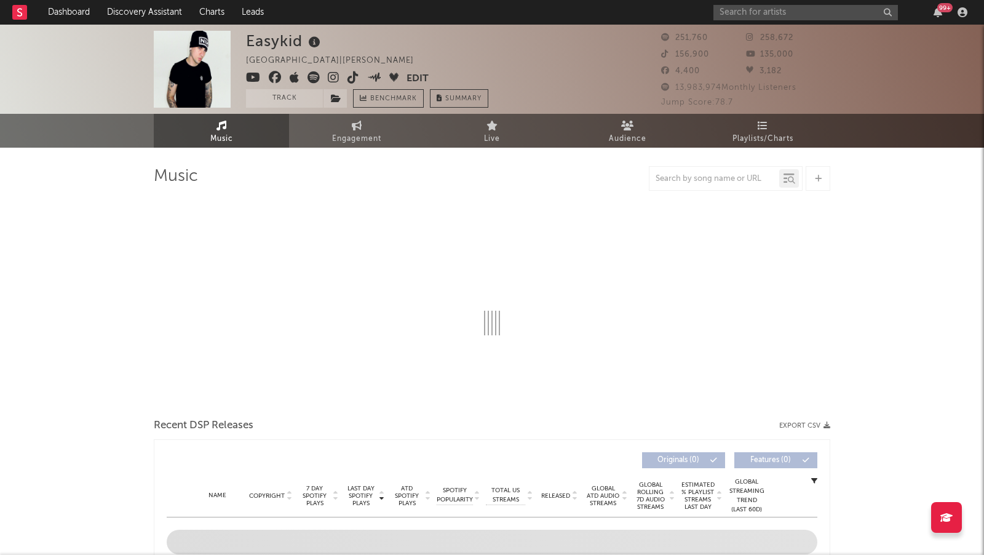
select select "6m"
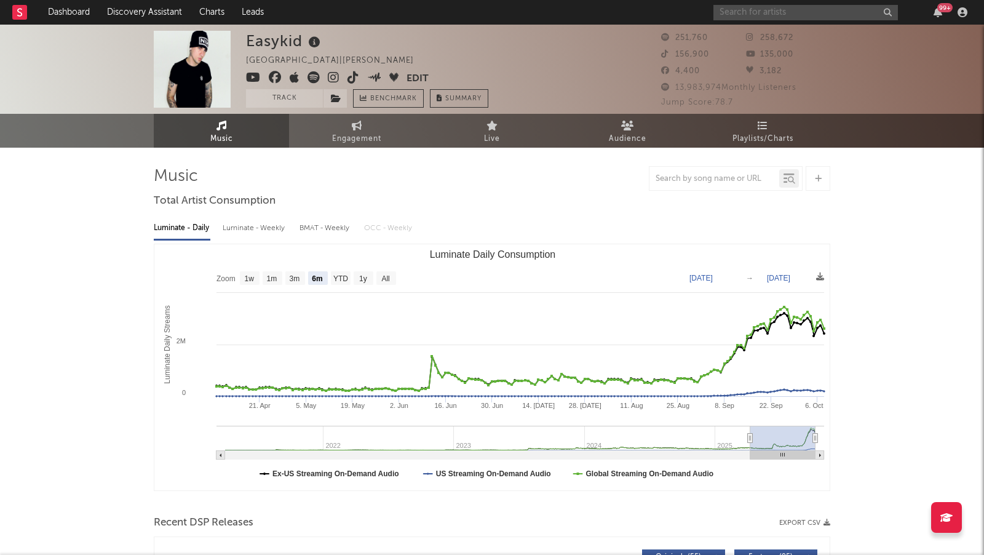
click at [753, 13] on input "text" at bounding box center [806, 12] width 185 height 15
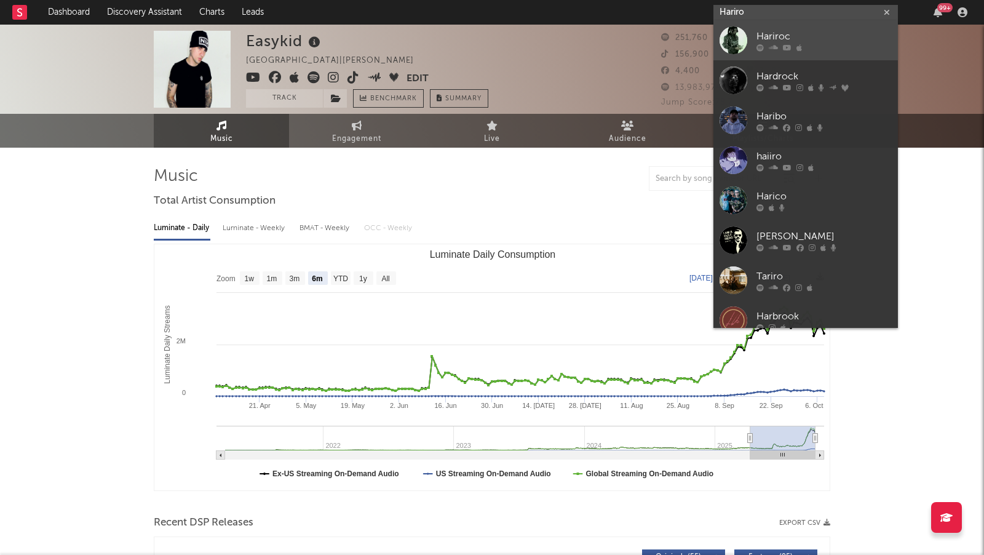
type input "Hariro"
click at [826, 39] on div "Hariroc" at bounding box center [824, 37] width 135 height 15
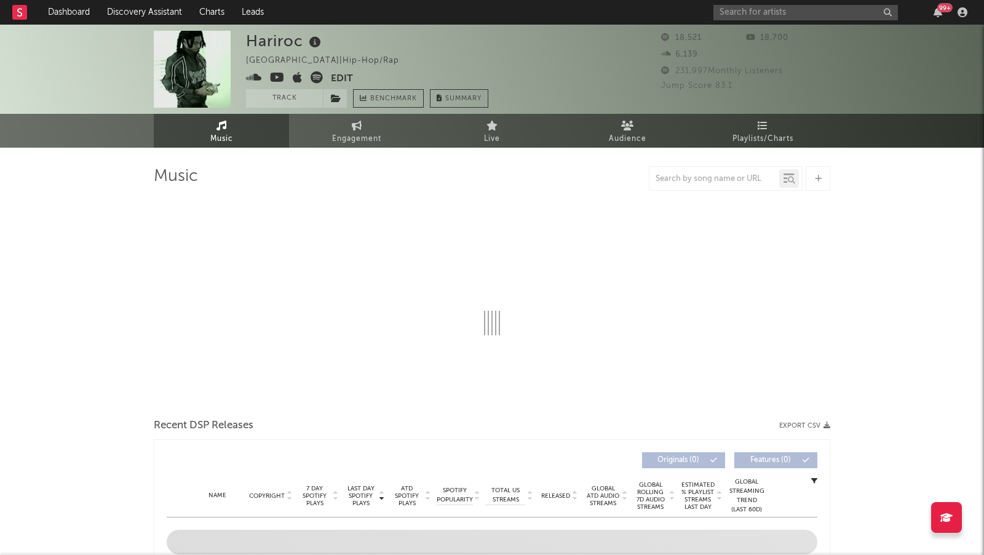
select select "6m"
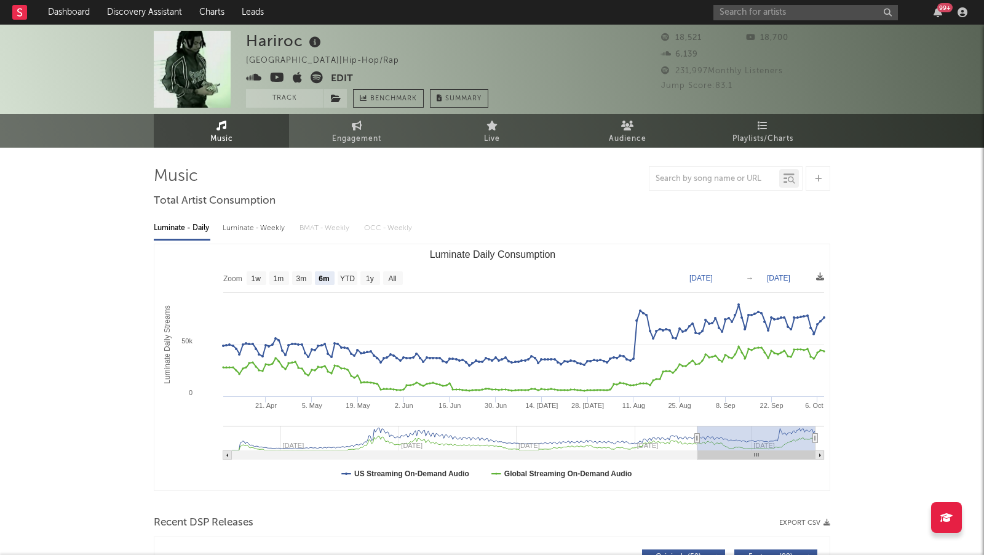
click at [255, 80] on icon at bounding box center [254, 77] width 16 height 12
click at [793, 12] on input "text" at bounding box center [806, 12] width 185 height 15
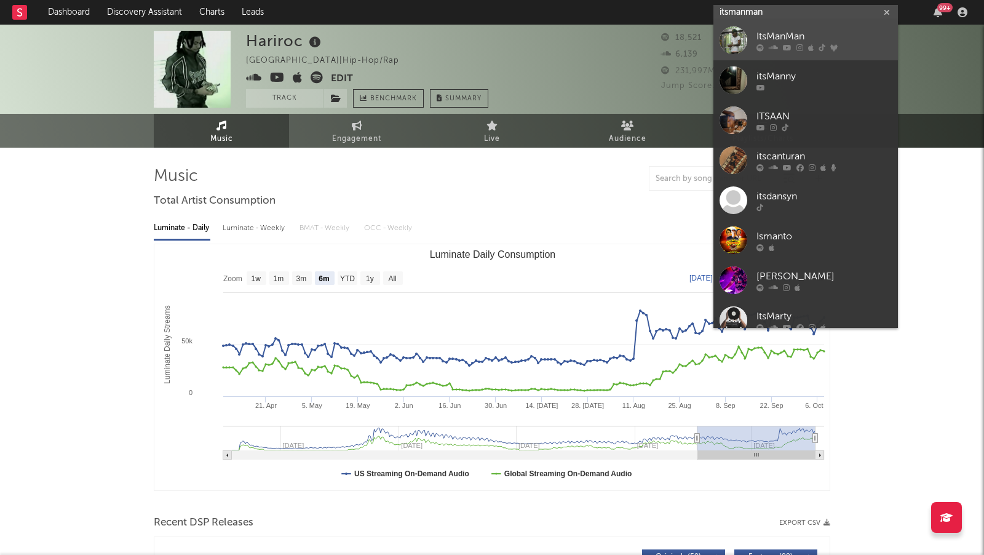
type input "itsmanman"
click at [847, 33] on div "ItsManMan" at bounding box center [824, 37] width 135 height 15
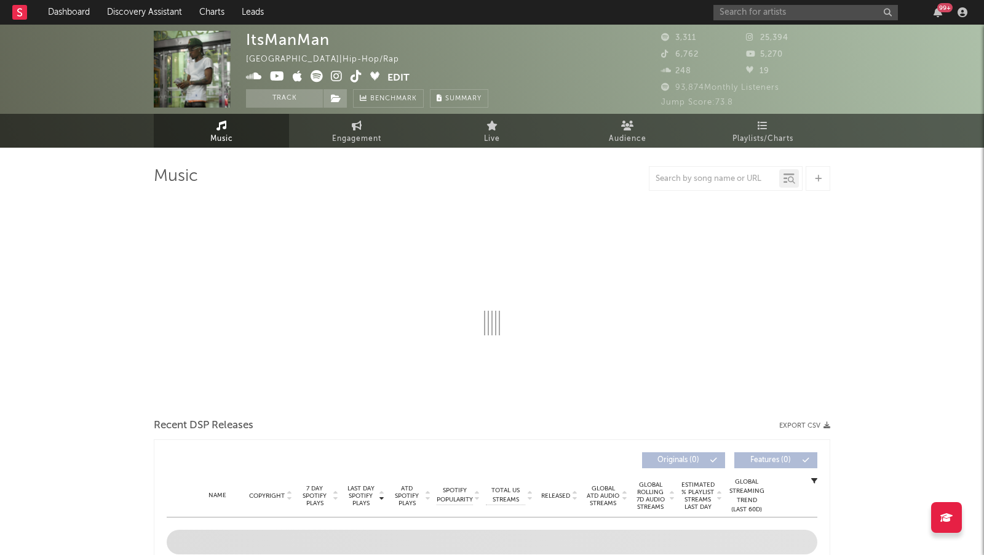
select select "6m"
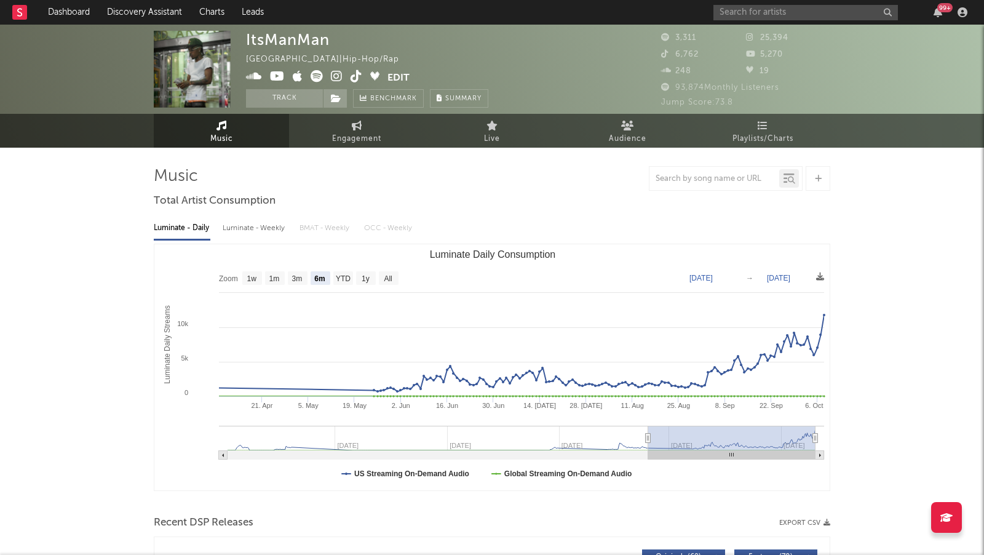
click at [333, 76] on icon at bounding box center [337, 76] width 12 height 12
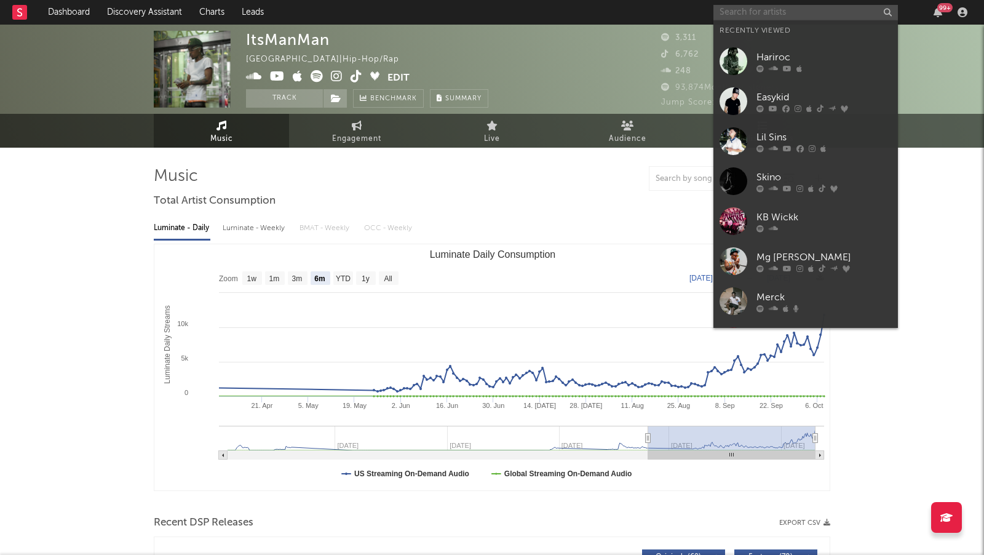
click at [740, 12] on input "text" at bounding box center [806, 12] width 185 height 15
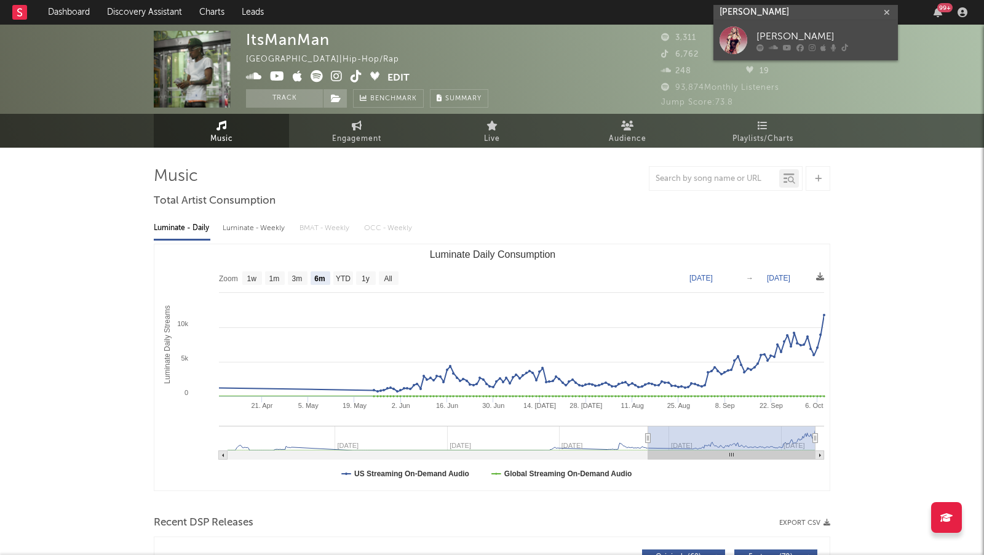
type input "natalie nunn"
click at [805, 41] on div "Natalie Nunn" at bounding box center [824, 37] width 135 height 15
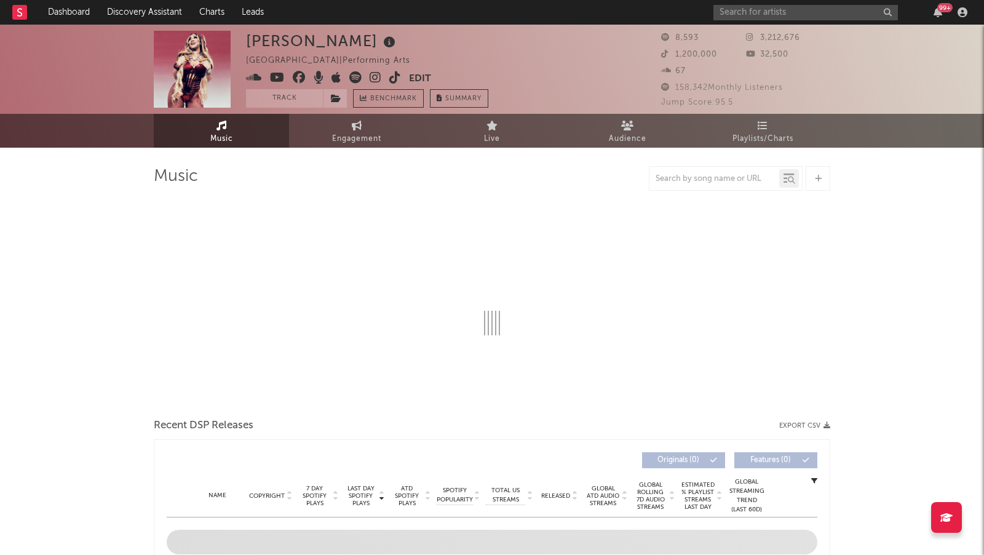
select select "1w"
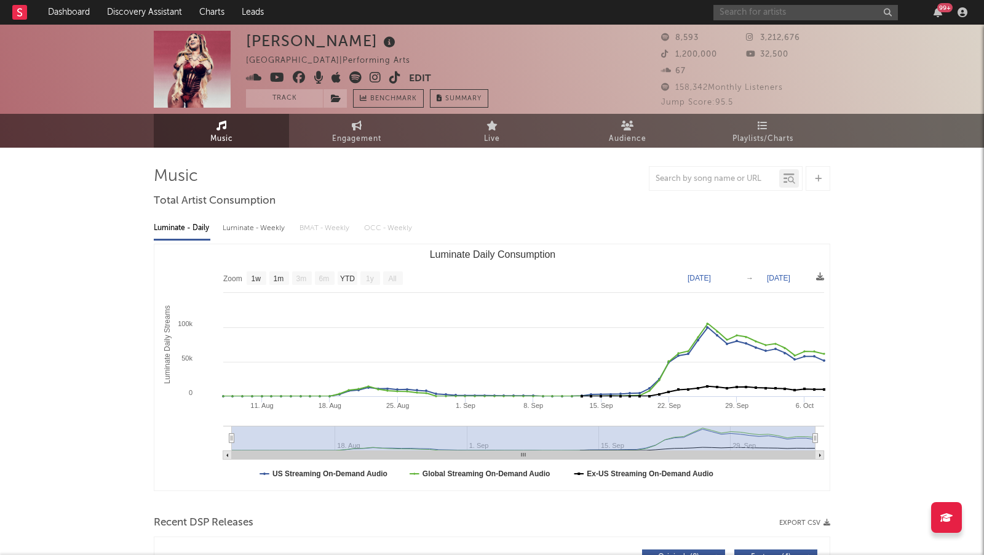
click at [756, 9] on input "text" at bounding box center [806, 12] width 185 height 15
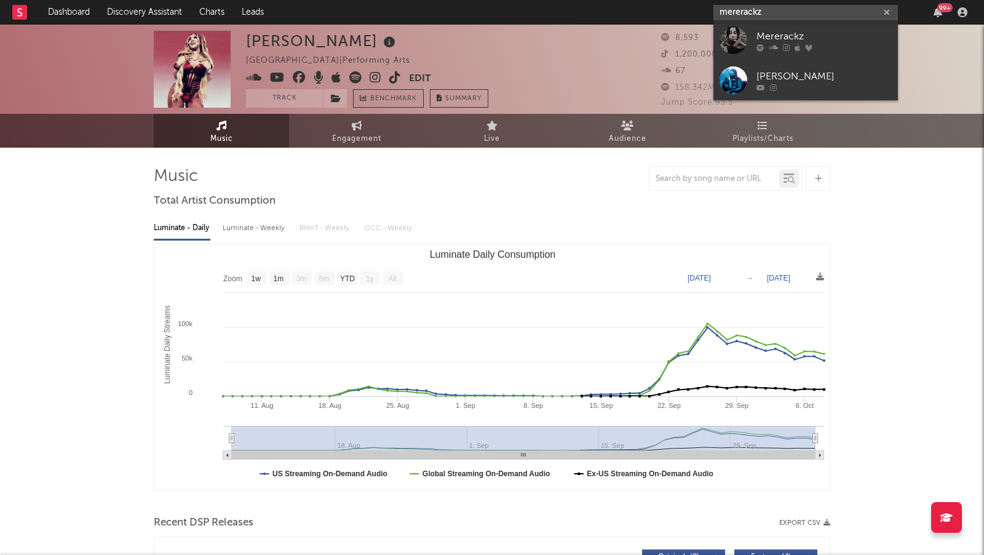
click at [733, 5] on input "mererackz" at bounding box center [806, 12] width 185 height 15
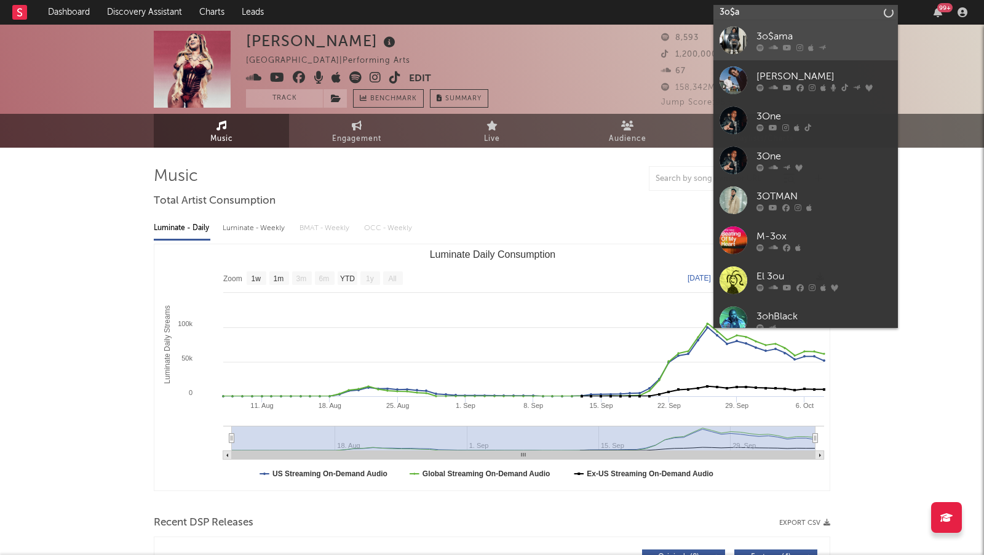
type input "3o$a"
click at [791, 33] on div "3o$ama" at bounding box center [824, 37] width 135 height 15
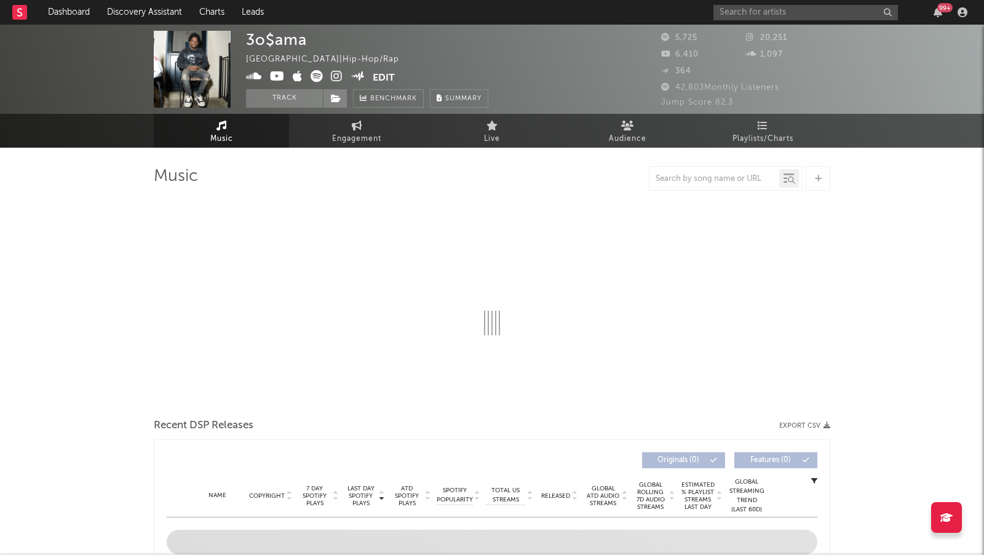
select select "6m"
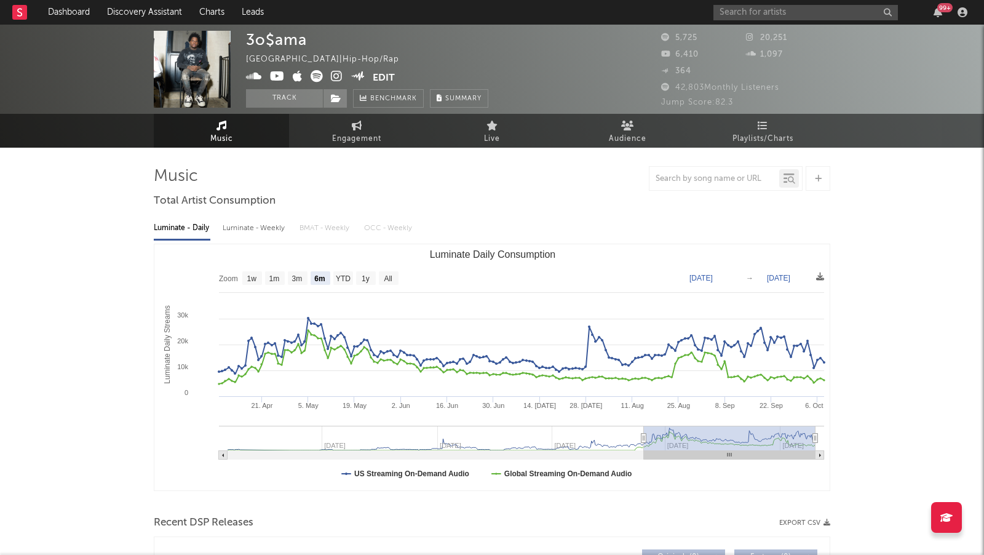
click at [339, 75] on icon at bounding box center [337, 76] width 12 height 12
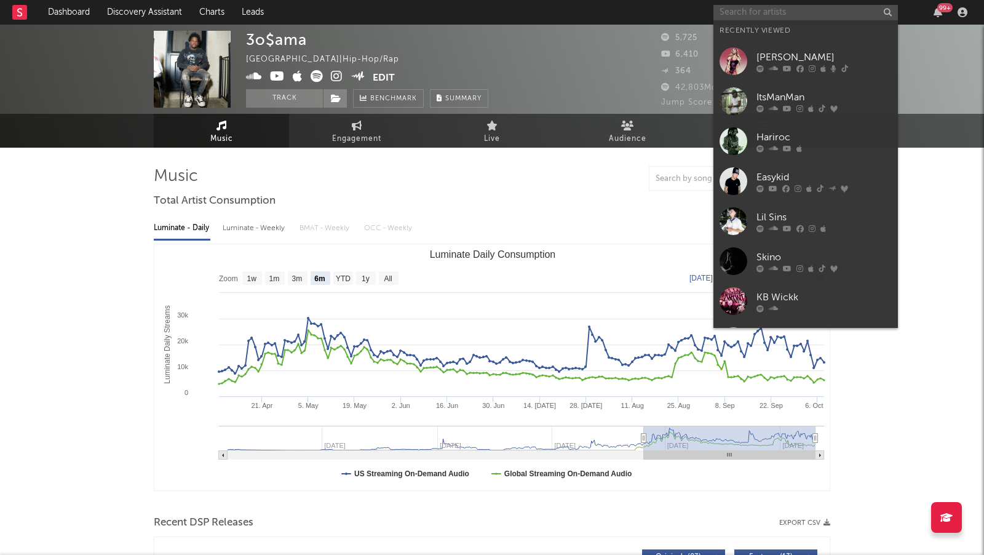
click at [745, 7] on input "text" at bounding box center [806, 12] width 185 height 15
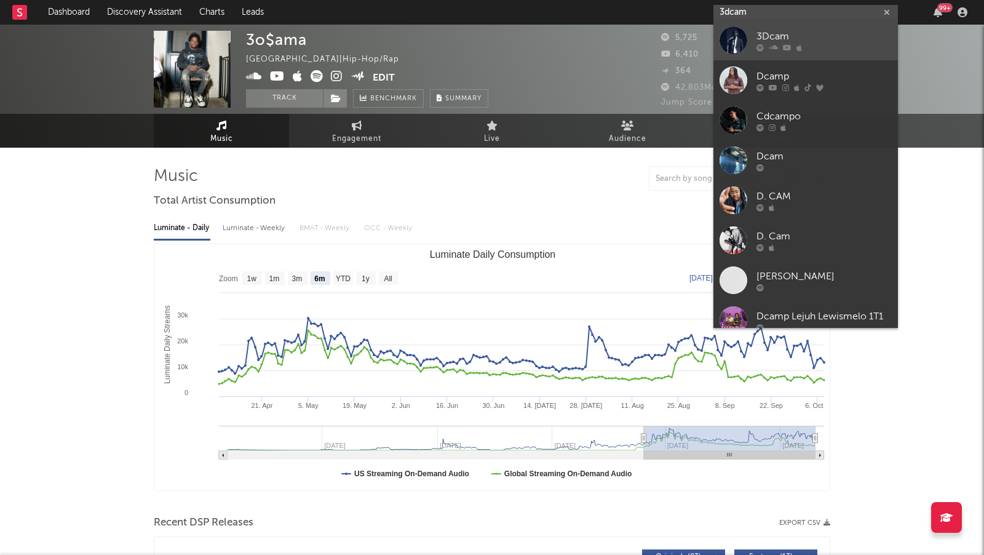
type input "3dcam"
click at [812, 38] on div "3Dcam" at bounding box center [824, 37] width 135 height 15
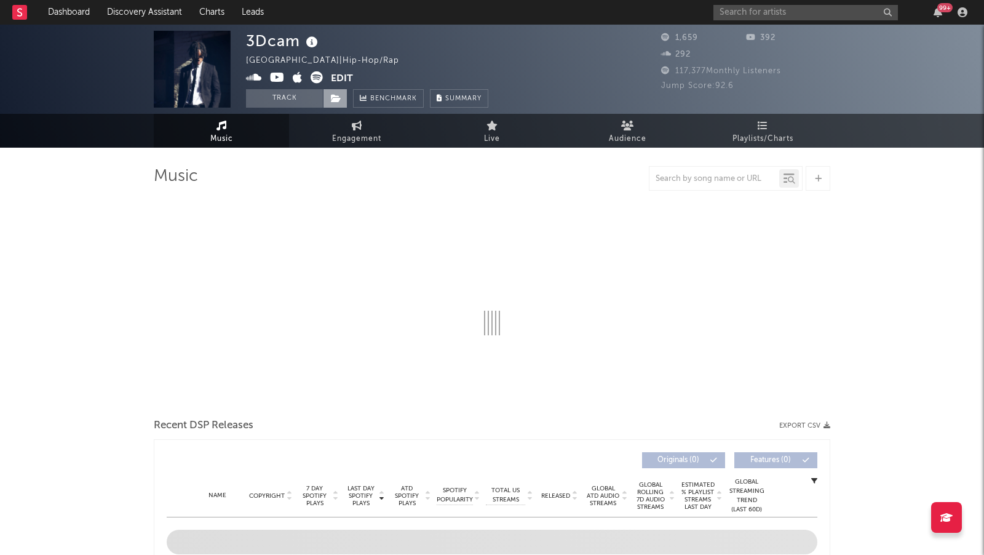
select select "6m"
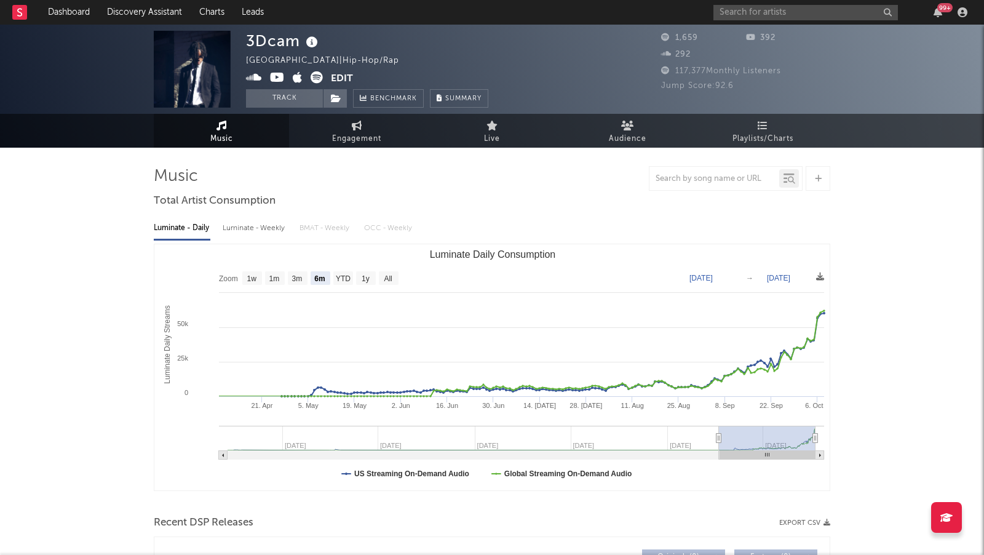
click at [255, 76] on icon at bounding box center [254, 77] width 16 height 12
click at [162, 20] on link "Discovery Assistant" at bounding box center [144, 12] width 92 height 25
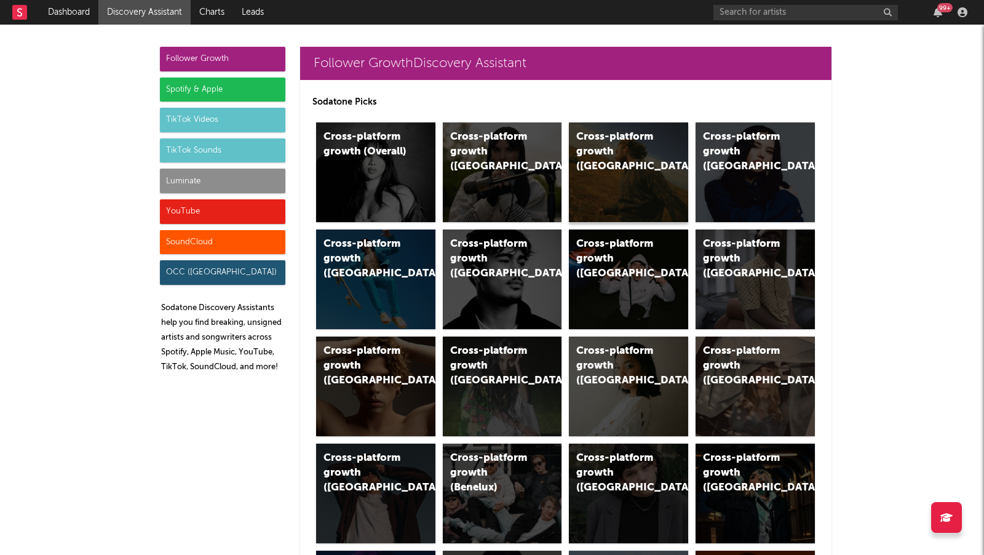
click at [594, 163] on div "Cross-platform growth (US)" at bounding box center [628, 172] width 119 height 100
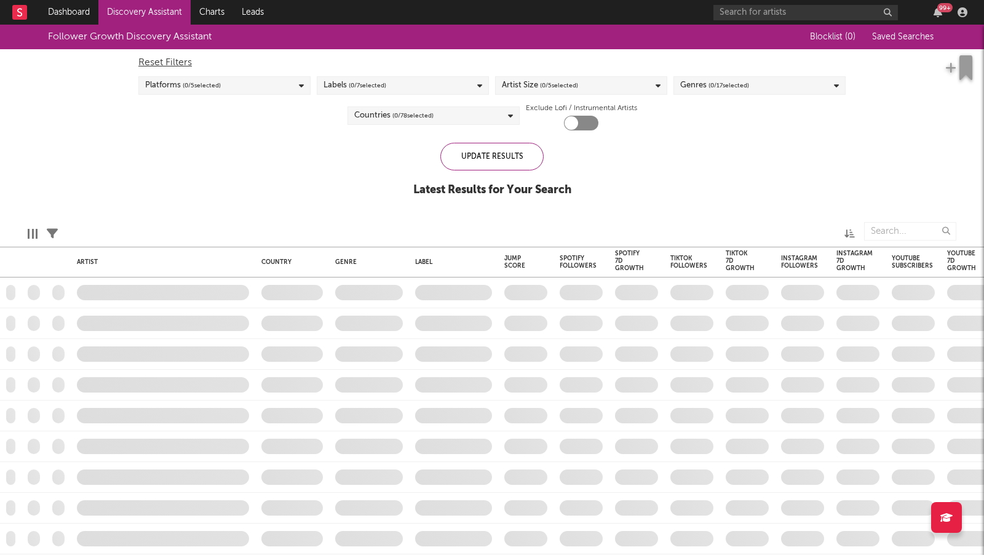
checkbox input "true"
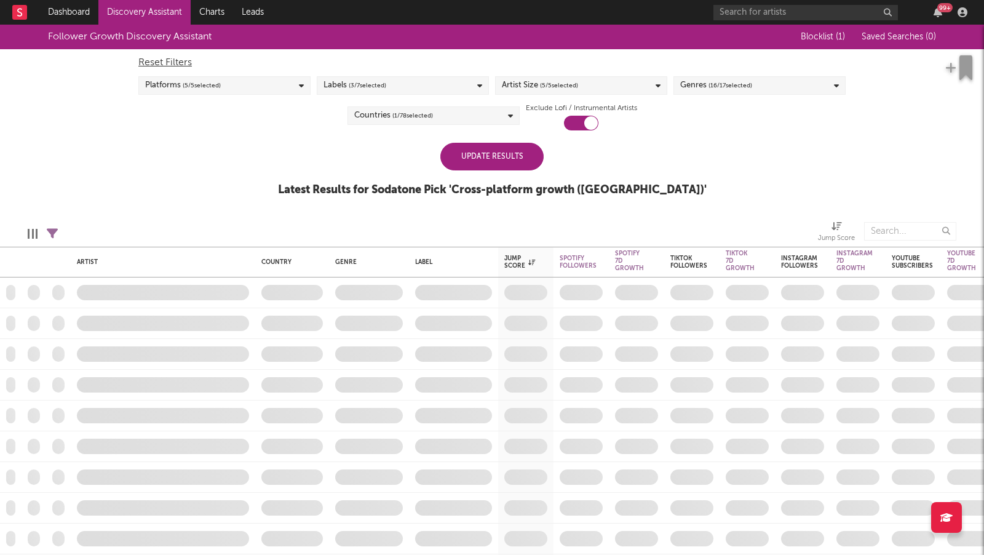
click at [492, 160] on div "Update Results" at bounding box center [492, 157] width 103 height 28
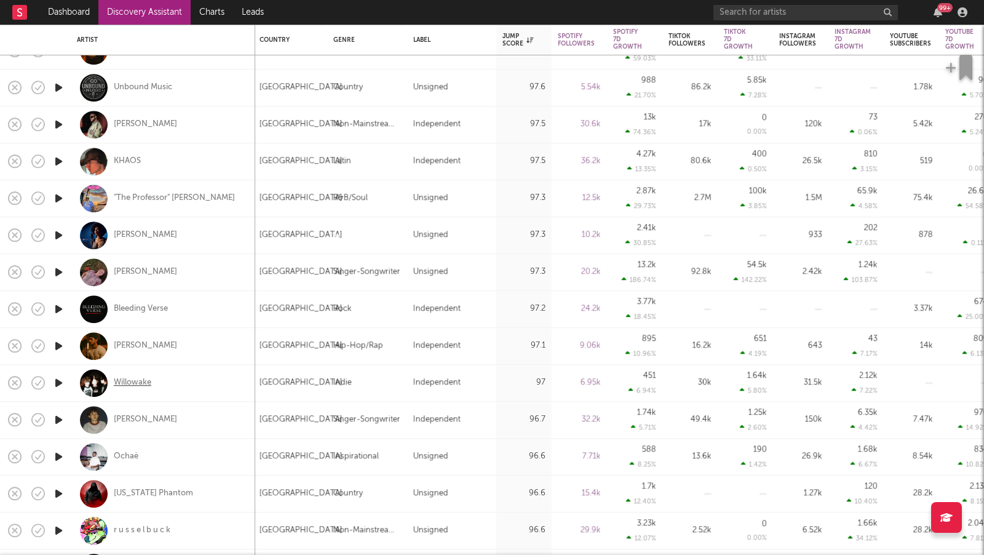
click at [122, 378] on div "Willowake" at bounding box center [133, 383] width 38 height 11
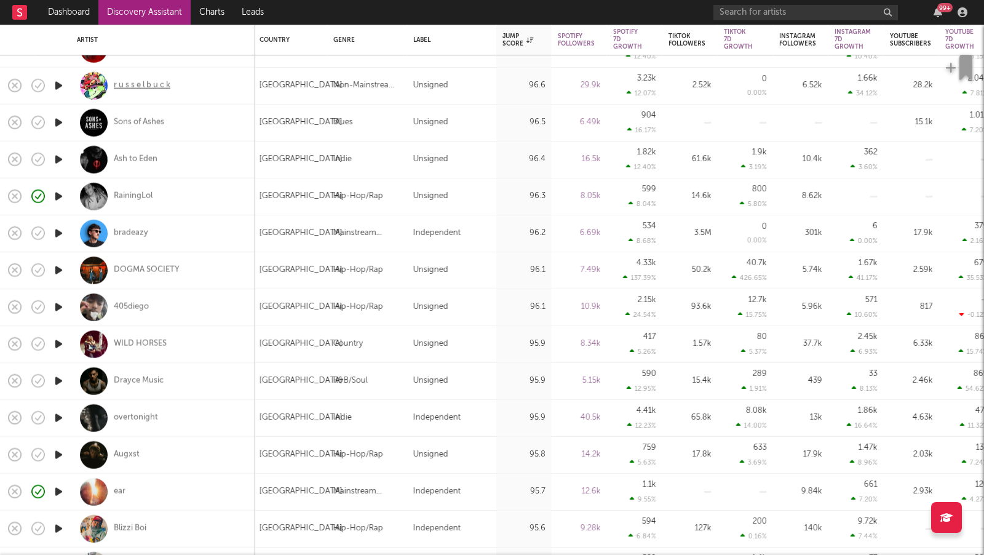
click at [148, 88] on div "r u s s e l b u c k" at bounding box center [142, 85] width 57 height 11
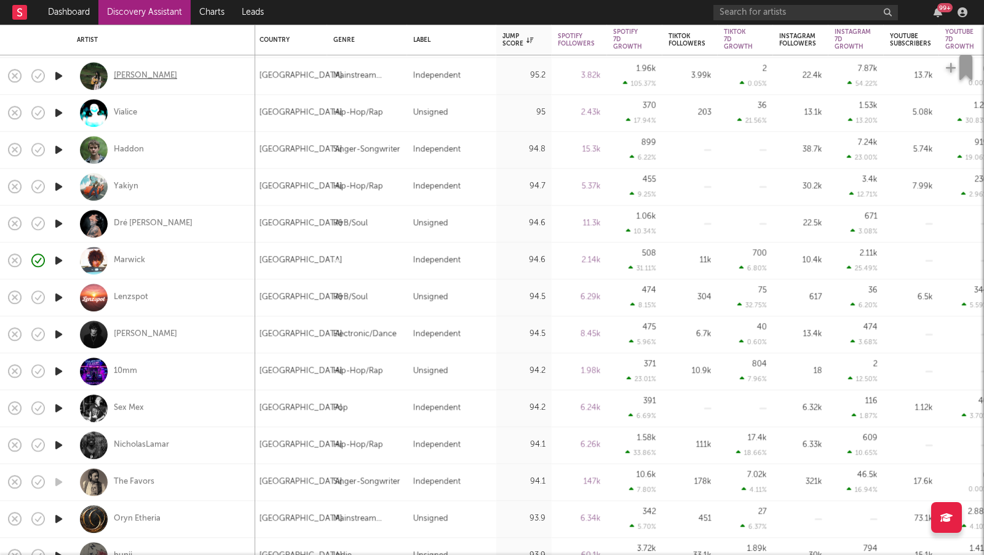
click at [135, 76] on div "[PERSON_NAME]" at bounding box center [145, 76] width 63 height 11
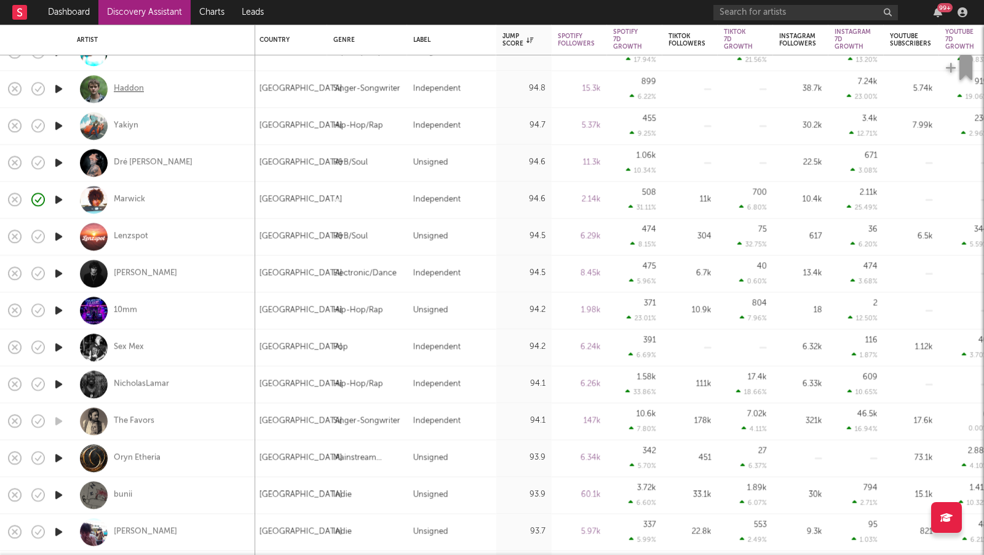
click at [138, 89] on div "Haddon" at bounding box center [129, 89] width 30 height 11
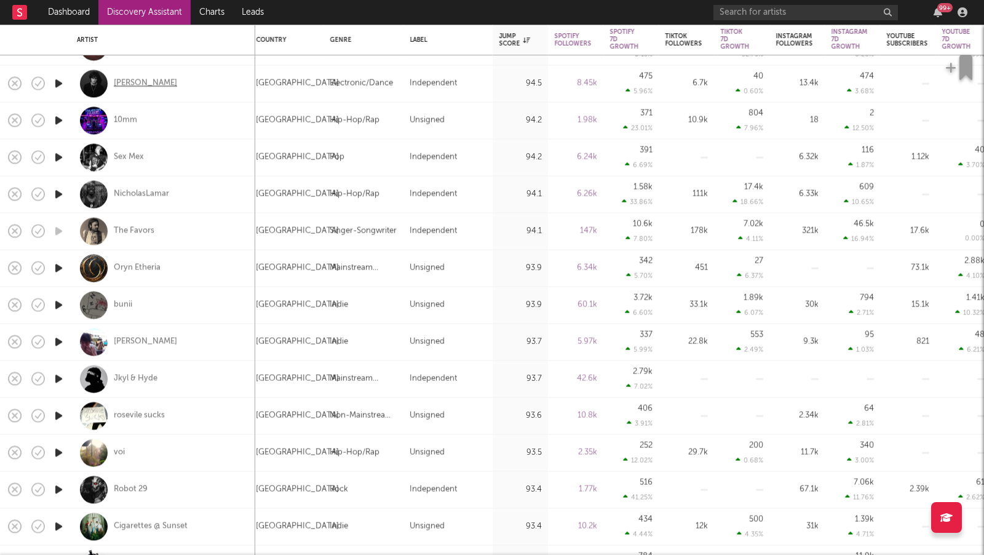
click at [139, 82] on div "[PERSON_NAME]" at bounding box center [145, 83] width 63 height 11
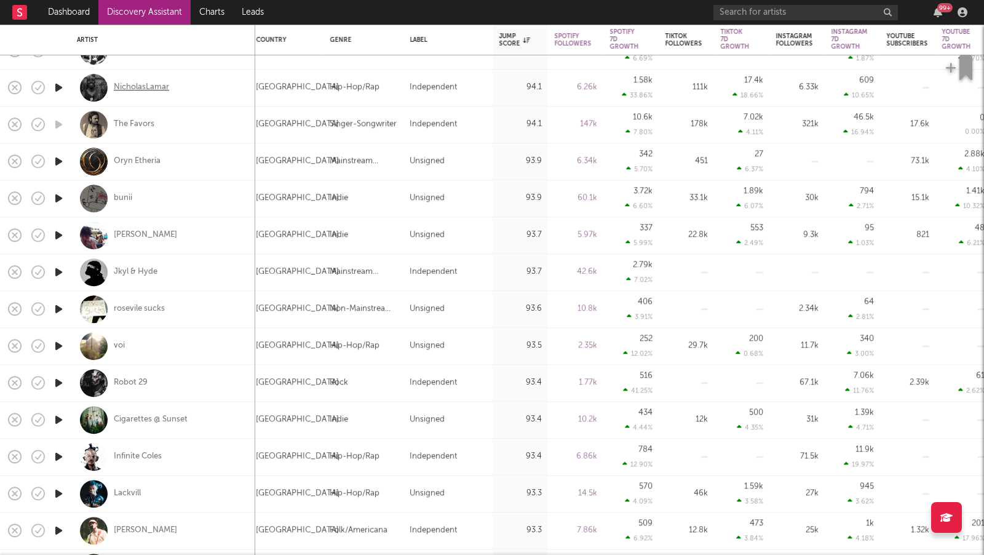
click at [138, 84] on div "NicholasLamar" at bounding box center [141, 87] width 55 height 11
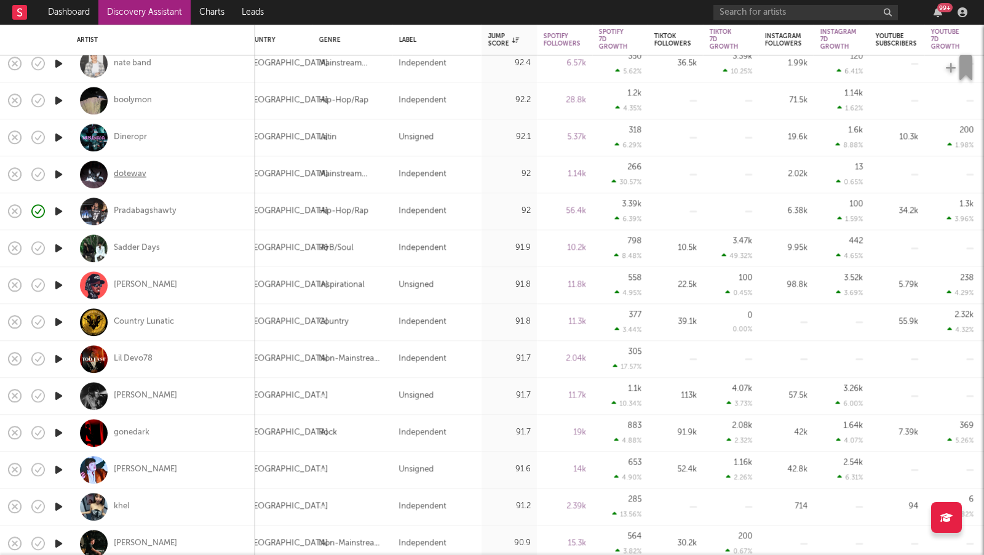
click at [133, 175] on div "dotewav" at bounding box center [130, 174] width 33 height 11
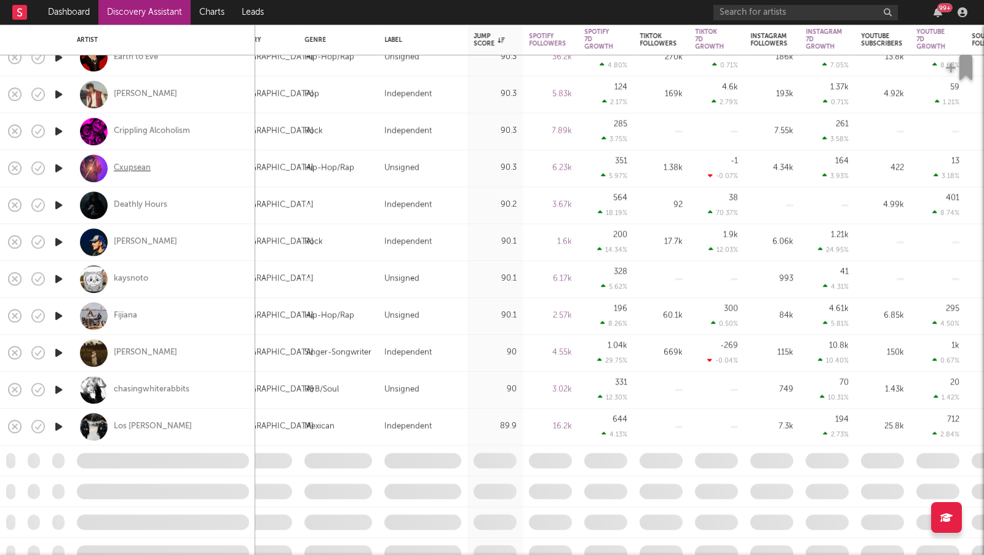
click at [141, 170] on div "Cxupsean" at bounding box center [132, 168] width 37 height 11
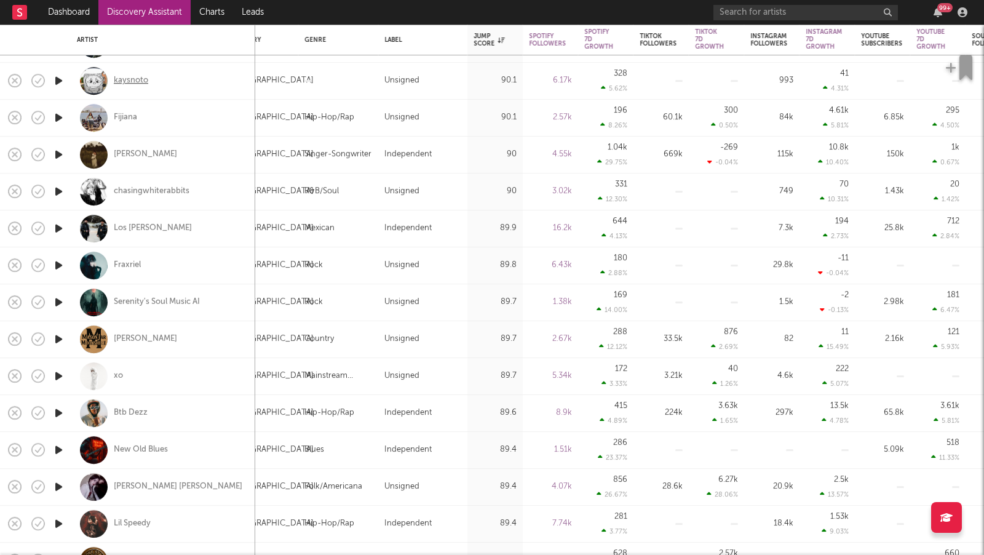
click at [142, 81] on div "kaysnoto" at bounding box center [131, 81] width 34 height 11
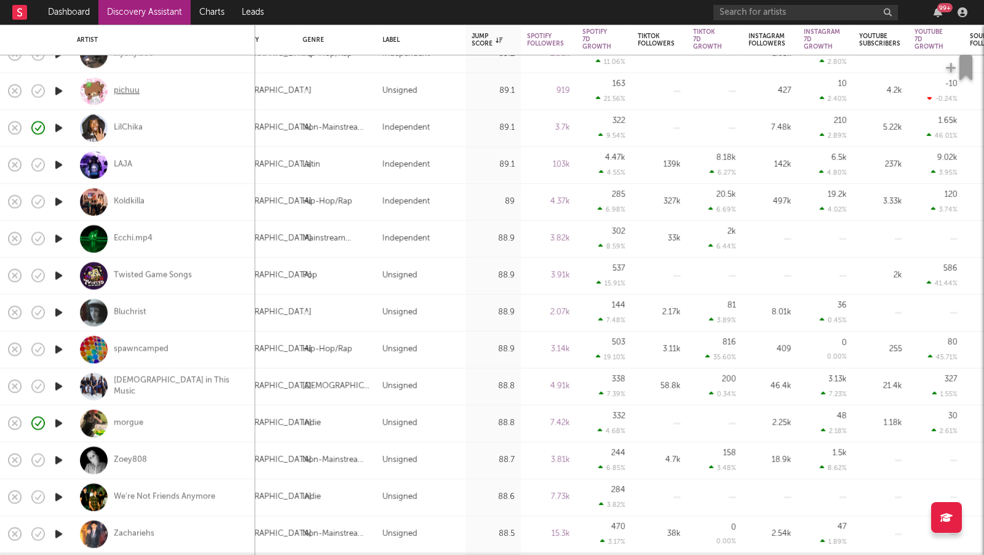
click at [134, 86] on div "pichuu" at bounding box center [127, 91] width 26 height 11
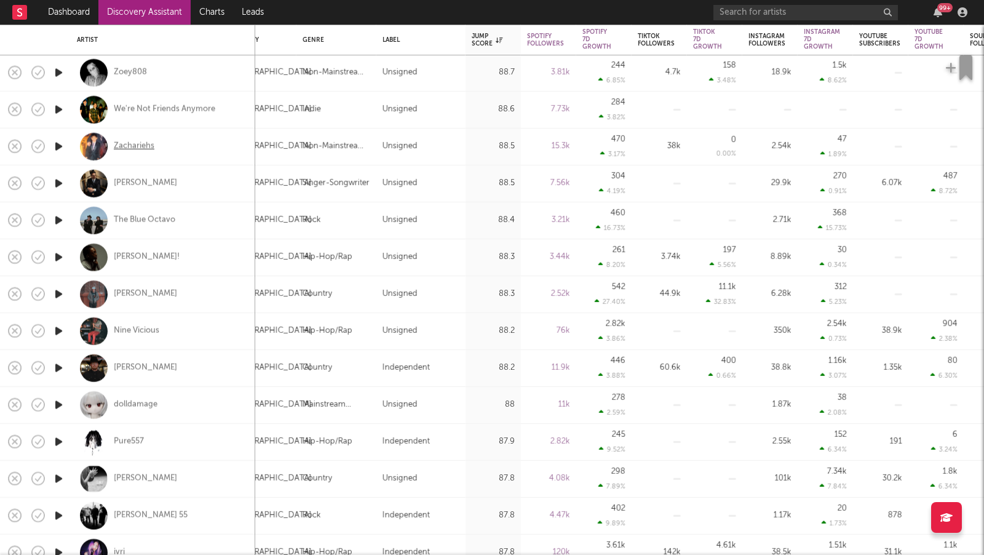
click at [140, 143] on div "Zachariehs" at bounding box center [134, 146] width 41 height 11
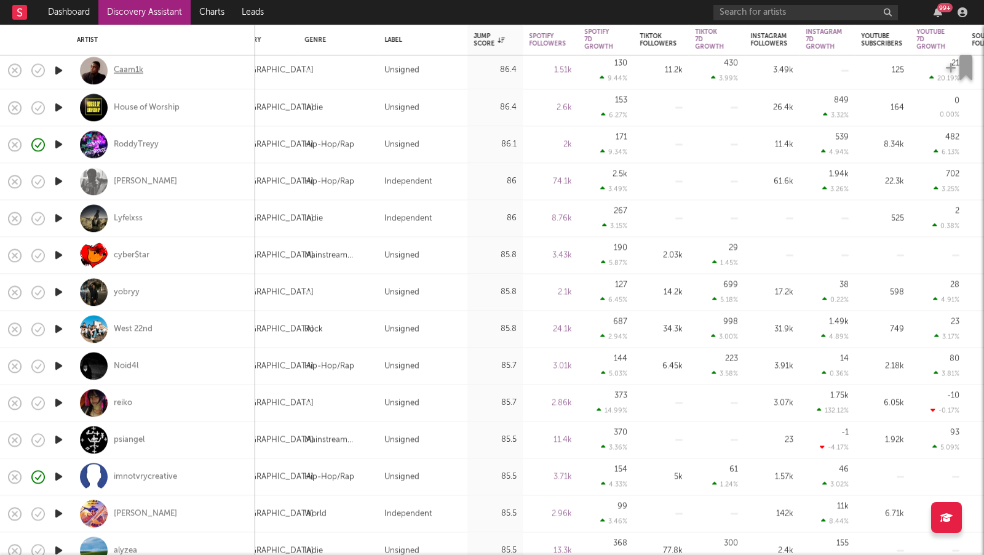
click at [138, 67] on div "Caam1k" at bounding box center [129, 70] width 30 height 11
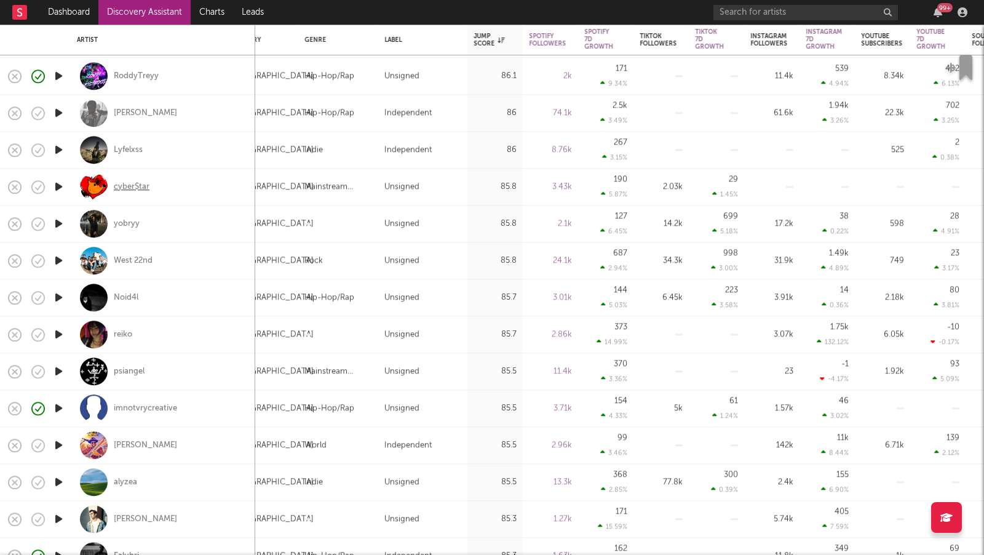
click at [134, 186] on div "cyber$tar" at bounding box center [132, 187] width 36 height 11
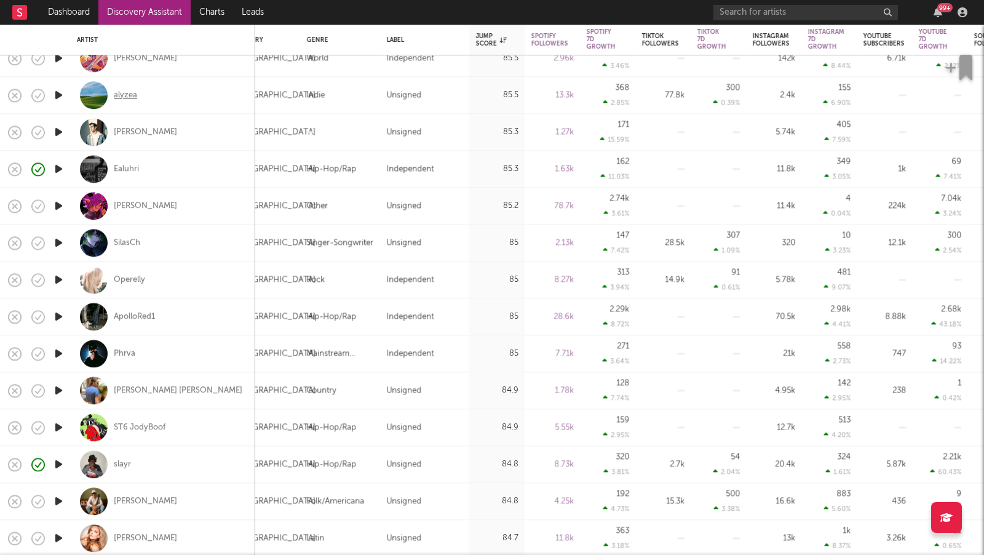
click at [129, 92] on div "alyzea" at bounding box center [125, 95] width 23 height 11
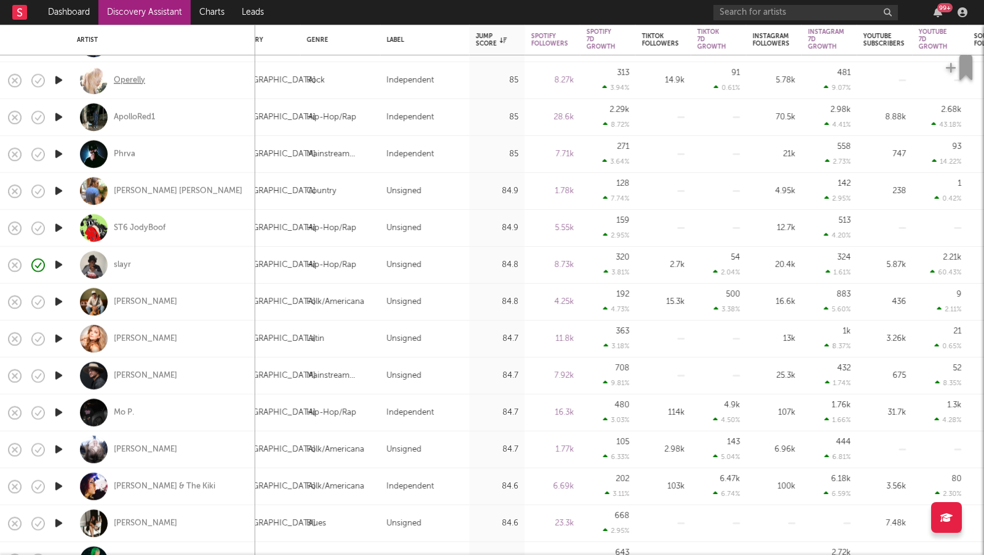
click at [140, 81] on div "Operelly" at bounding box center [129, 80] width 31 height 11
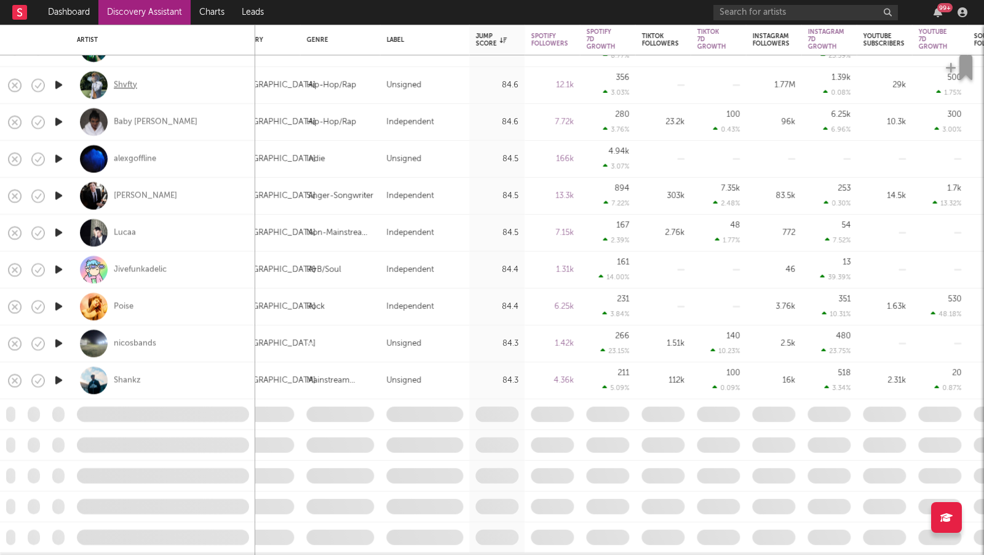
click at [125, 87] on div "Shvfty" at bounding box center [125, 84] width 23 height 11
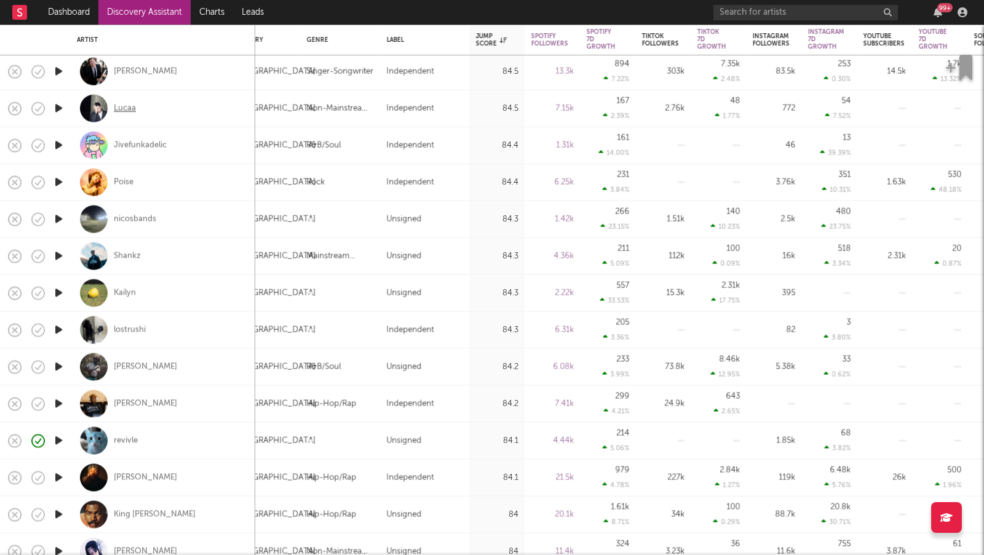
click at [123, 106] on div "Lucaa" at bounding box center [125, 108] width 22 height 11
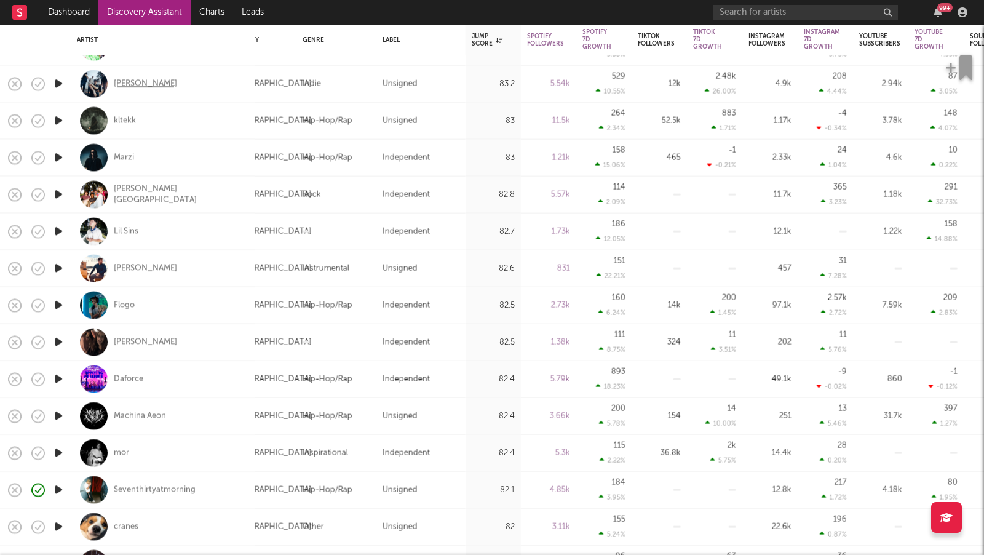
click at [134, 82] on div "Alborn" at bounding box center [145, 83] width 63 height 11
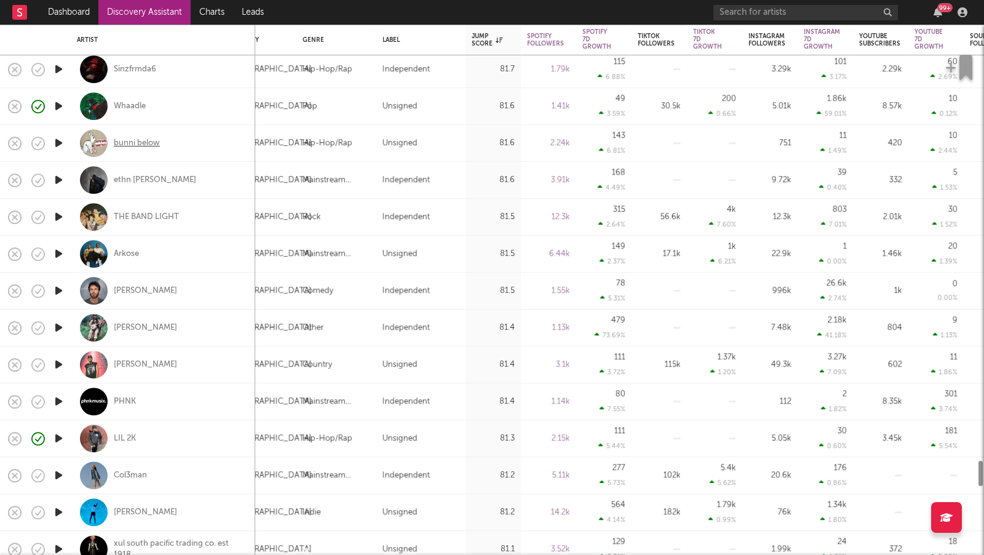
click at [119, 143] on div "bunni below" at bounding box center [137, 143] width 46 height 11
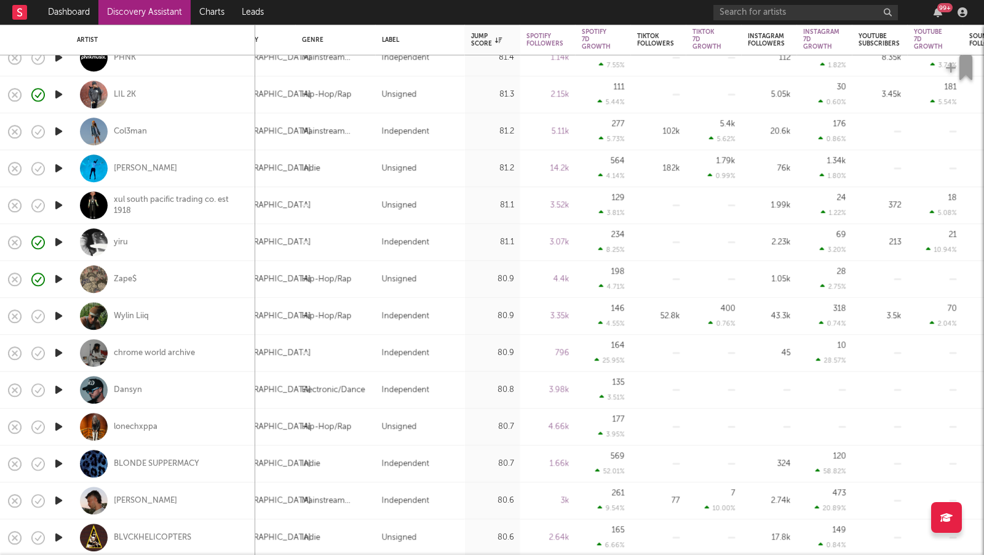
click at [154, 127] on div "Col3man" at bounding box center [163, 131] width 172 height 36
select select "1w"
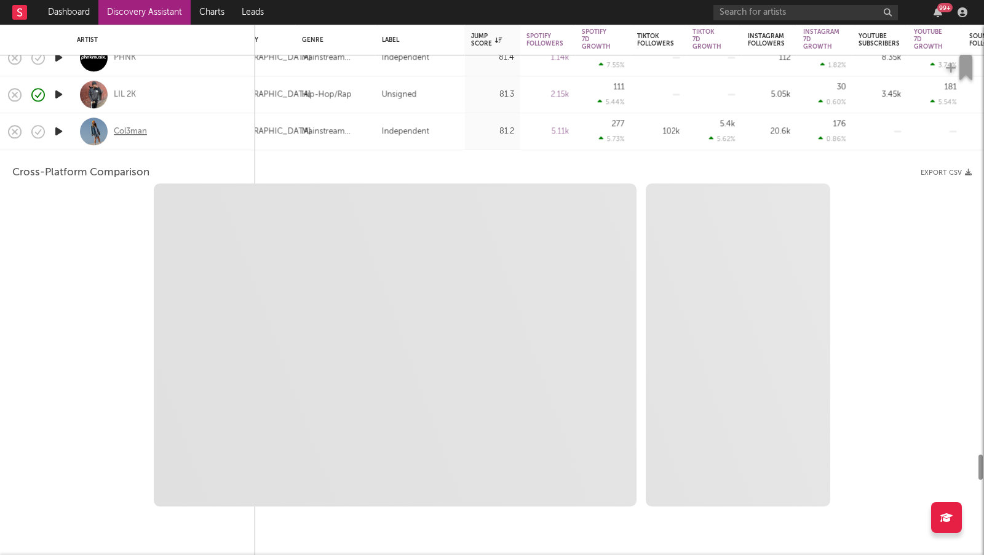
click at [135, 129] on div "Col3man" at bounding box center [130, 131] width 33 height 11
select select "6m"
select select "1m"
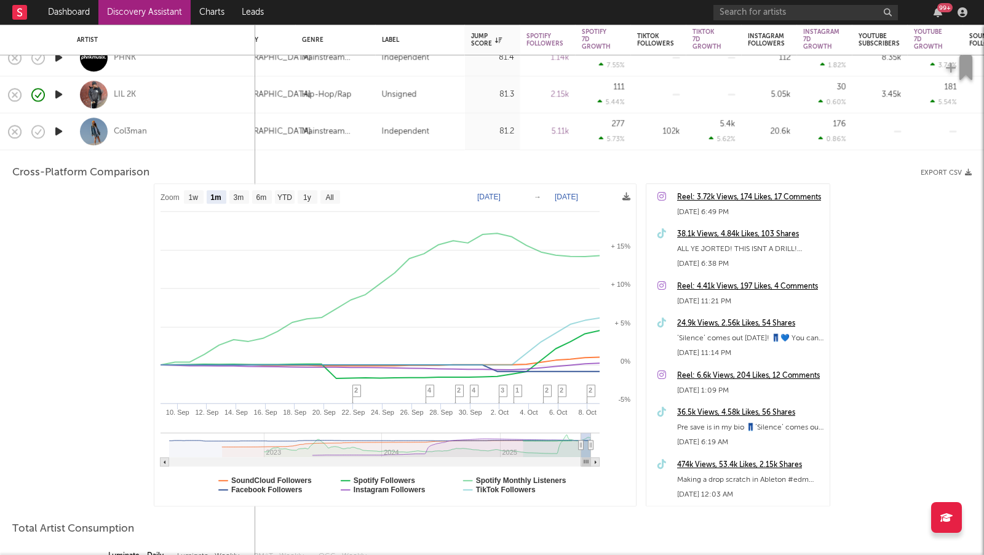
click at [195, 122] on div "Col3man" at bounding box center [163, 131] width 172 height 36
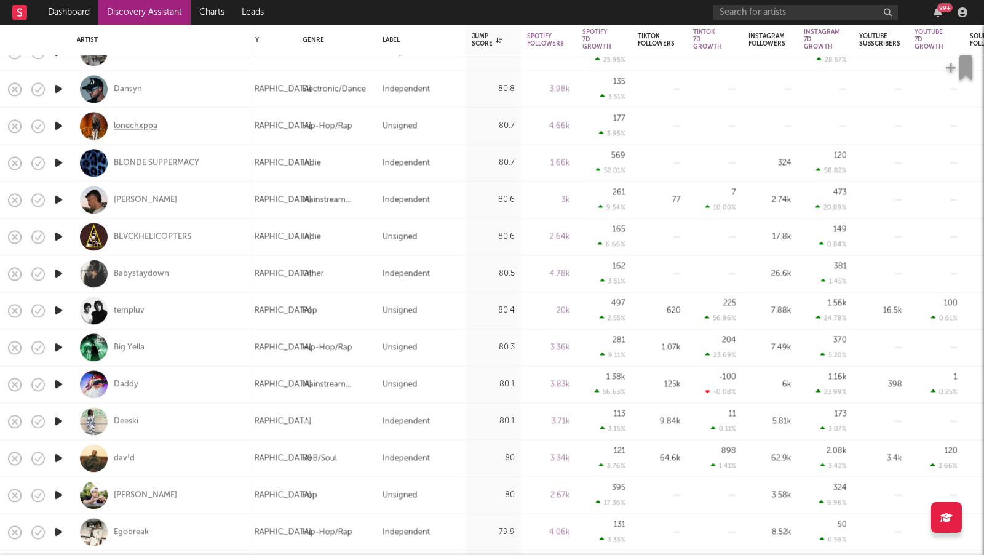
click at [142, 130] on div "lonechxppa" at bounding box center [136, 126] width 44 height 11
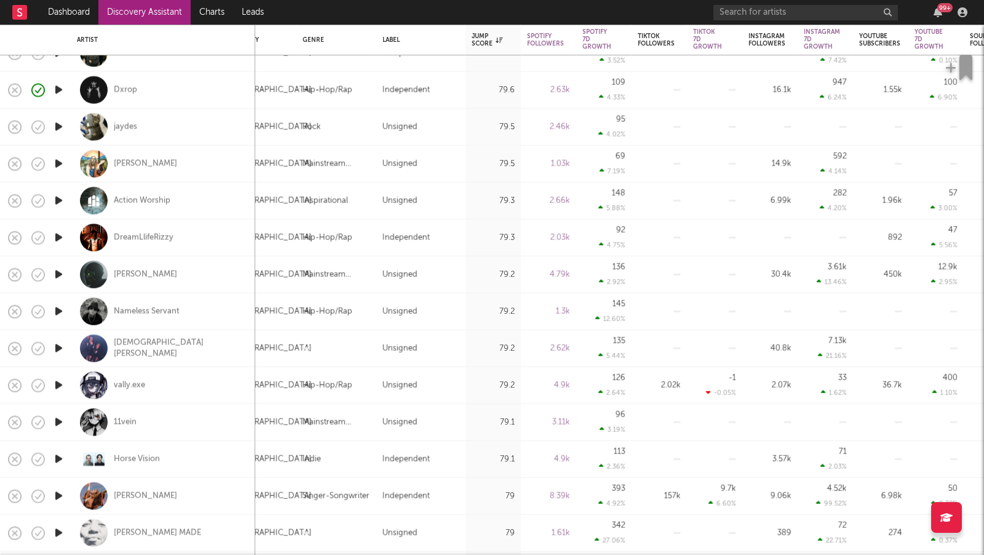
click at [162, 13] on link "Discovery Assistant" at bounding box center [144, 12] width 92 height 25
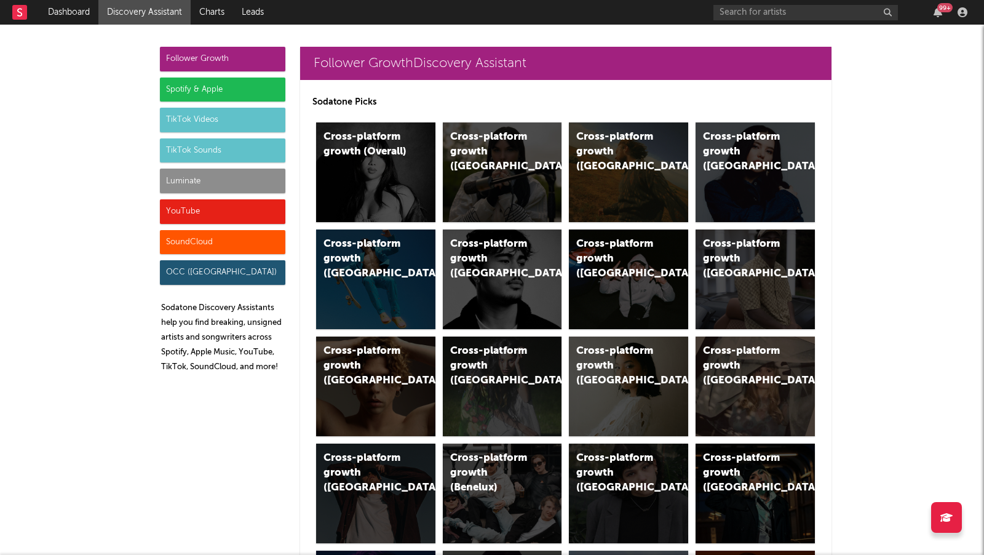
click at [236, 187] on div "Luminate" at bounding box center [223, 181] width 126 height 25
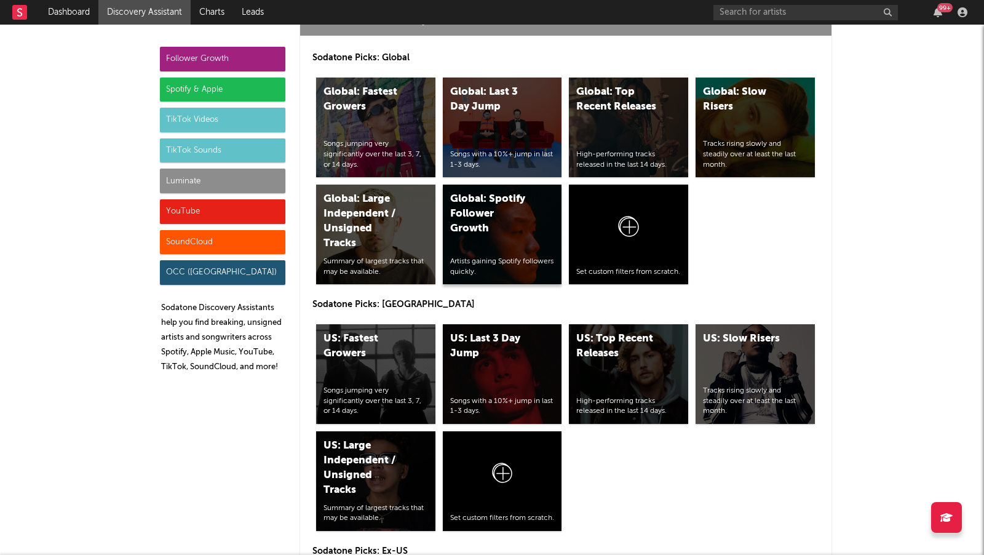
scroll to position [5459, 0]
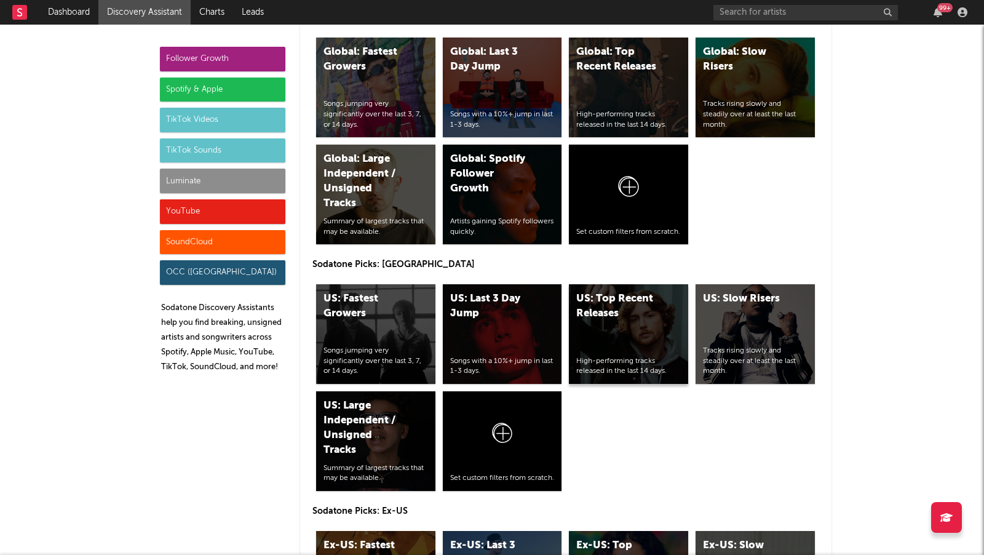
click at [647, 306] on div "US: Top Recent Releases High-performing tracks released in the last 14 days." at bounding box center [628, 334] width 119 height 100
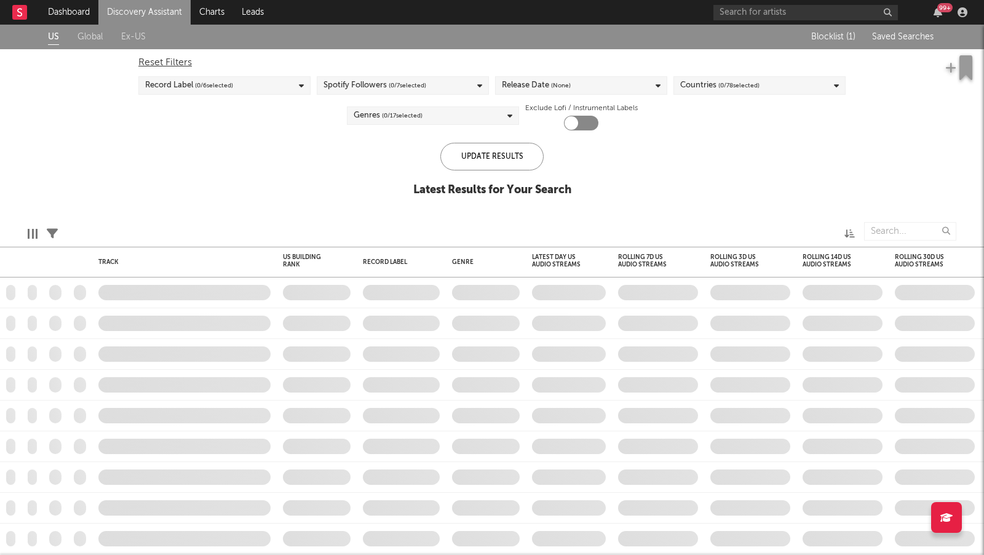
checkbox input "true"
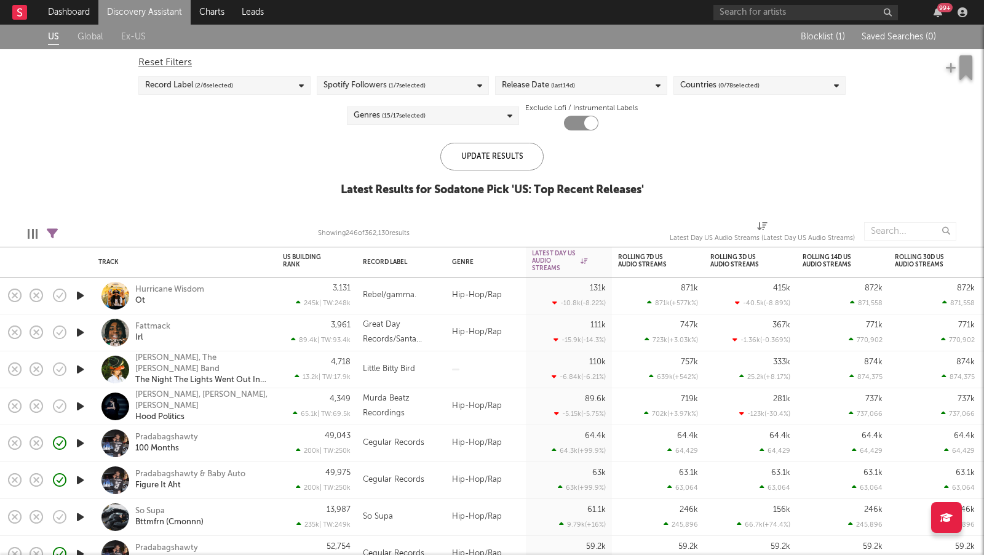
click at [146, 12] on link "Discovery Assistant" at bounding box center [144, 12] width 92 height 25
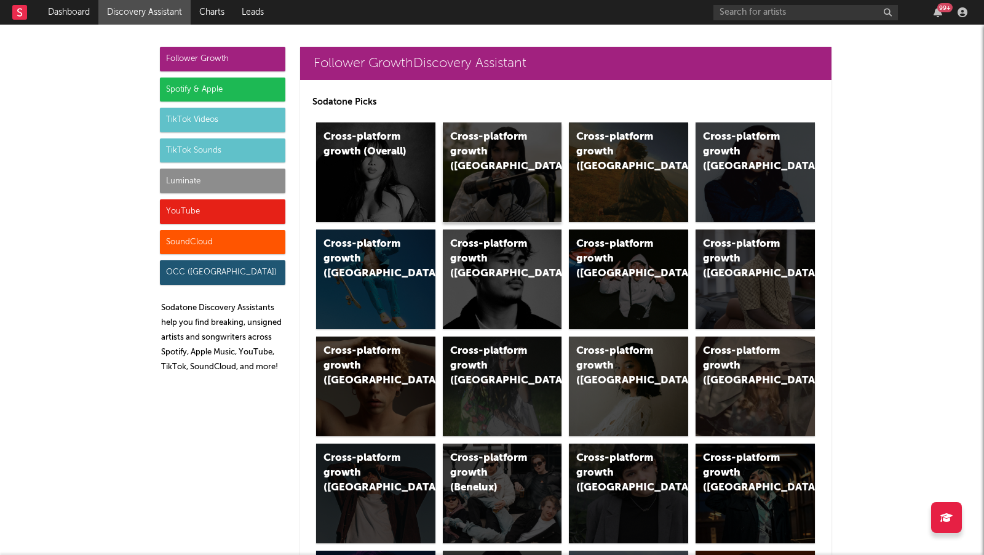
click at [522, 167] on div "Cross-platform growth (UK)" at bounding box center [502, 172] width 119 height 100
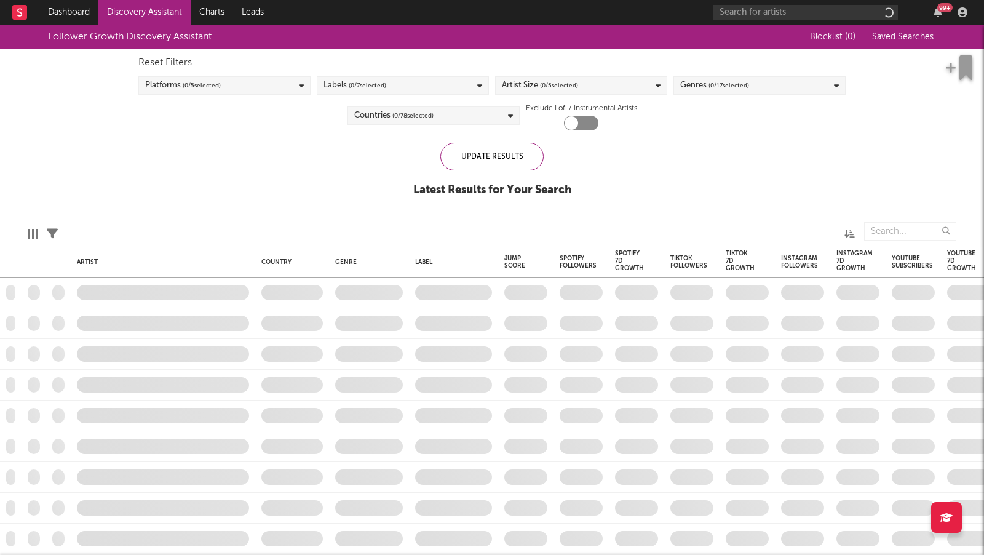
checkbox input "true"
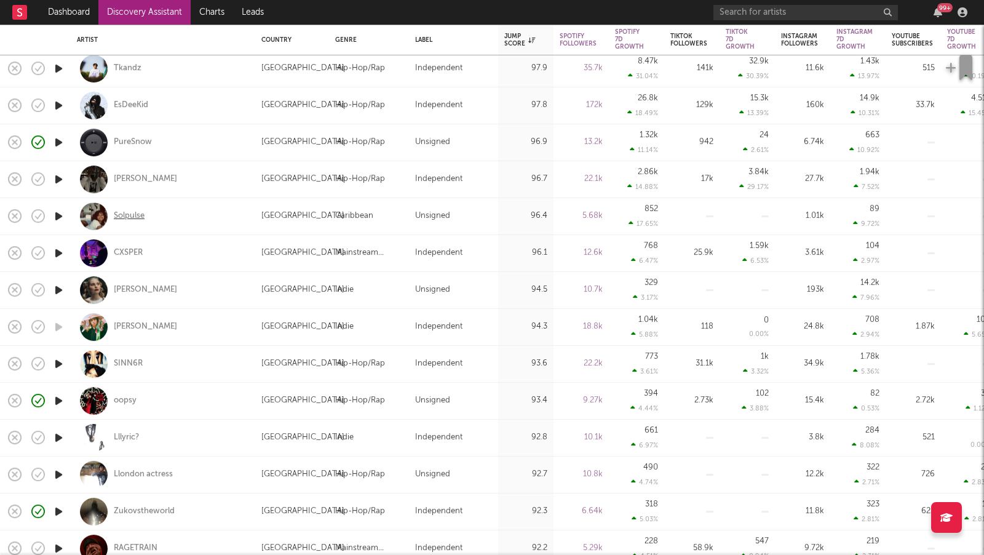
click at [121, 212] on div "Solpulse" at bounding box center [129, 216] width 31 height 11
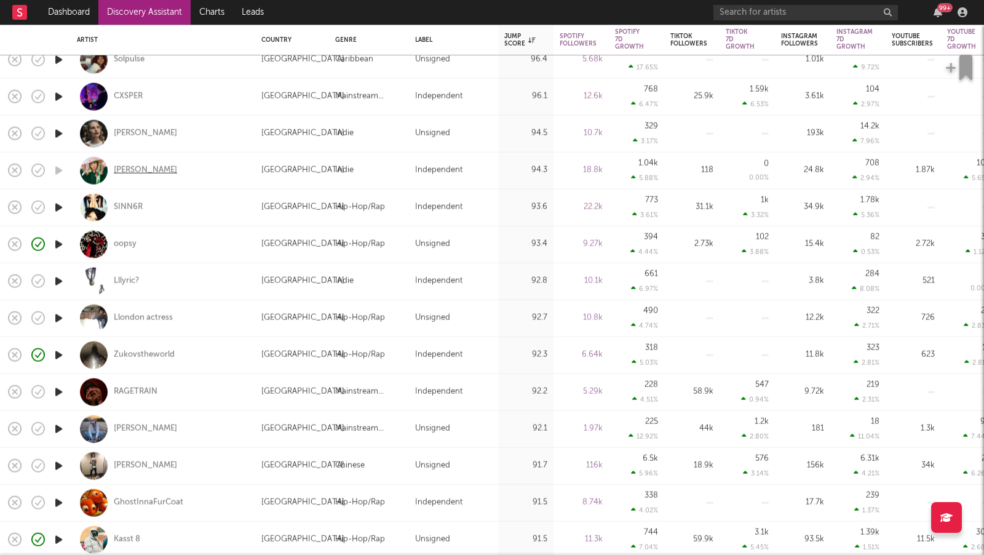
click at [151, 172] on div "Saam Sultan" at bounding box center [145, 170] width 63 height 11
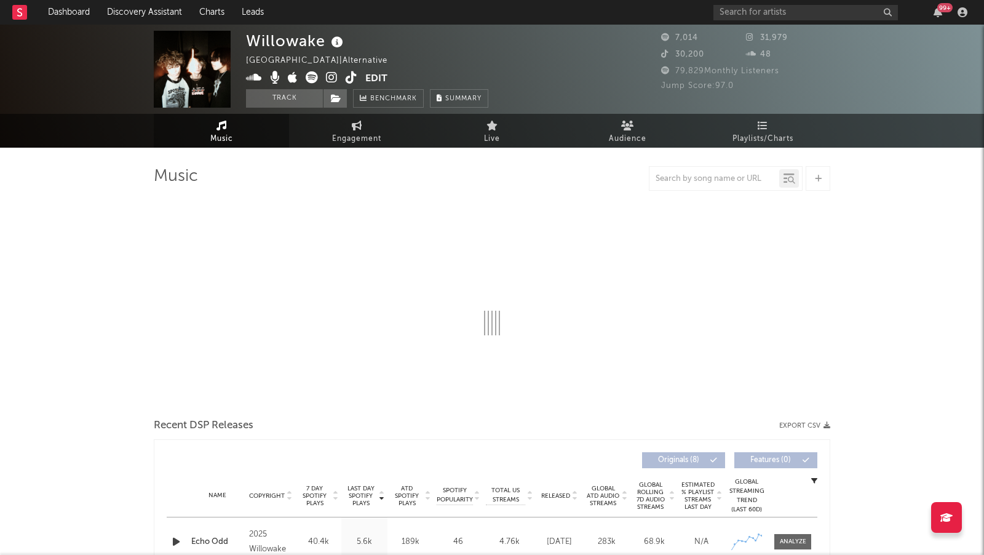
select select "1w"
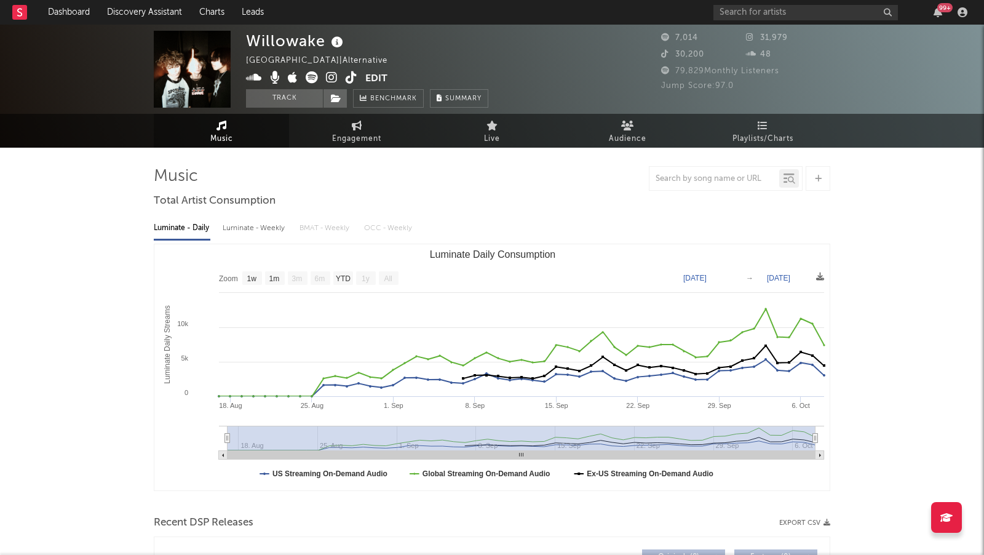
click at [332, 74] on icon at bounding box center [332, 77] width 12 height 12
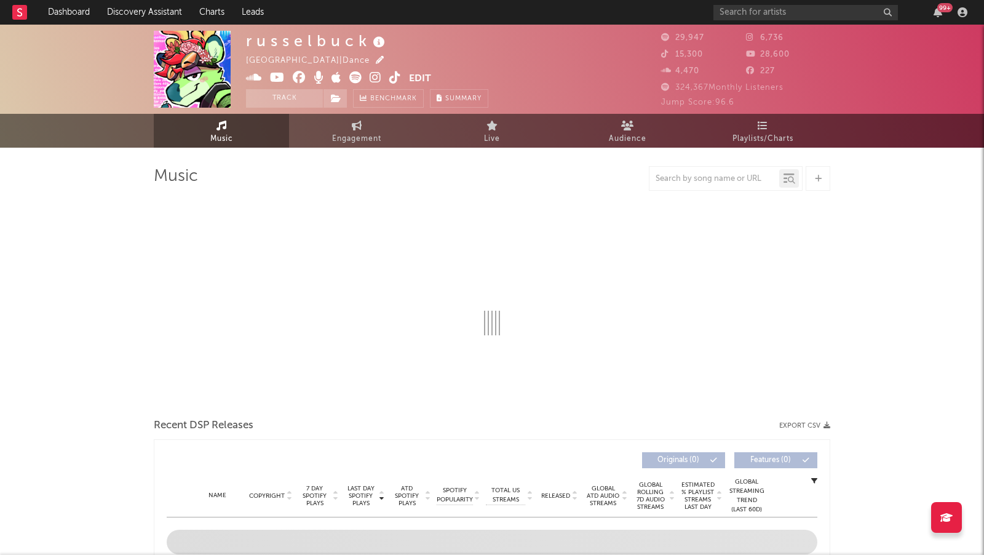
select select "6m"
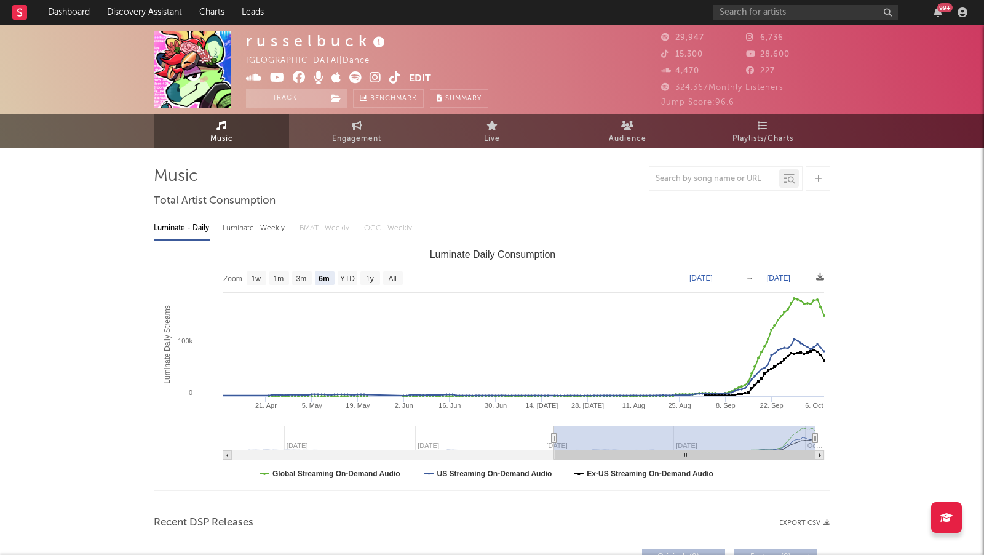
click at [370, 76] on icon at bounding box center [376, 77] width 12 height 12
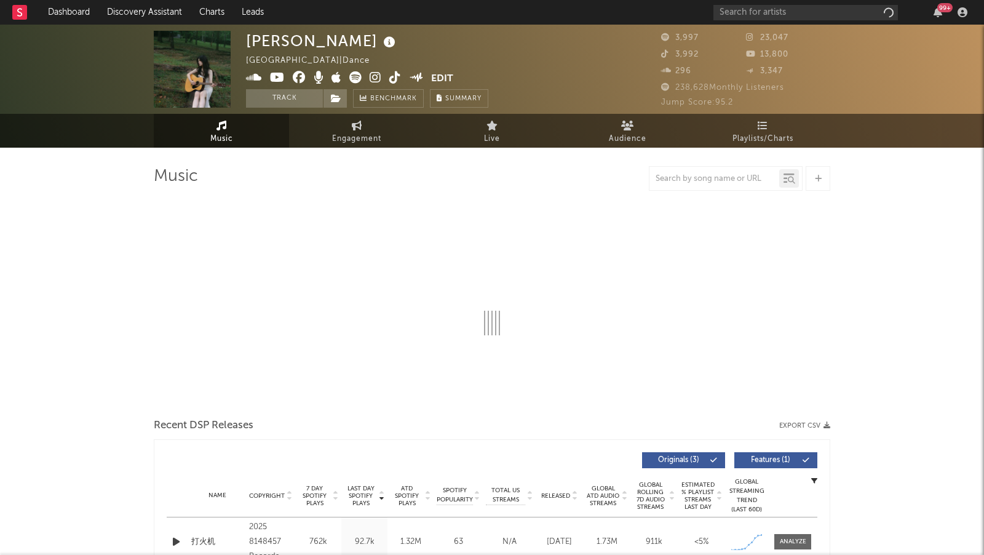
select select "1w"
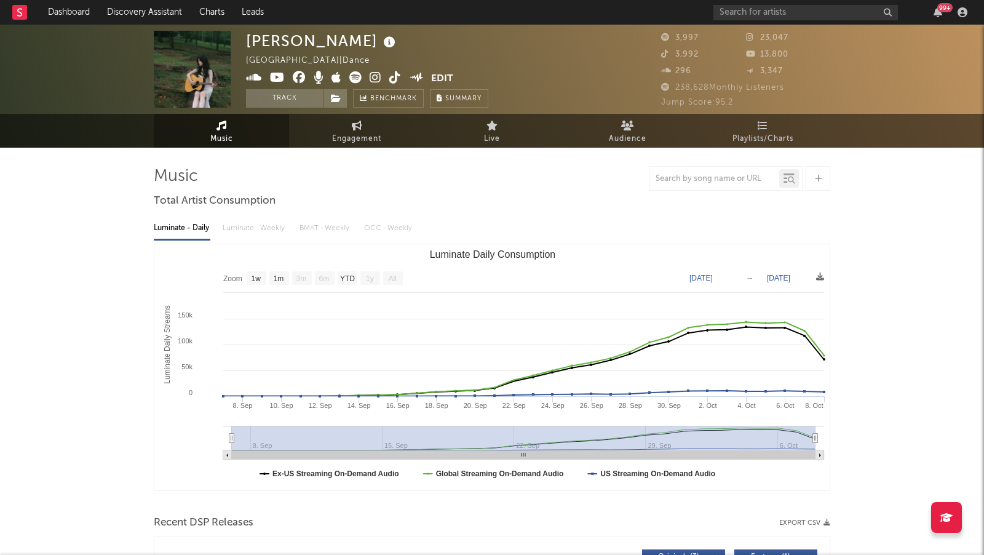
click at [377, 77] on icon at bounding box center [376, 77] width 12 height 12
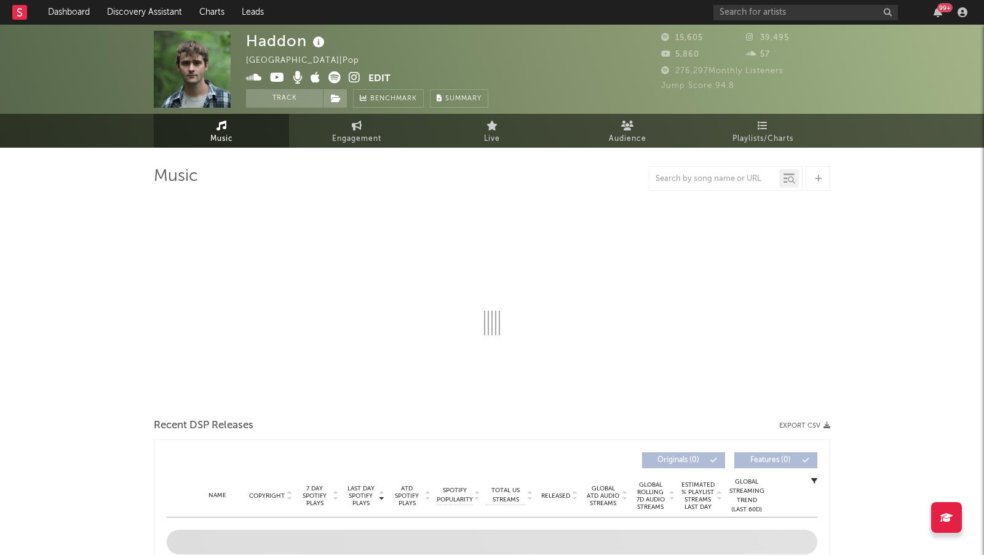
select select "6m"
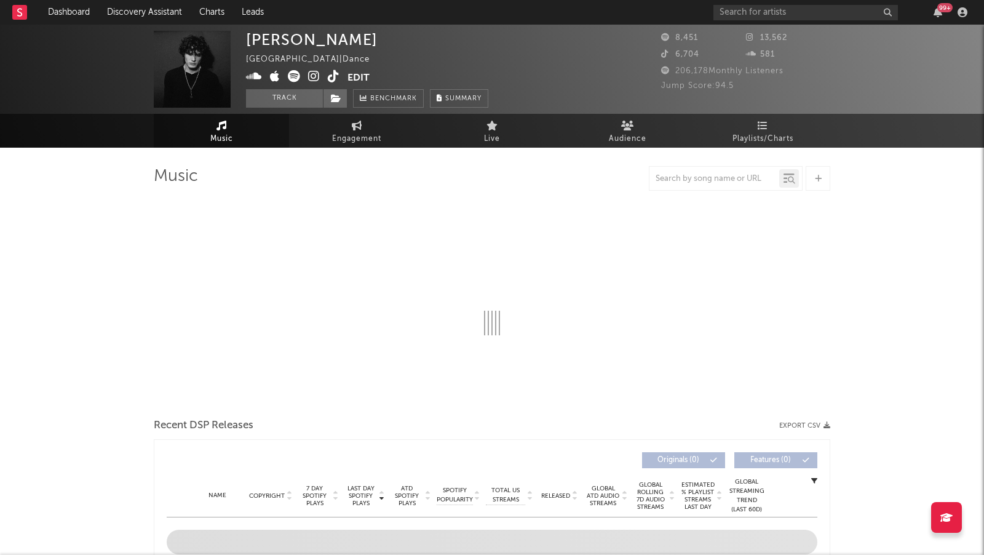
select select "6m"
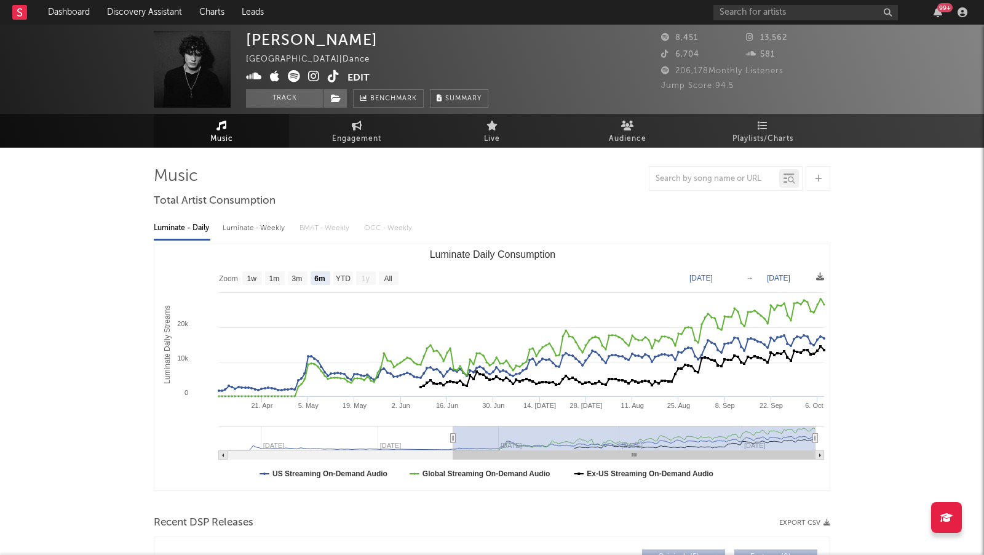
click at [314, 72] on icon at bounding box center [314, 76] width 12 height 12
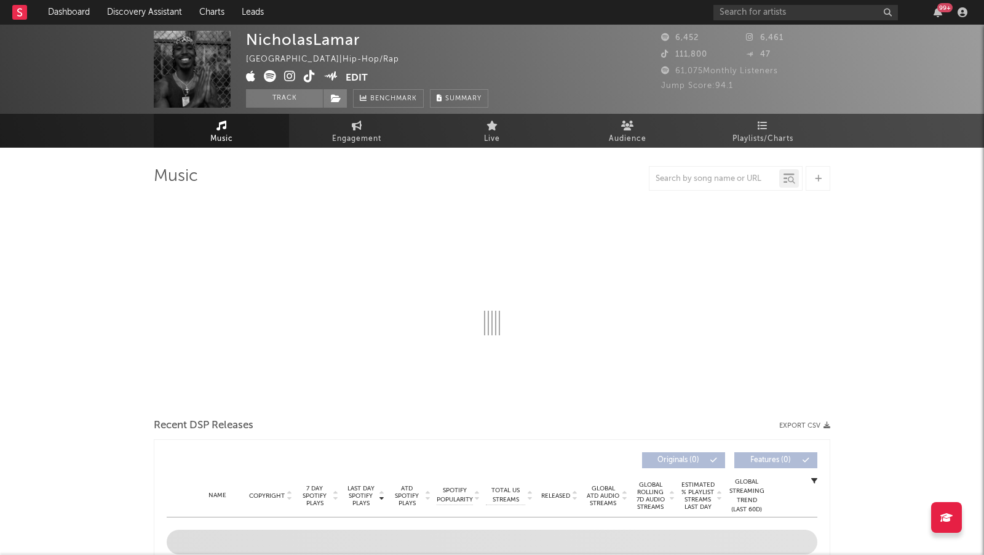
select select "6m"
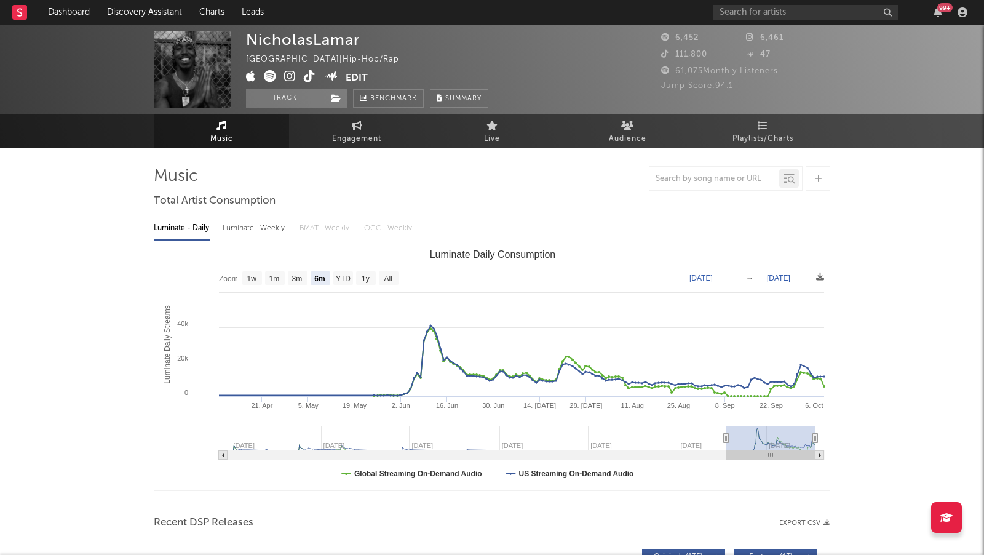
click at [289, 76] on icon at bounding box center [290, 76] width 12 height 12
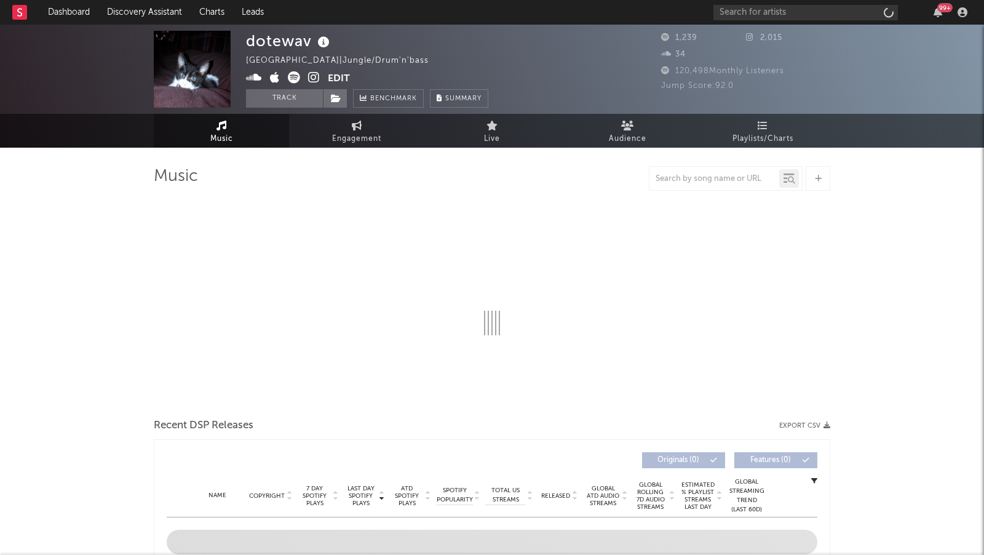
select select "1w"
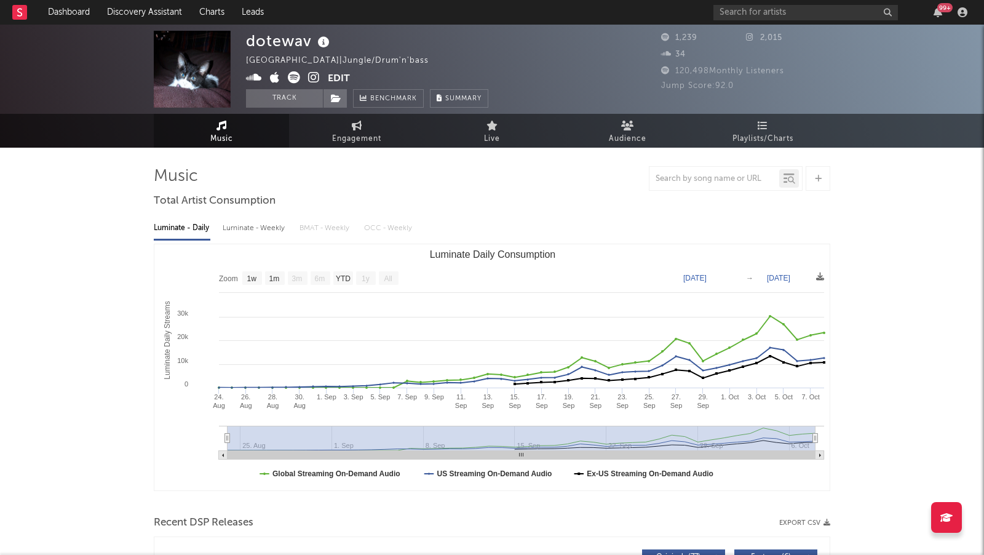
click at [311, 76] on icon at bounding box center [314, 77] width 12 height 12
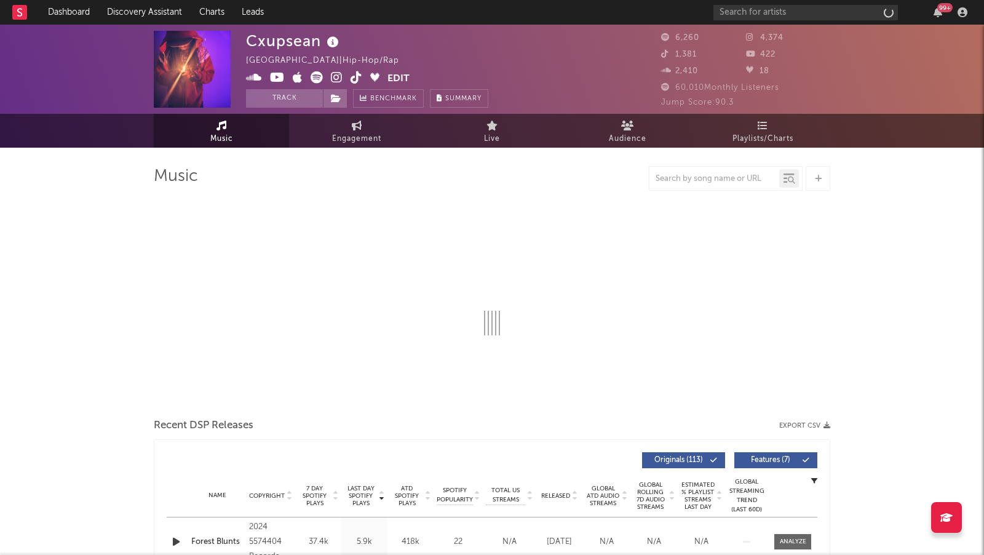
select select "6m"
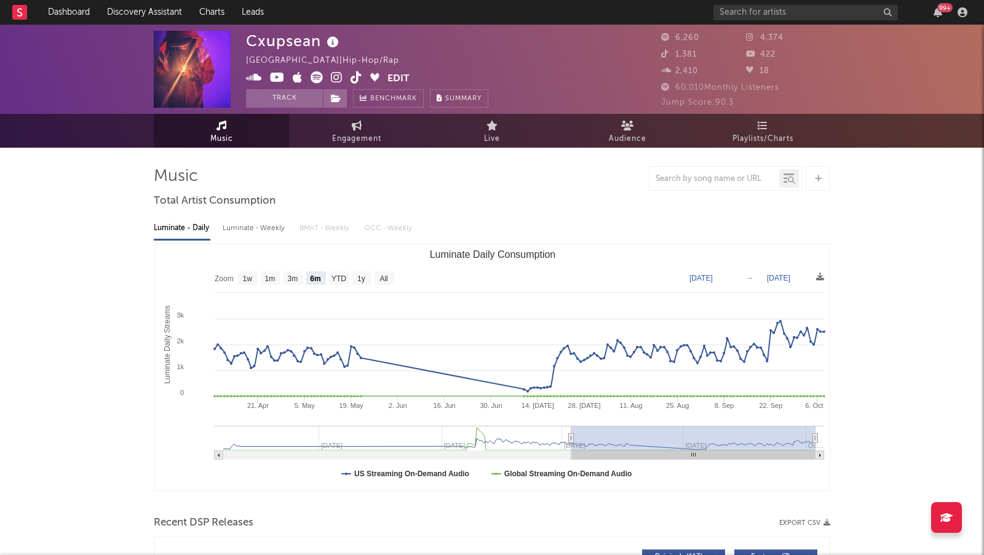
click at [338, 78] on icon at bounding box center [337, 77] width 12 height 12
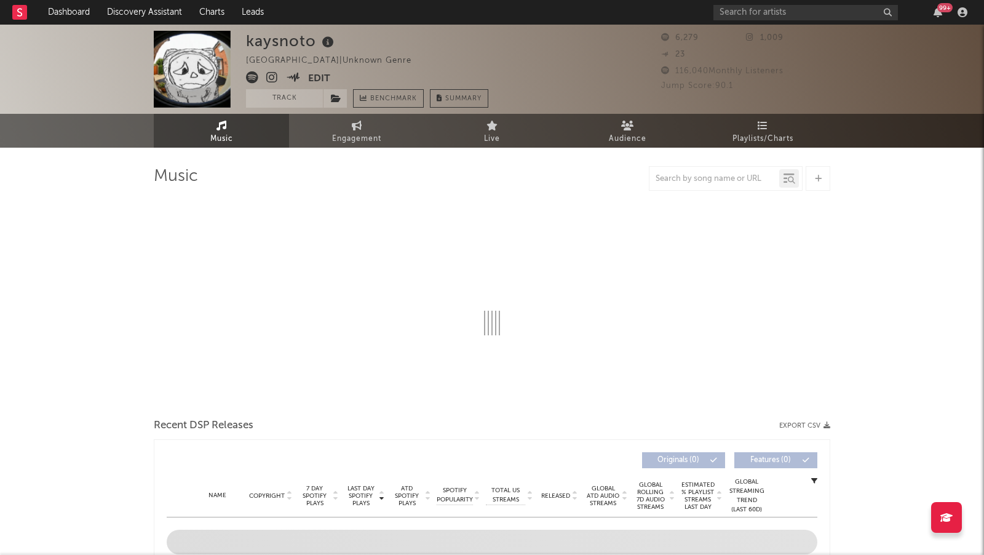
select select "6m"
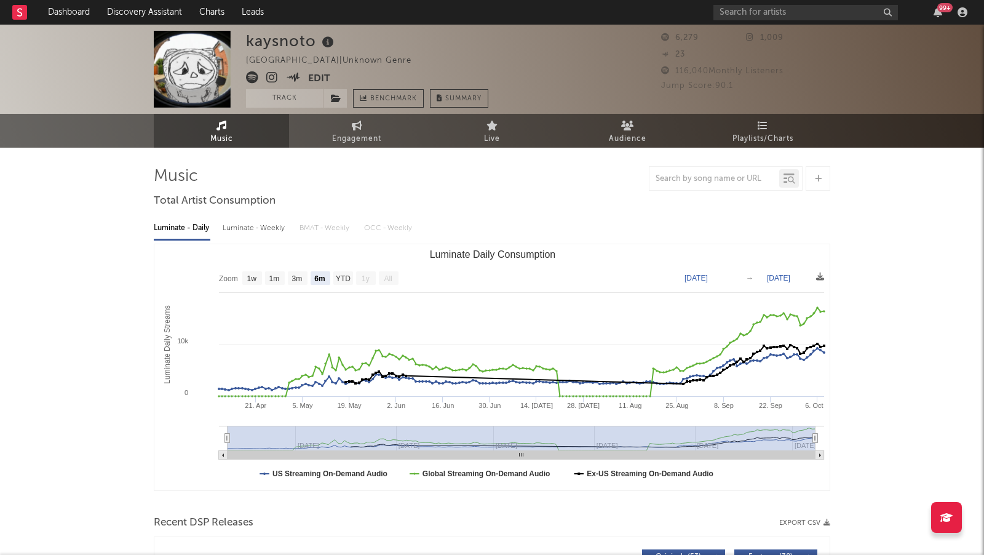
click at [269, 74] on icon at bounding box center [272, 77] width 12 height 12
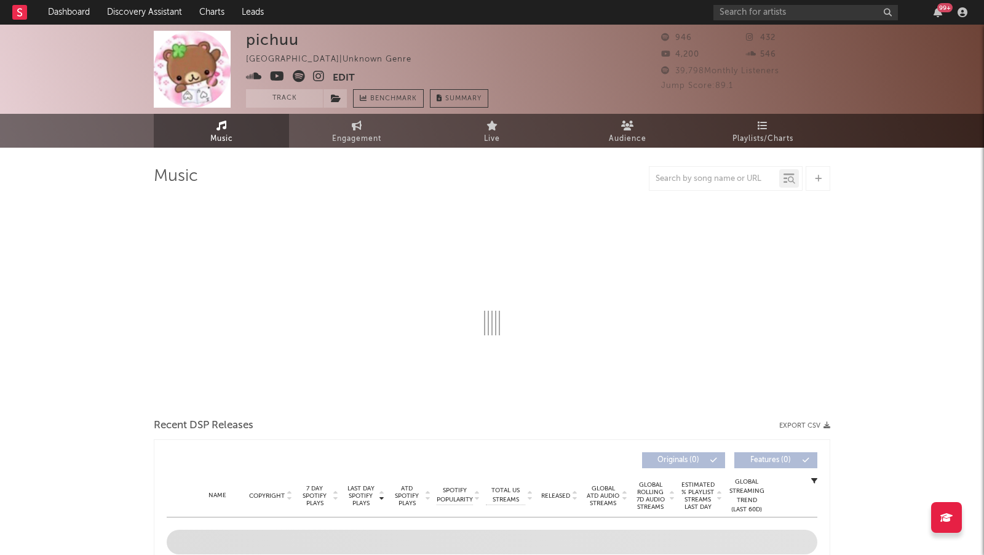
select select "1w"
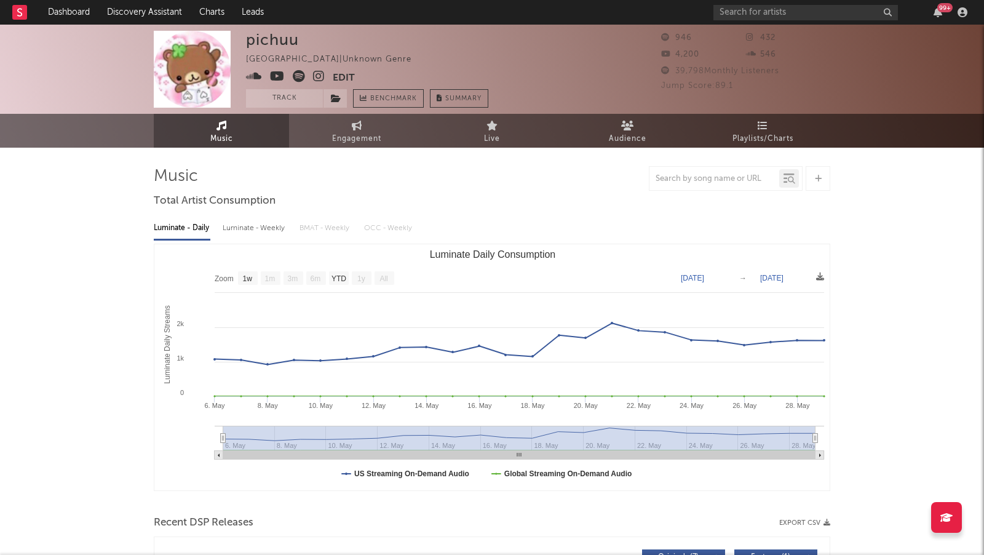
click at [319, 72] on icon at bounding box center [319, 76] width 12 height 12
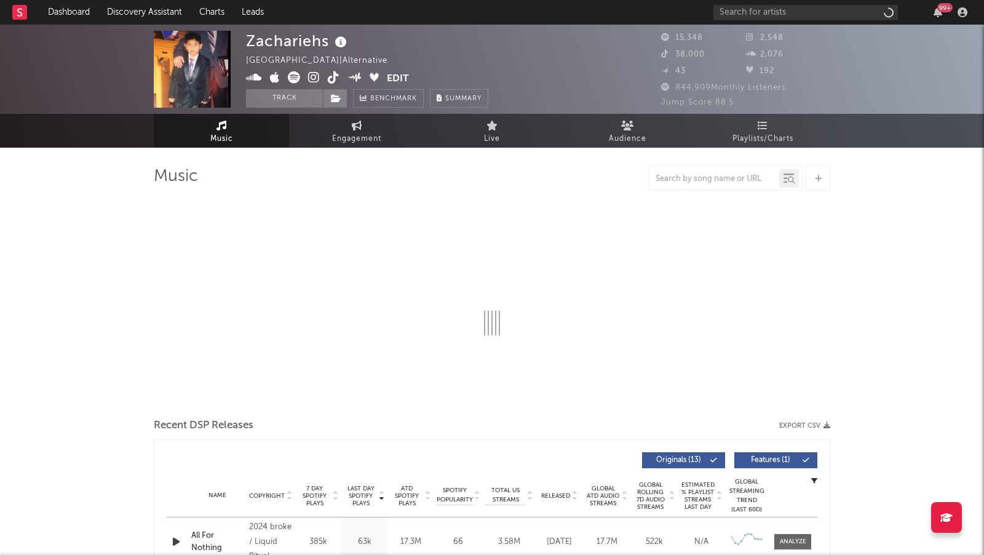
select select "6m"
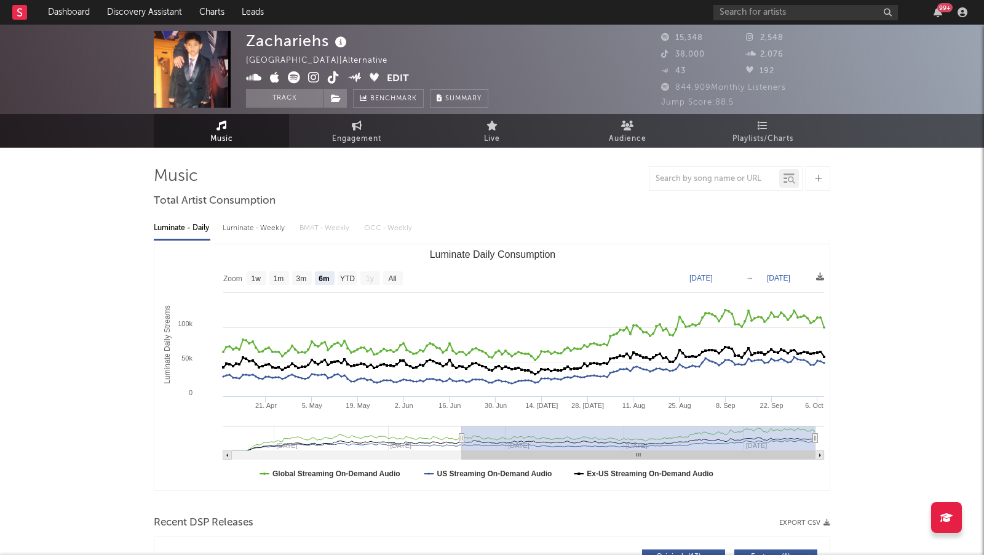
click at [311, 74] on icon at bounding box center [314, 77] width 12 height 12
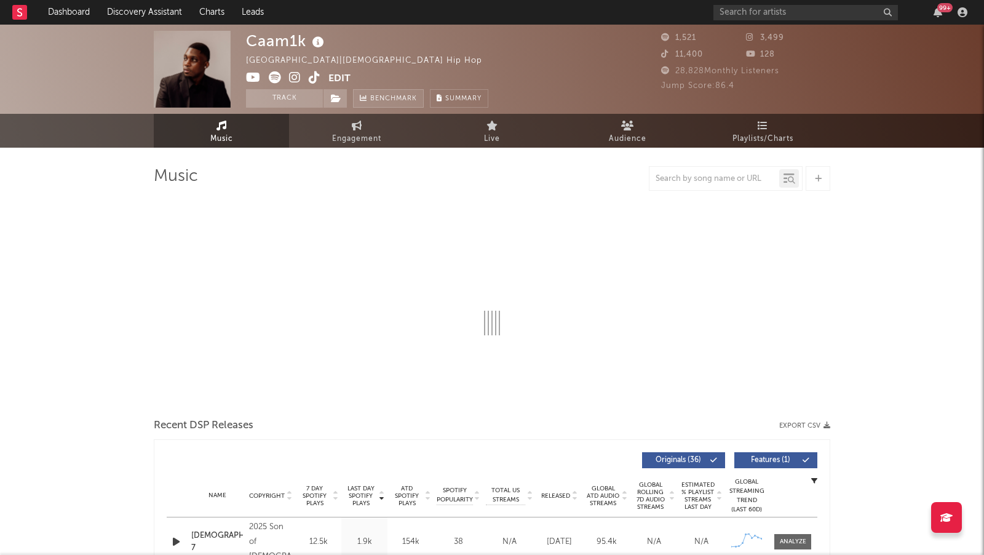
select select "1w"
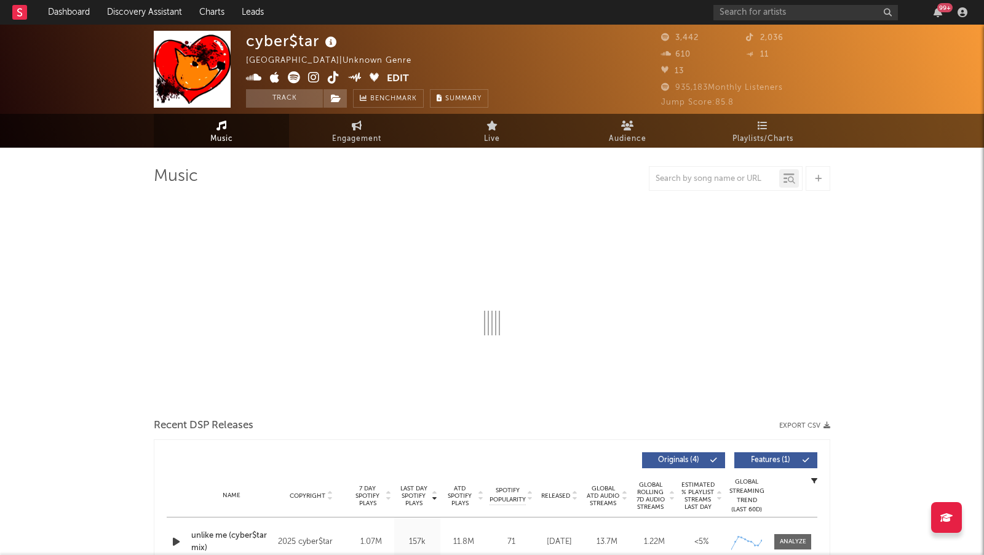
select select "1w"
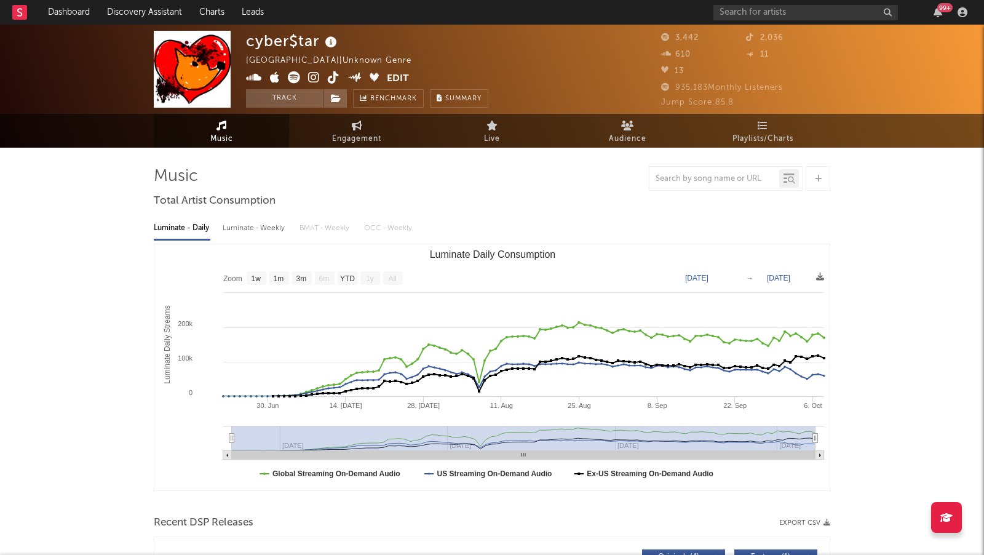
click at [318, 68] on div "[GEOGRAPHIC_DATA] | Unknown Genre" at bounding box center [336, 61] width 180 height 15
click at [316, 75] on icon at bounding box center [314, 77] width 12 height 12
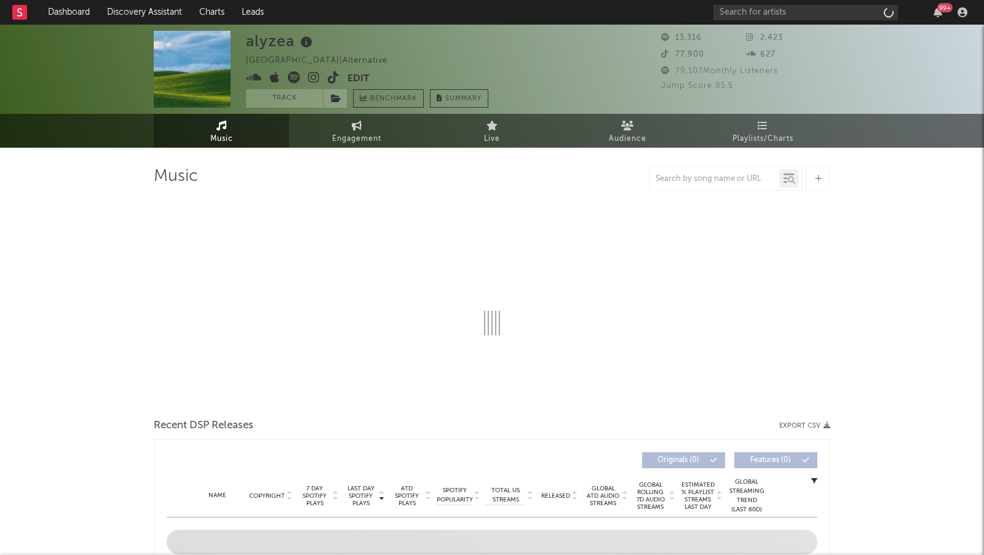
select select "6m"
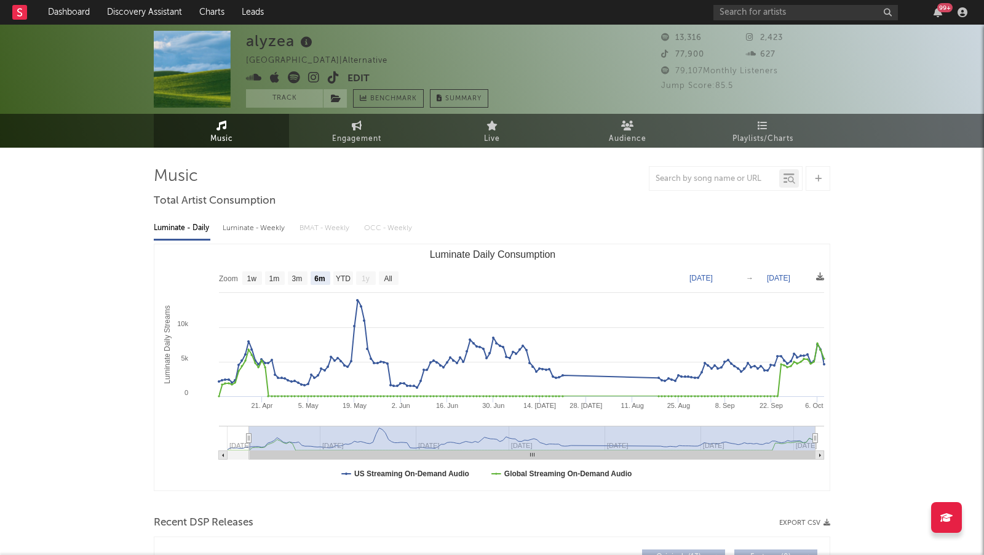
click at [312, 76] on icon at bounding box center [314, 77] width 12 height 12
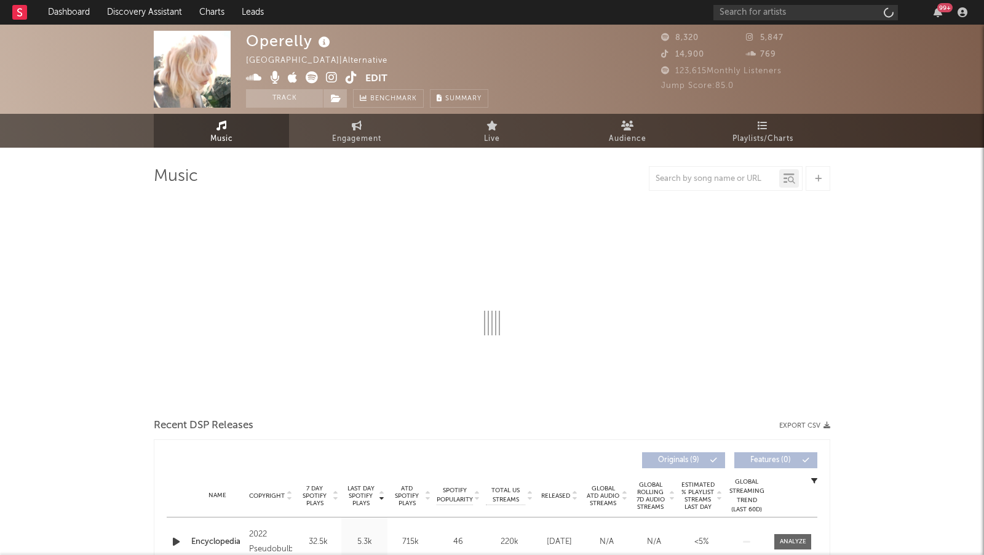
select select "6m"
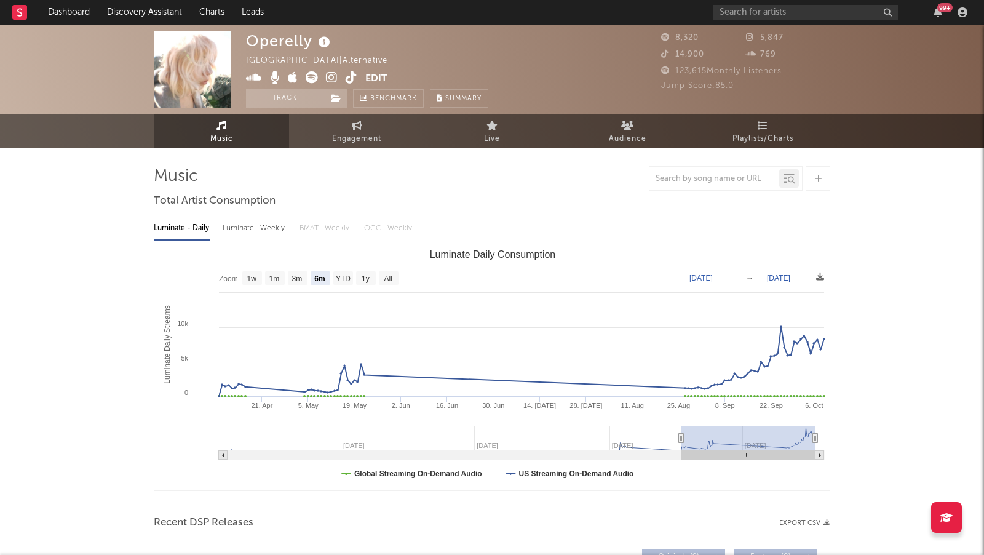
click at [332, 74] on icon at bounding box center [332, 77] width 12 height 12
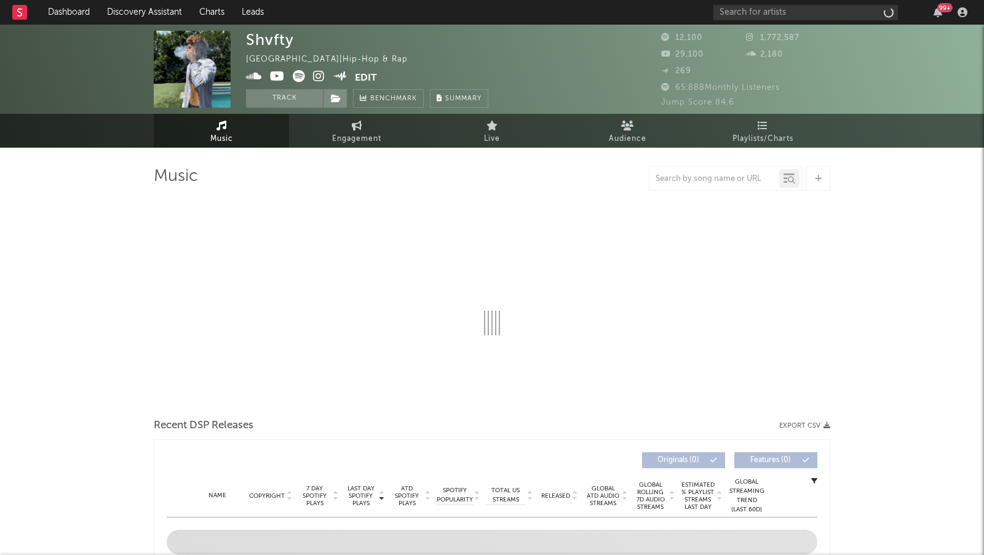
select select "6m"
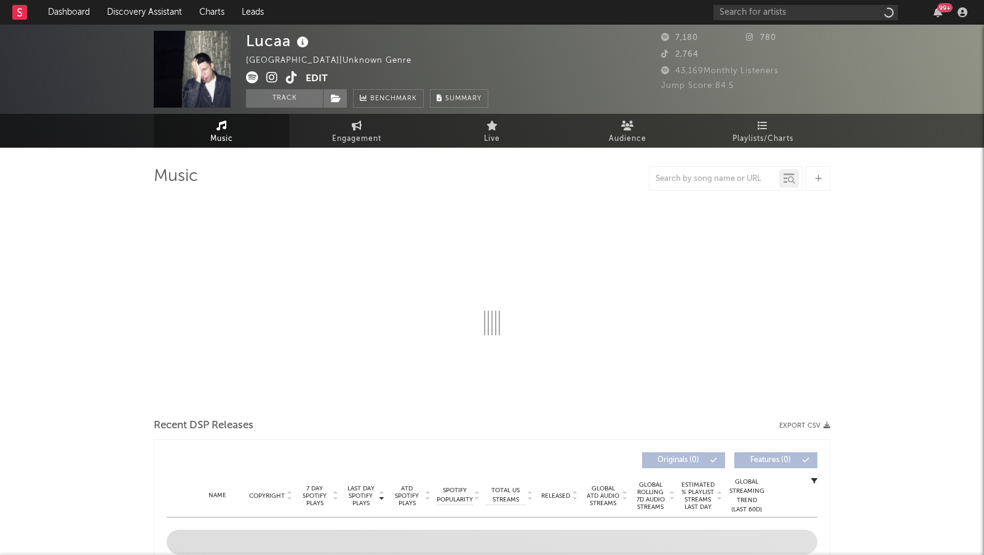
select select "6m"
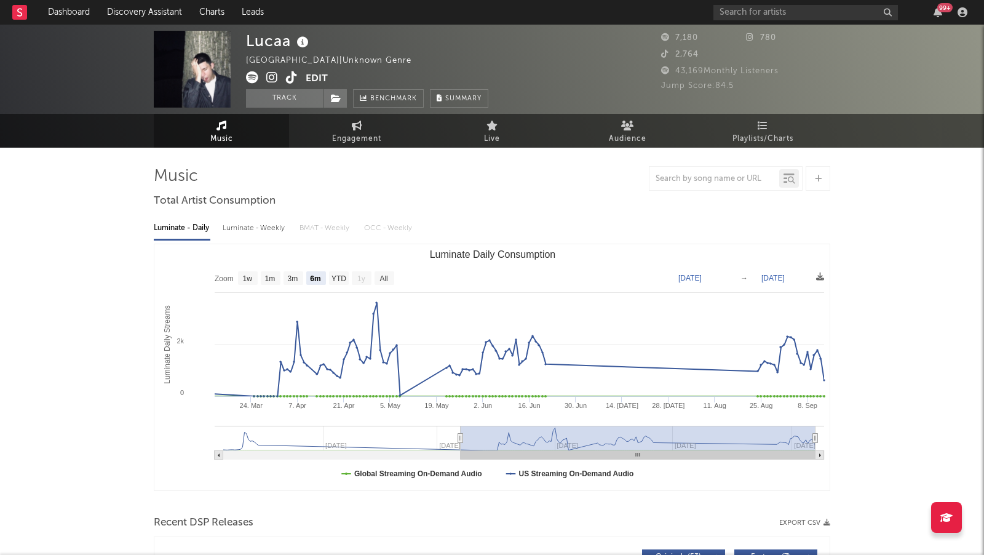
click at [273, 78] on icon at bounding box center [272, 77] width 12 height 12
click at [244, 74] on div "Lucaa [GEOGRAPHIC_DATA] | Unknown Genre Edit Track Benchmark Summary 7,180 780 …" at bounding box center [492, 69] width 984 height 89
click at [246, 74] on icon at bounding box center [252, 77] width 12 height 12
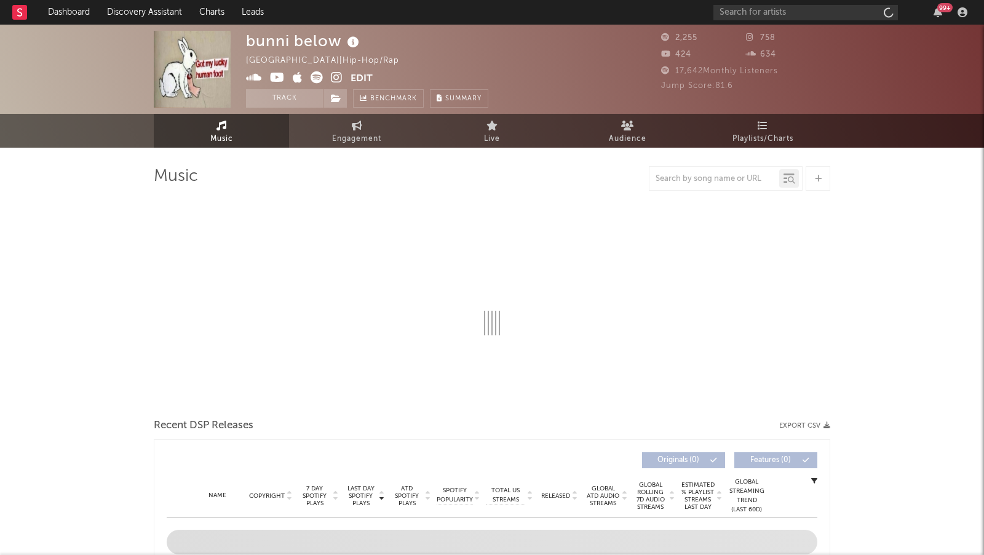
select select "1w"
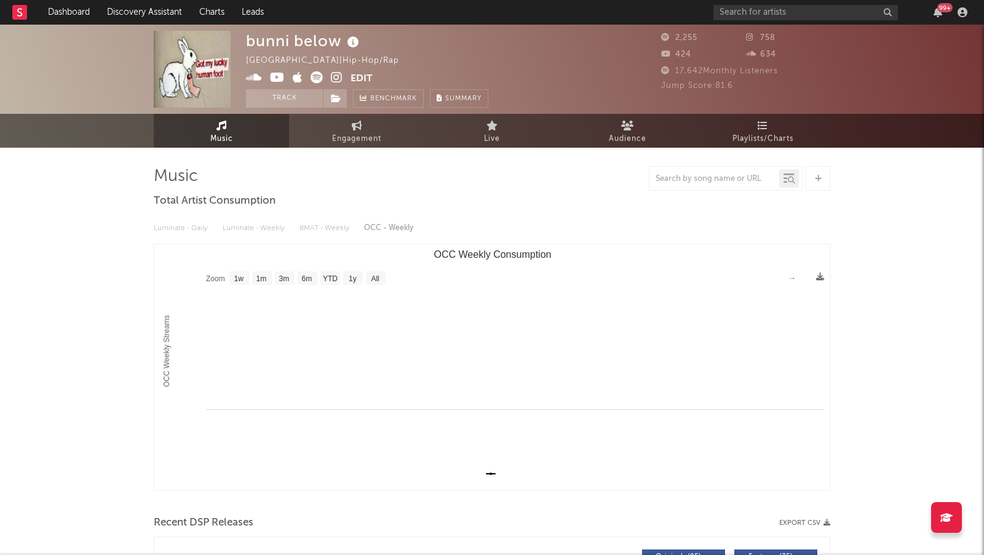
click at [341, 73] on icon at bounding box center [337, 77] width 12 height 12
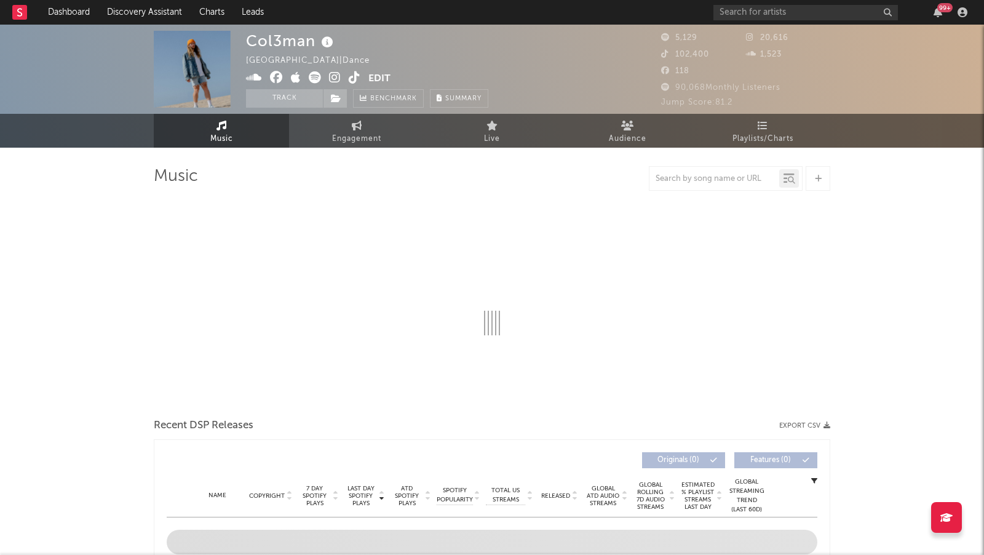
select select "6m"
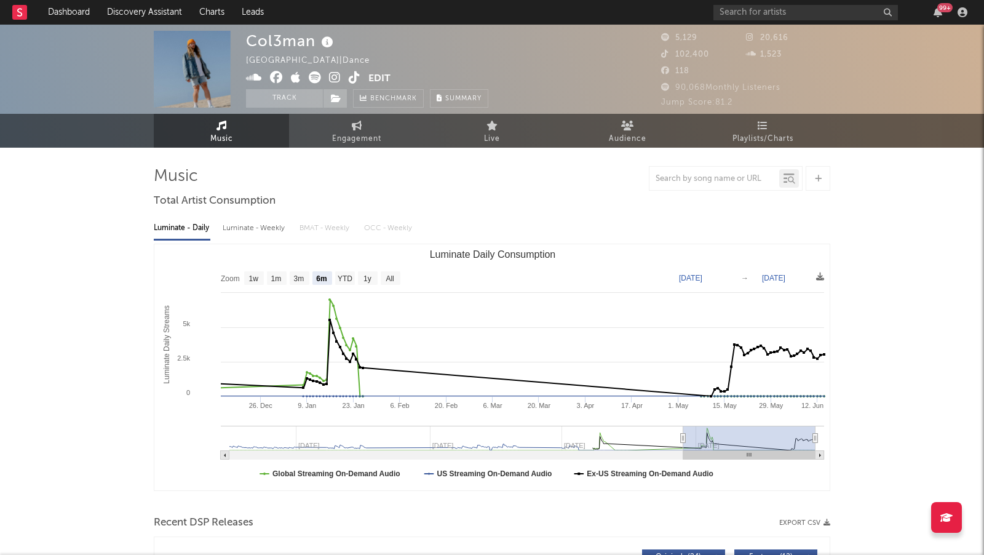
click at [336, 74] on icon at bounding box center [335, 77] width 12 height 12
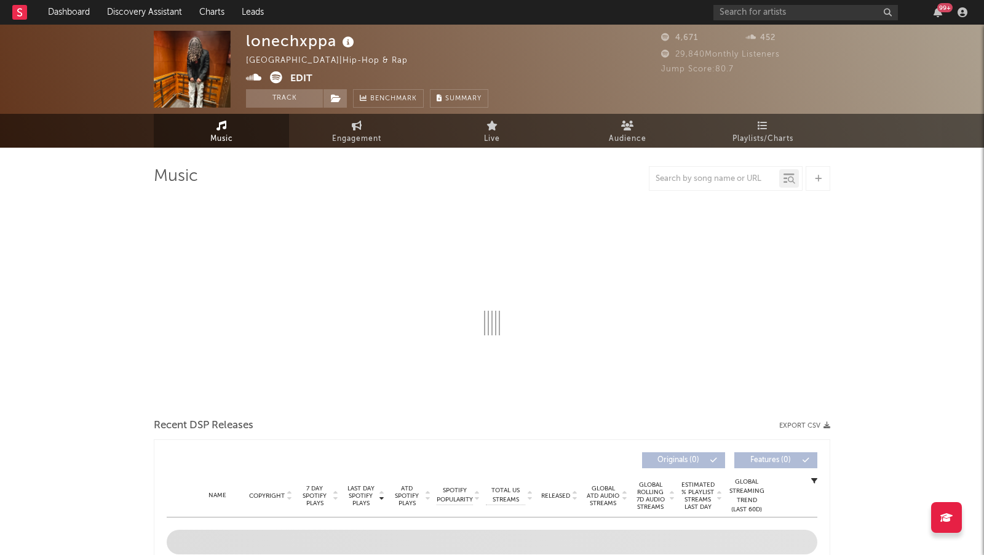
select select "1w"
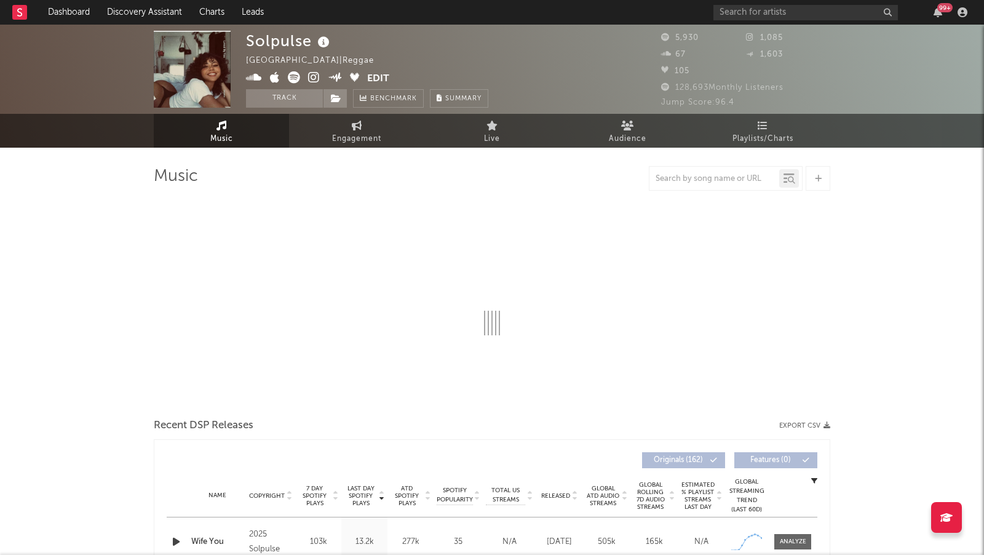
click at [309, 79] on icon at bounding box center [314, 77] width 12 height 12
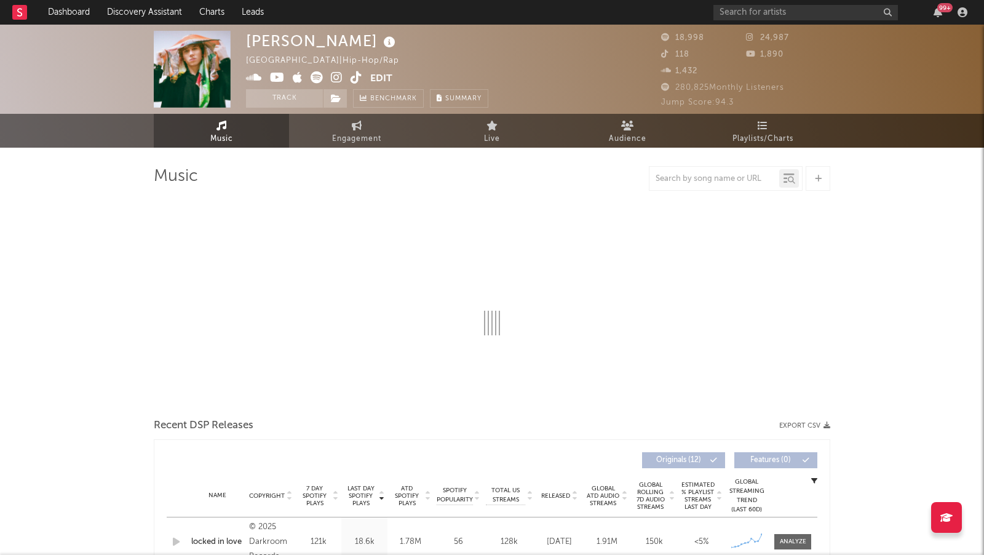
select select "6m"
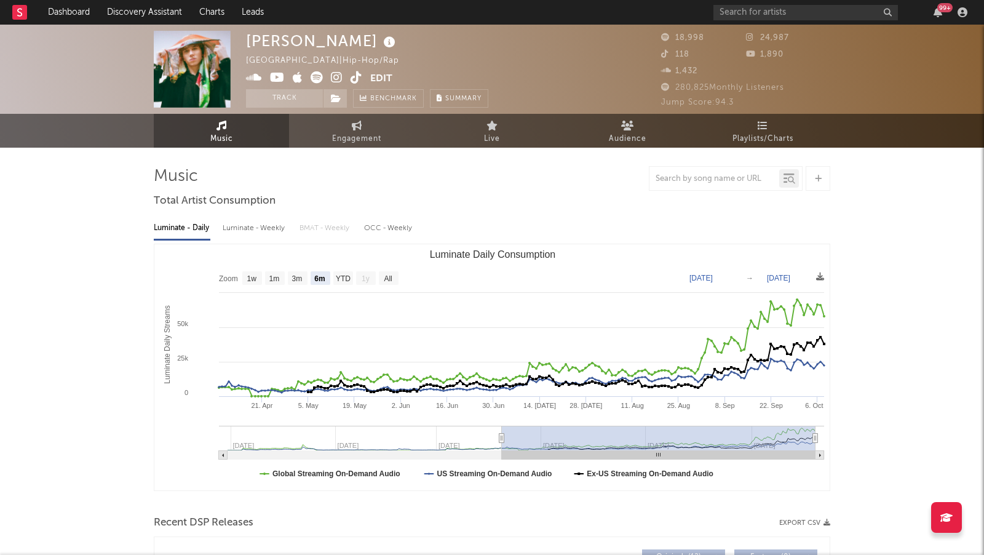
click at [337, 78] on icon at bounding box center [337, 77] width 12 height 12
